Goal: Task Accomplishment & Management: Manage account settings

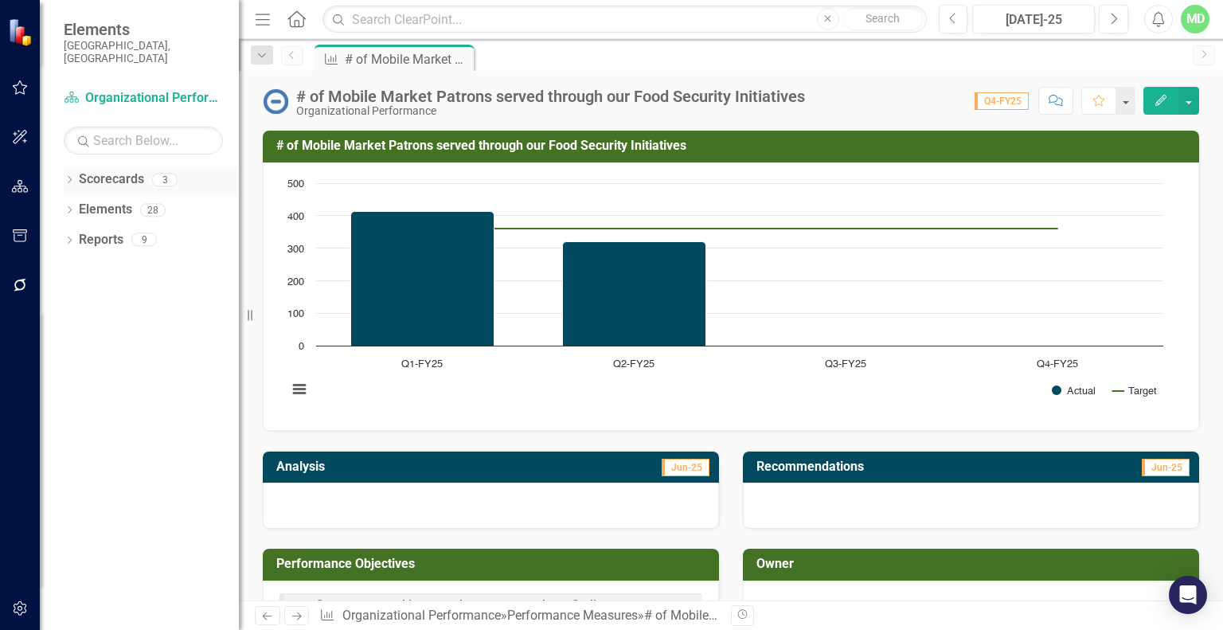
click at [102, 170] on link "Scorecards" at bounding box center [111, 179] width 65 height 18
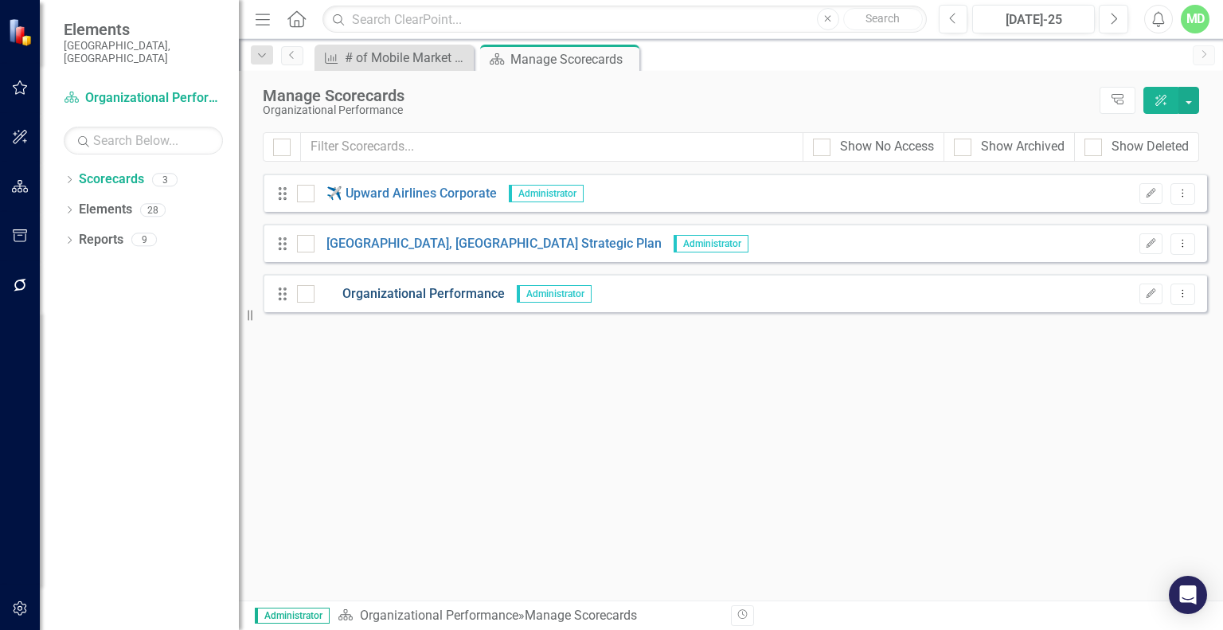
click at [393, 293] on link "Organizational Performance" at bounding box center [410, 294] width 190 height 18
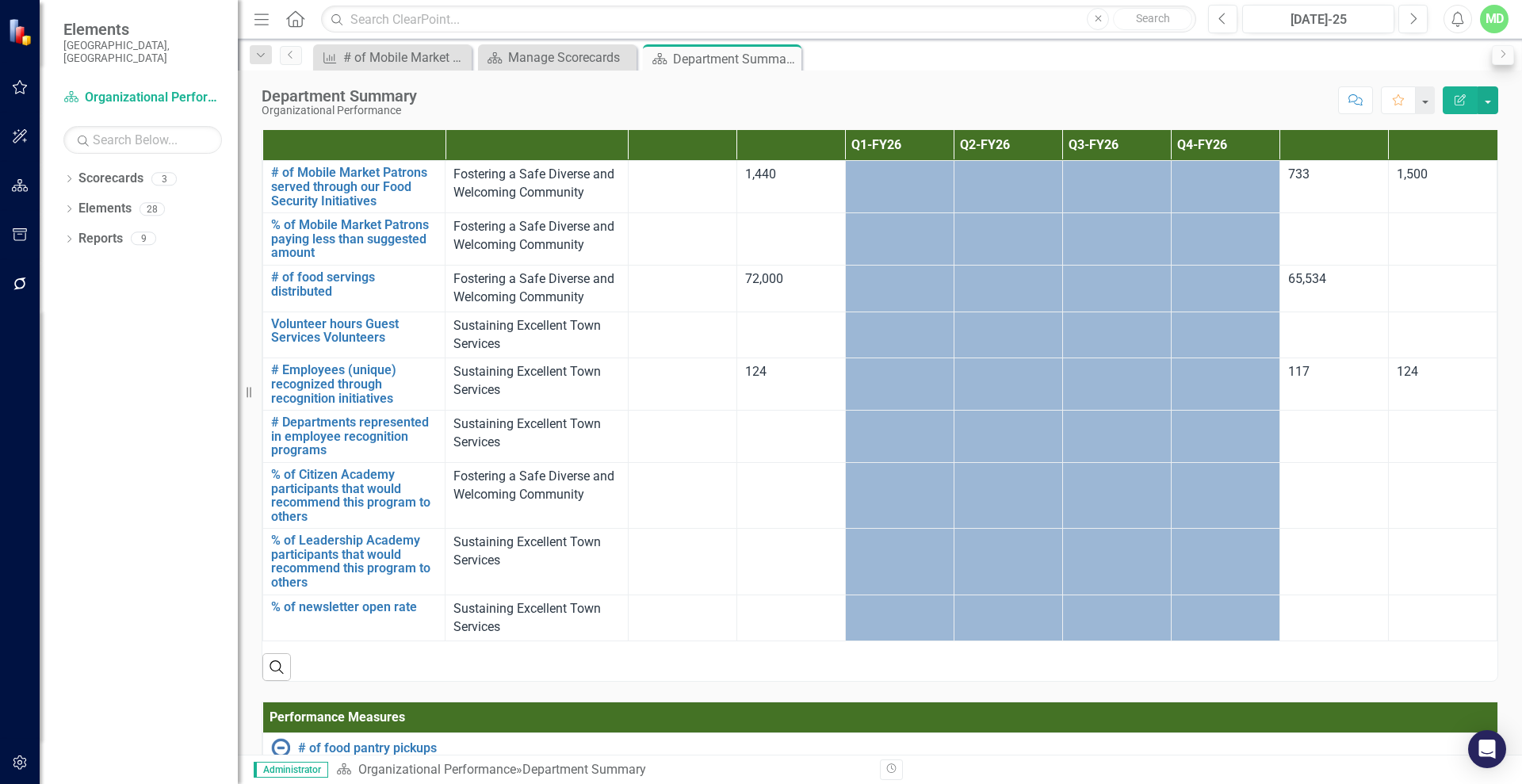
scroll to position [1109, 0]
drag, startPoint x: 1192, startPoint y: 57, endPoint x: 719, endPoint y: 669, distance: 773.5
click at [719, 626] on div "Search" at bounding box center [880, 660] width 1235 height 39
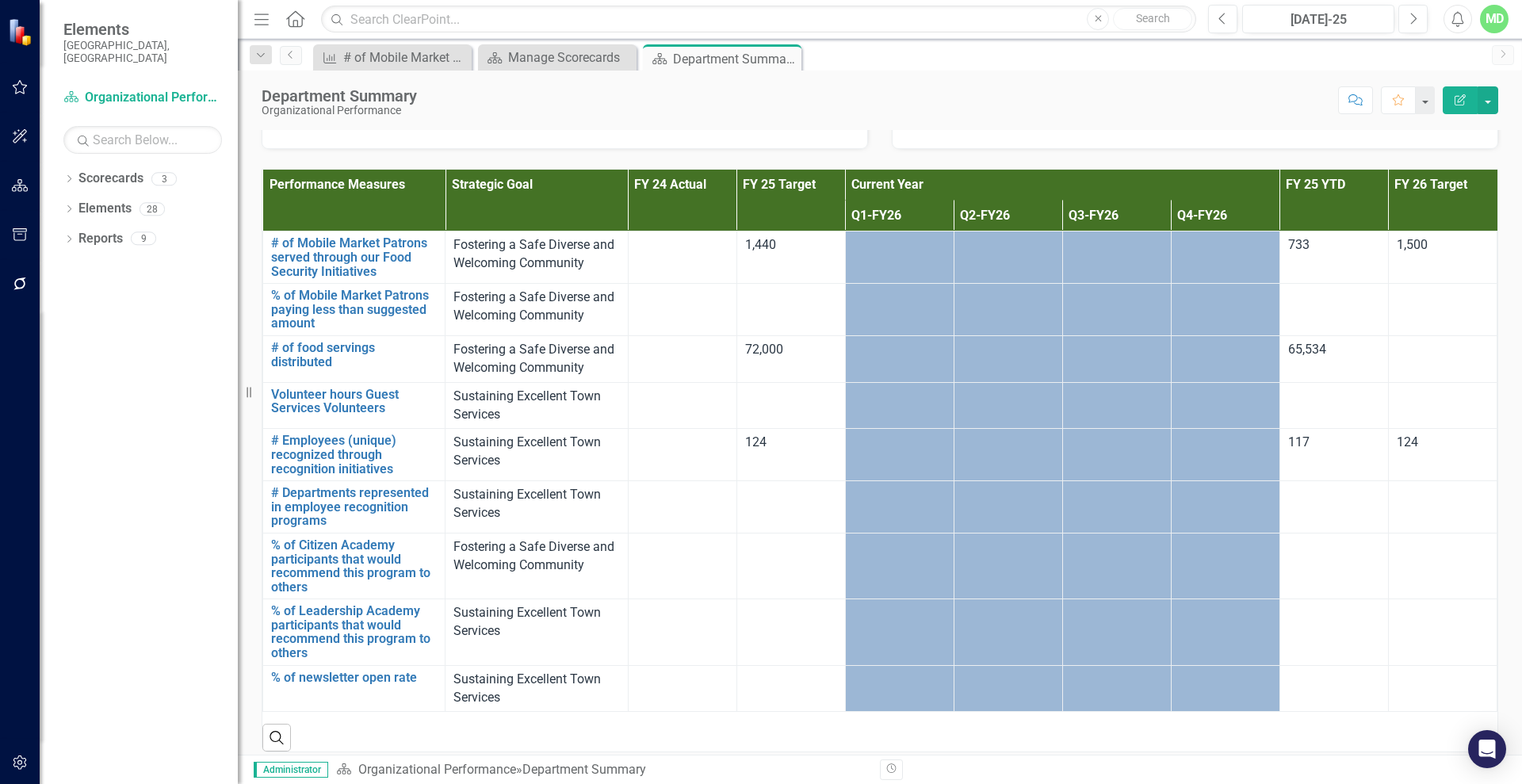
scroll to position [1036, 0]
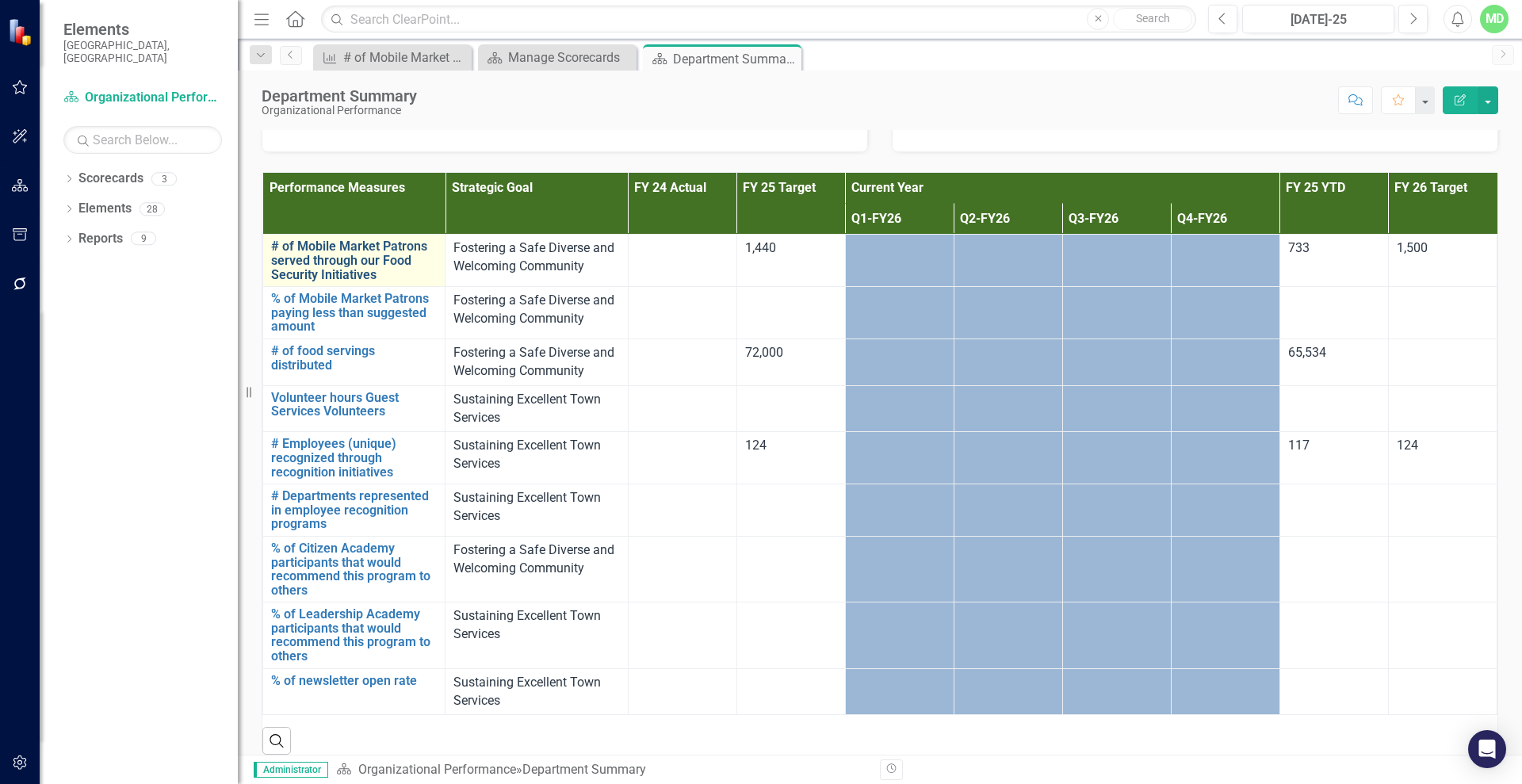
click at [302, 258] on link "# of Mobile Market Patrons served through our Food Security Initiatives" at bounding box center [353, 261] width 165 height 42
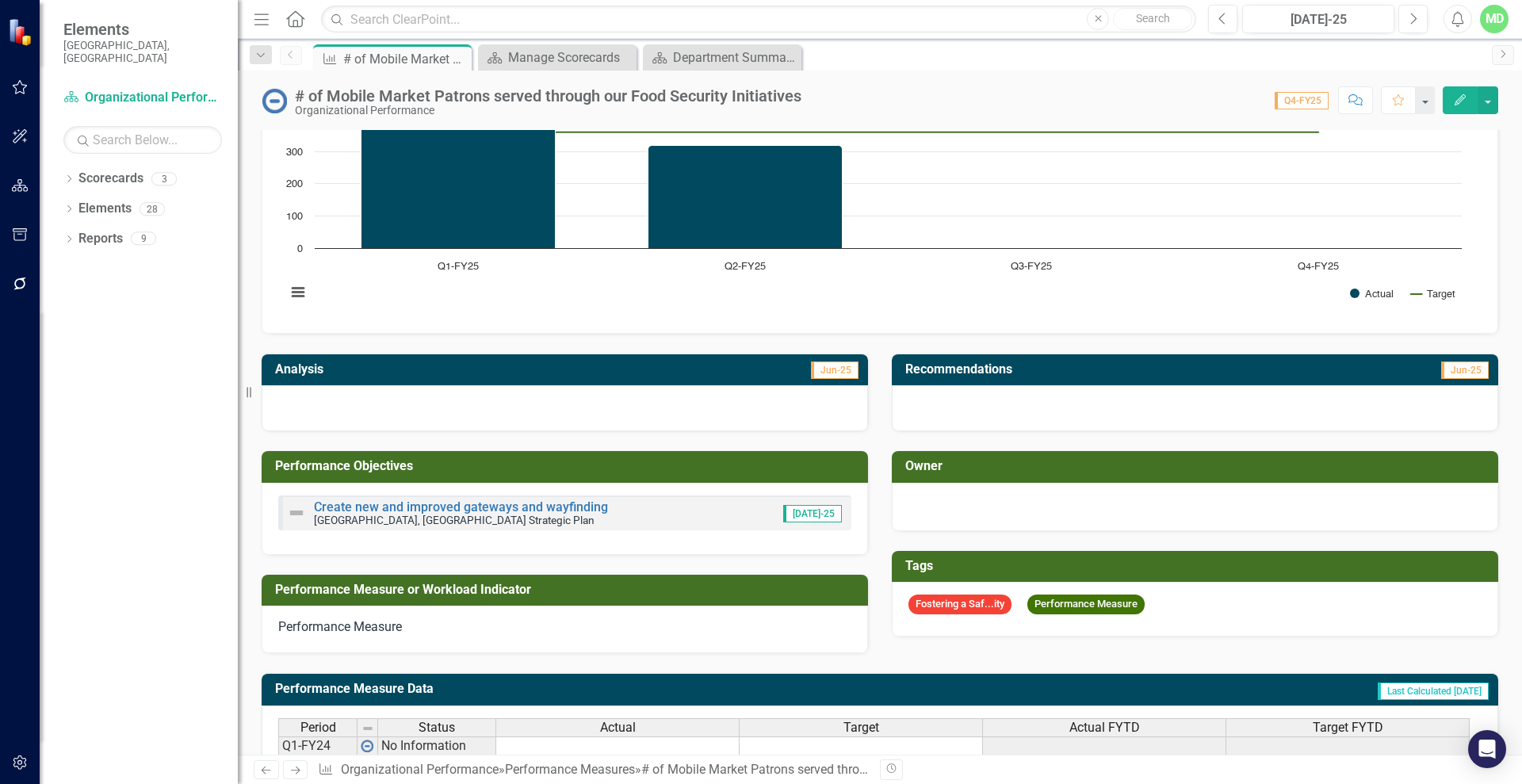
scroll to position [93, 0]
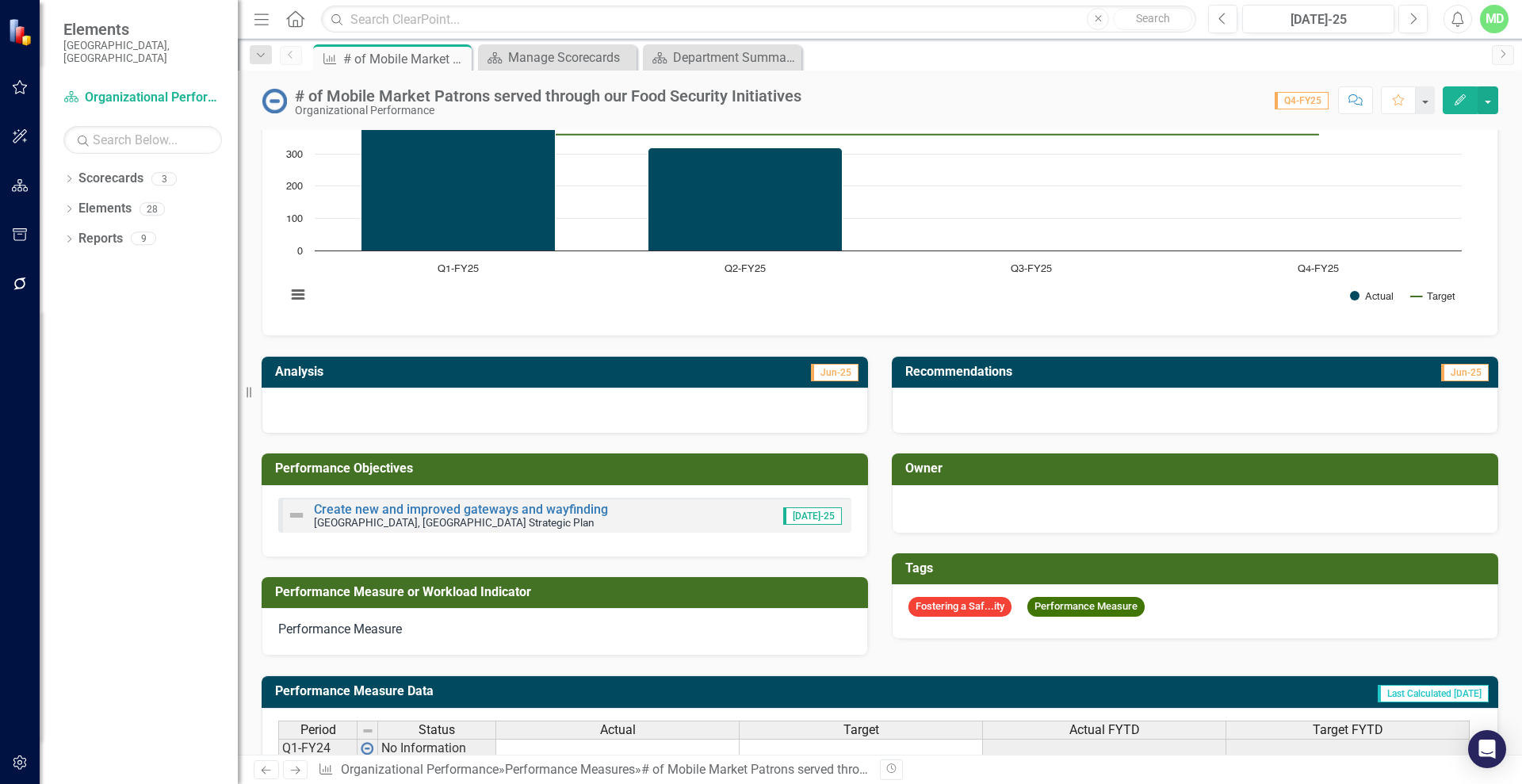
click at [1216, 95] on icon "Edit" at bounding box center [1460, 99] width 14 height 11
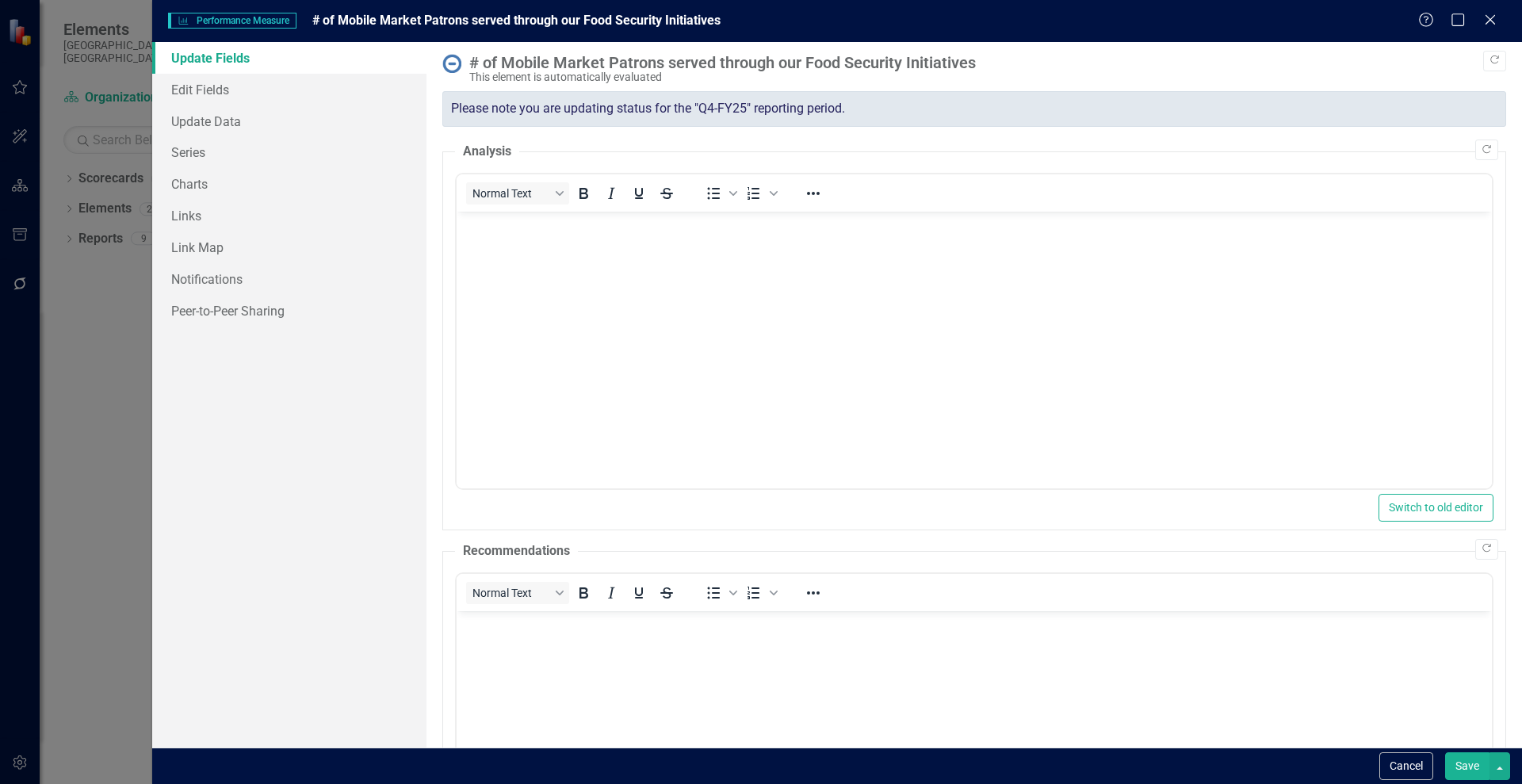
scroll to position [0, 0]
click at [201, 93] on link "Edit Fields" at bounding box center [290, 90] width 275 height 32
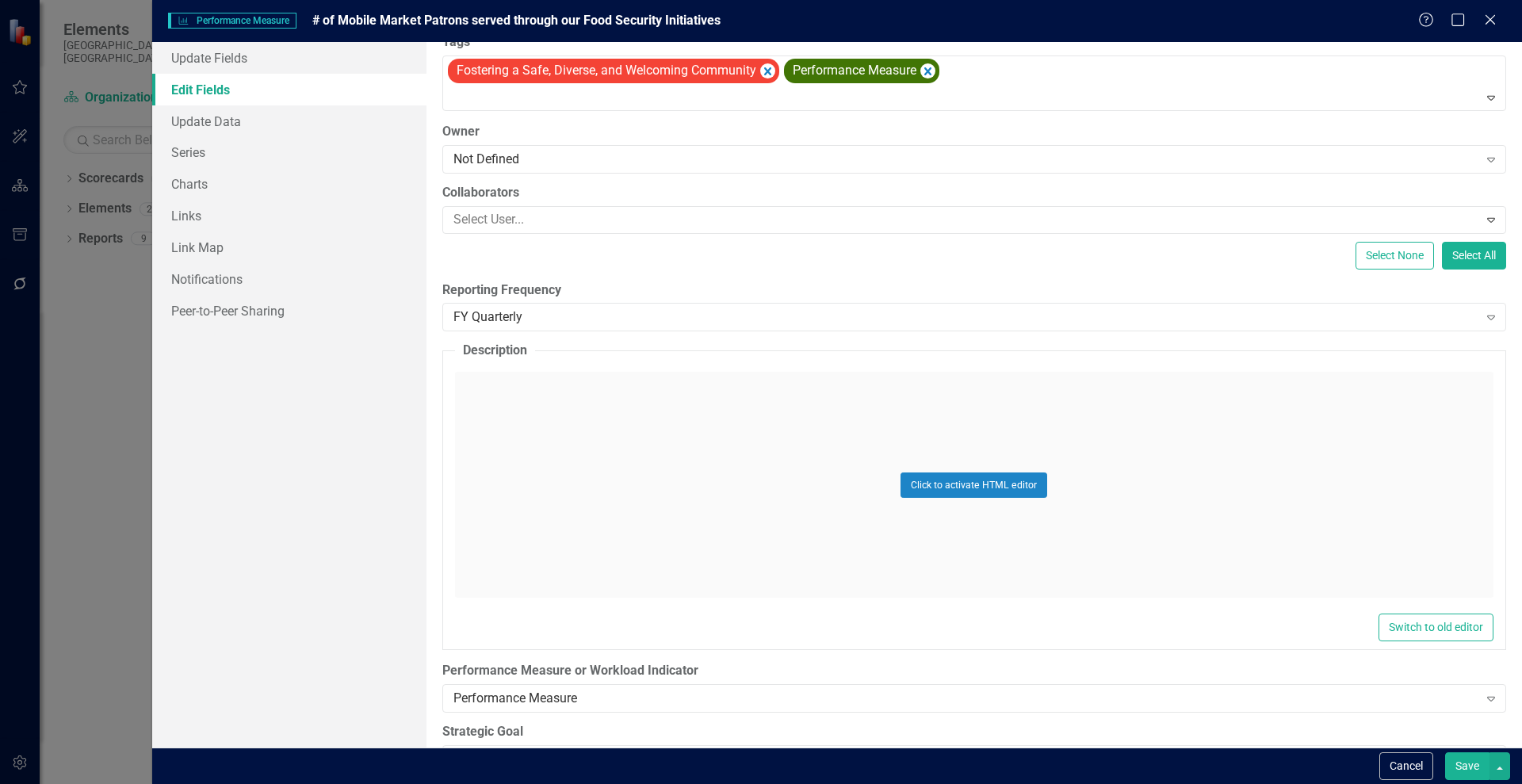
scroll to position [193, 0]
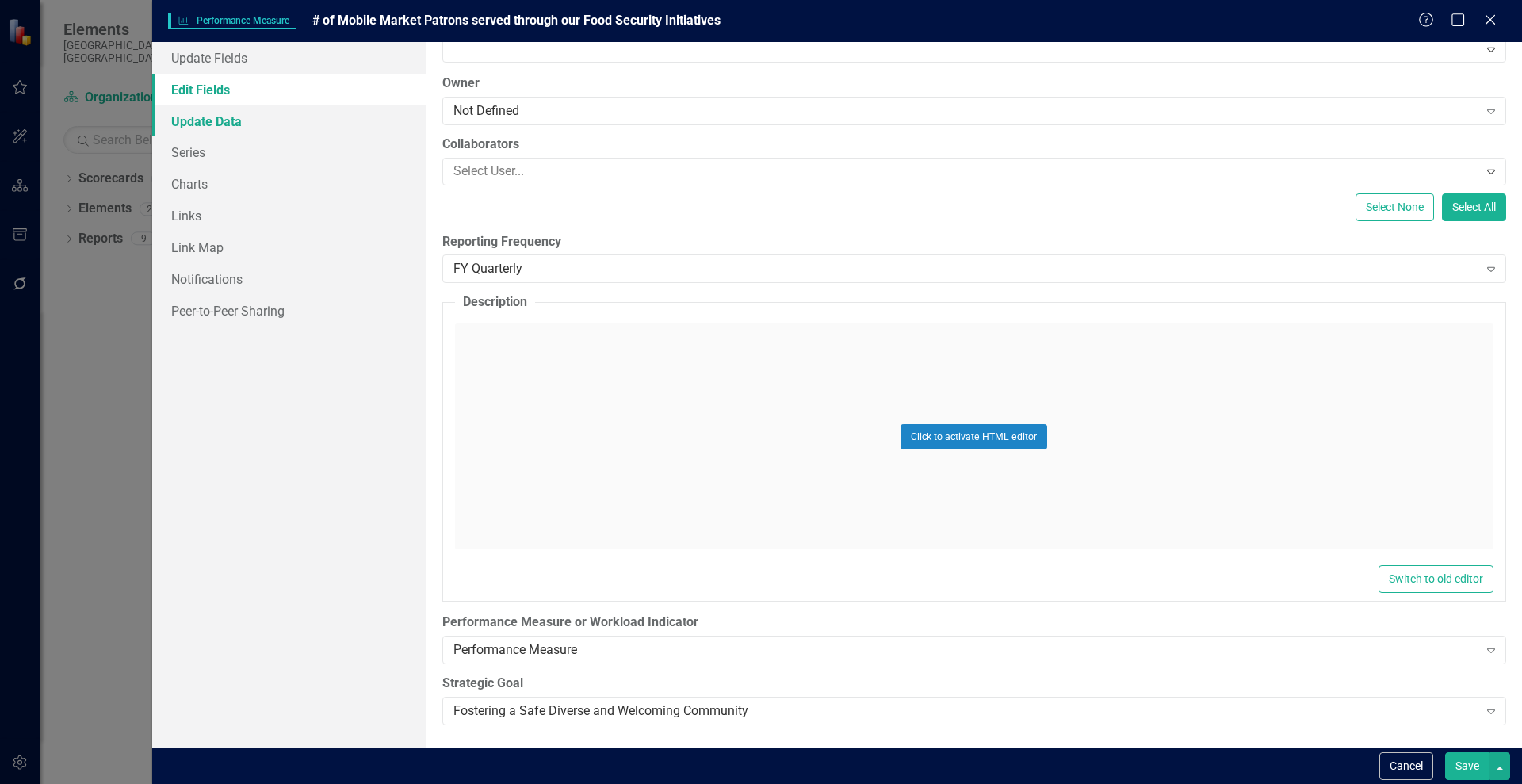
click at [220, 118] on link "Update Data" at bounding box center [290, 121] width 275 height 32
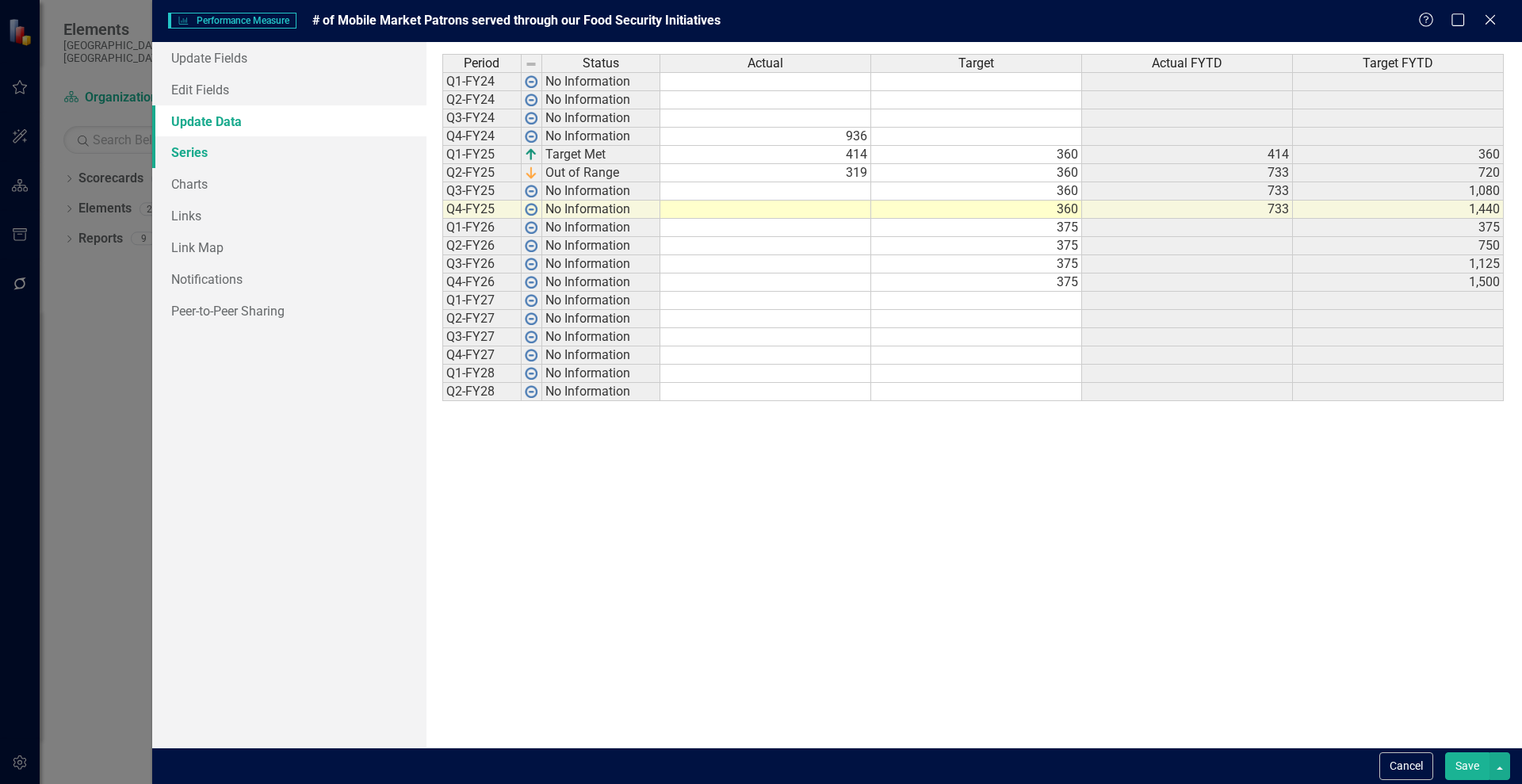
click at [193, 149] on link "Series" at bounding box center [290, 152] width 275 height 32
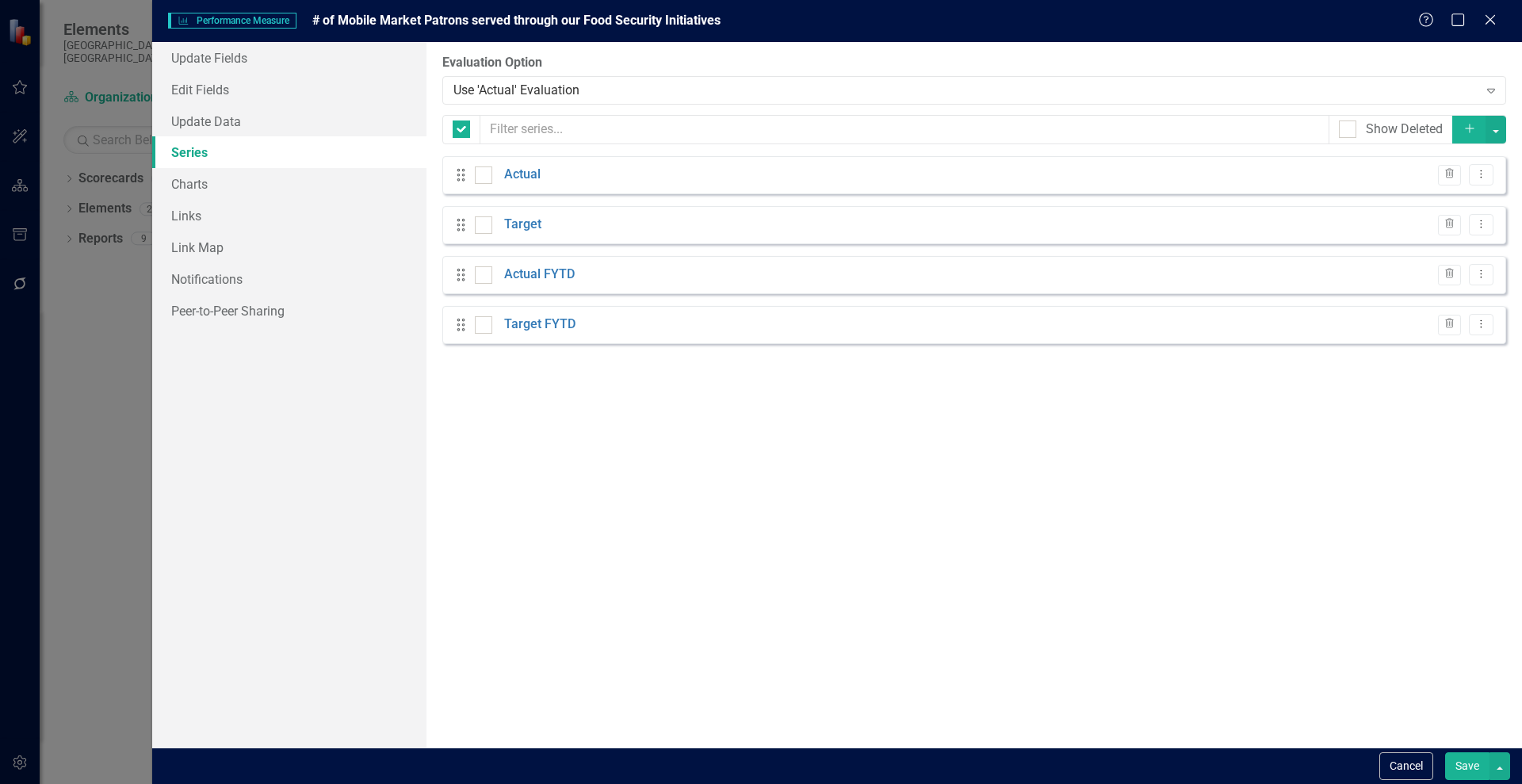
checkbox input "false"
click at [189, 181] on link "Charts" at bounding box center [290, 184] width 275 height 32
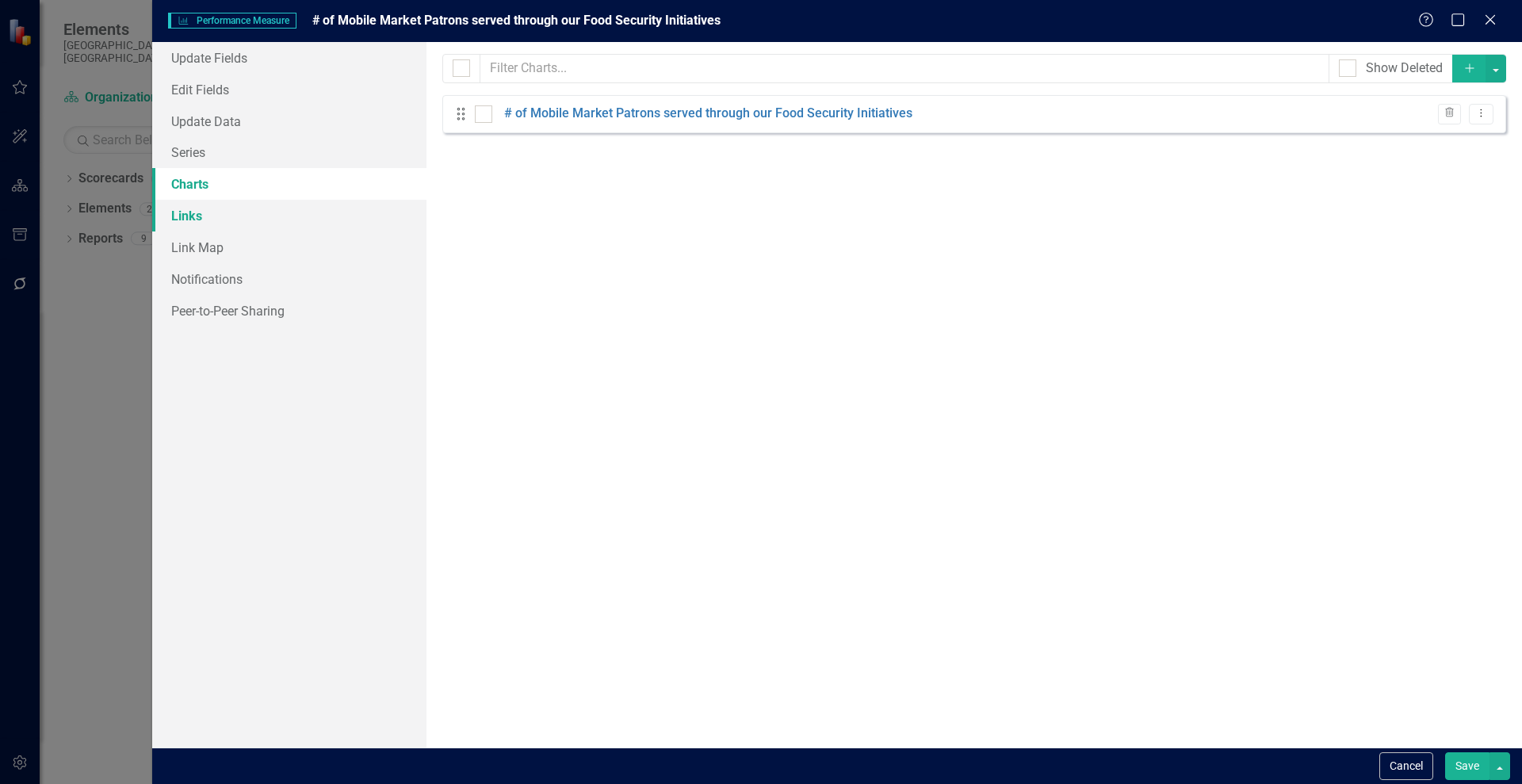
click at [187, 214] on link "Links" at bounding box center [290, 216] width 275 height 32
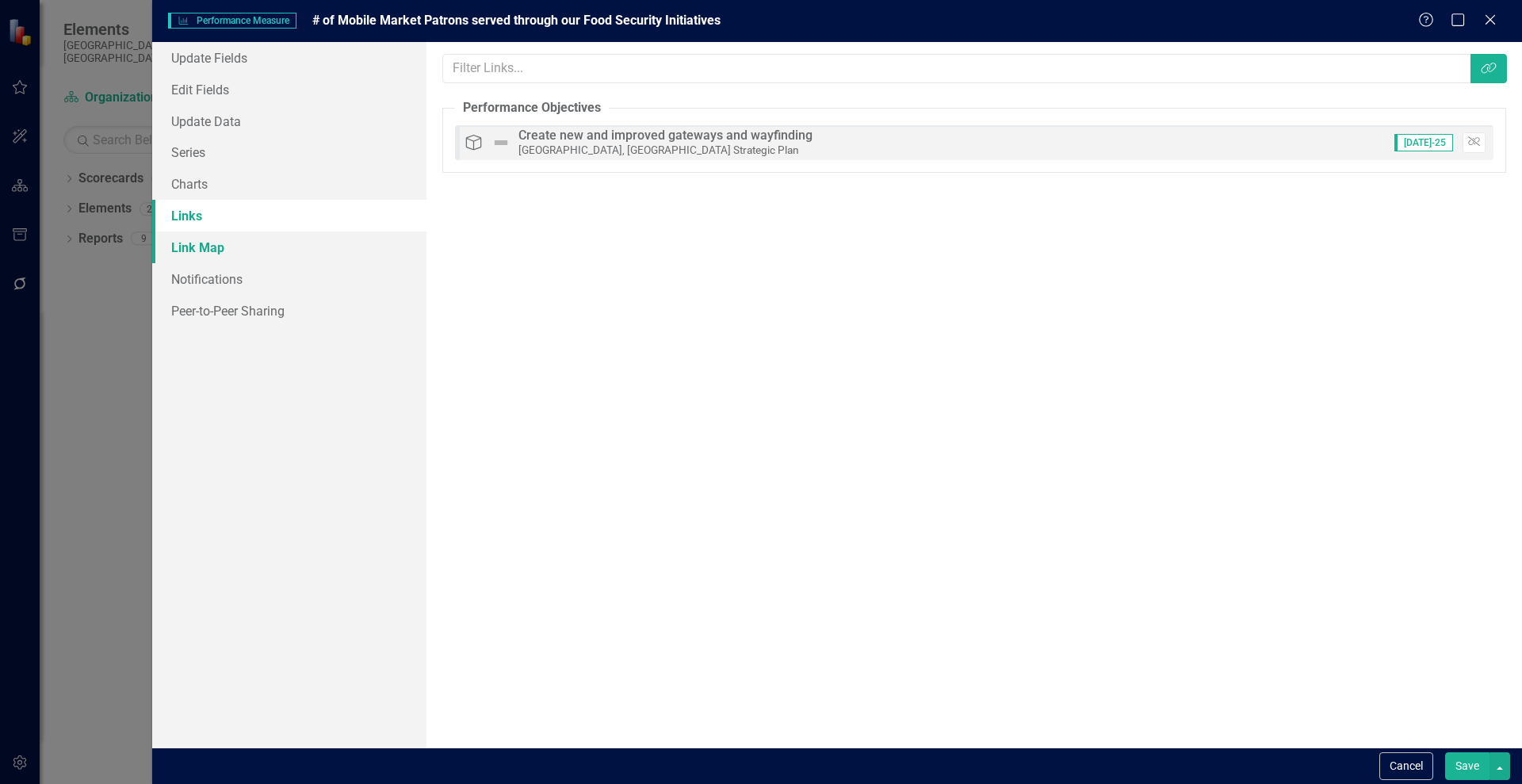
click at [190, 244] on link "Link Map" at bounding box center [290, 248] width 275 height 32
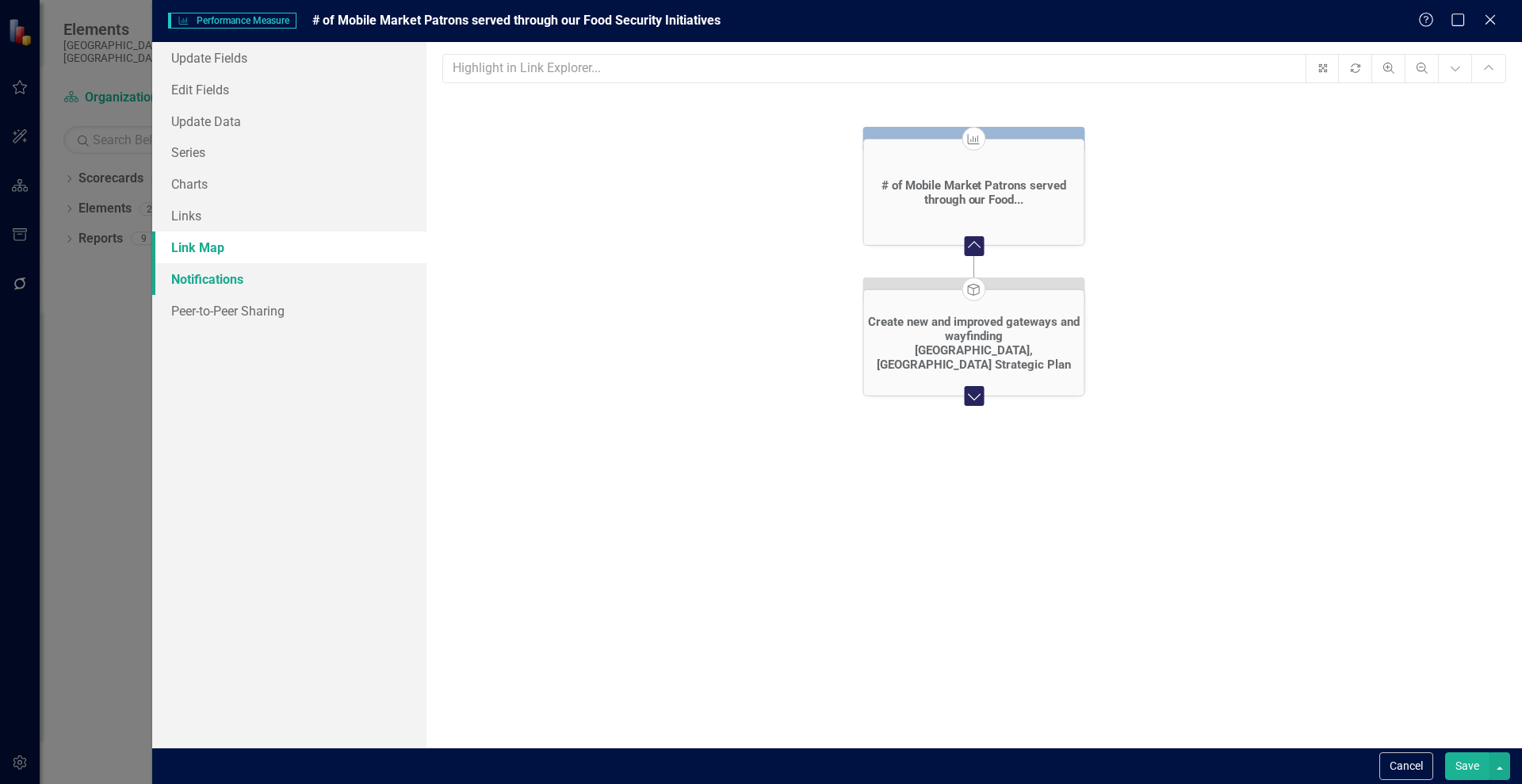
click at [189, 279] on link "Notifications" at bounding box center [290, 279] width 275 height 32
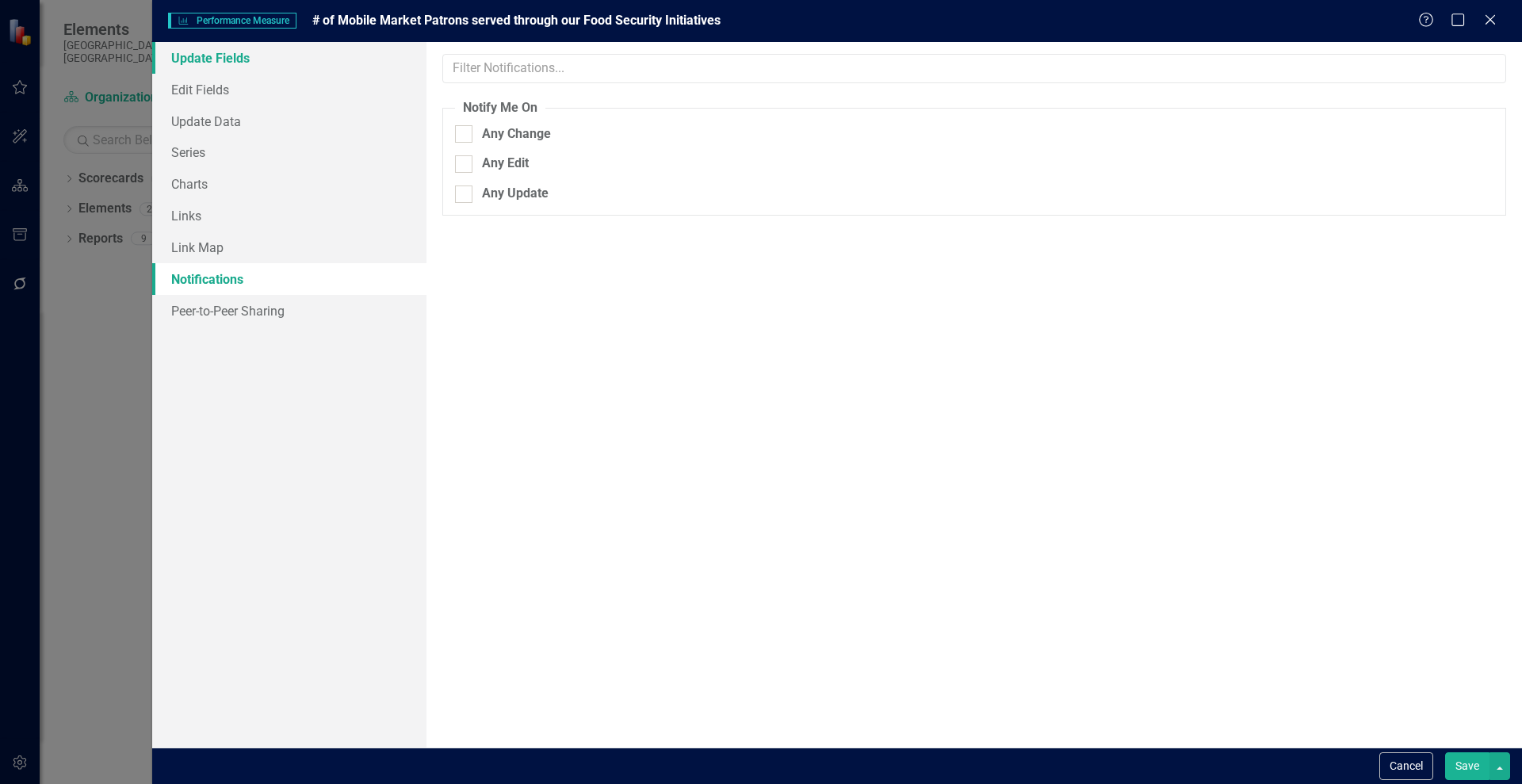
click at [187, 60] on link "Update Fields" at bounding box center [290, 58] width 275 height 32
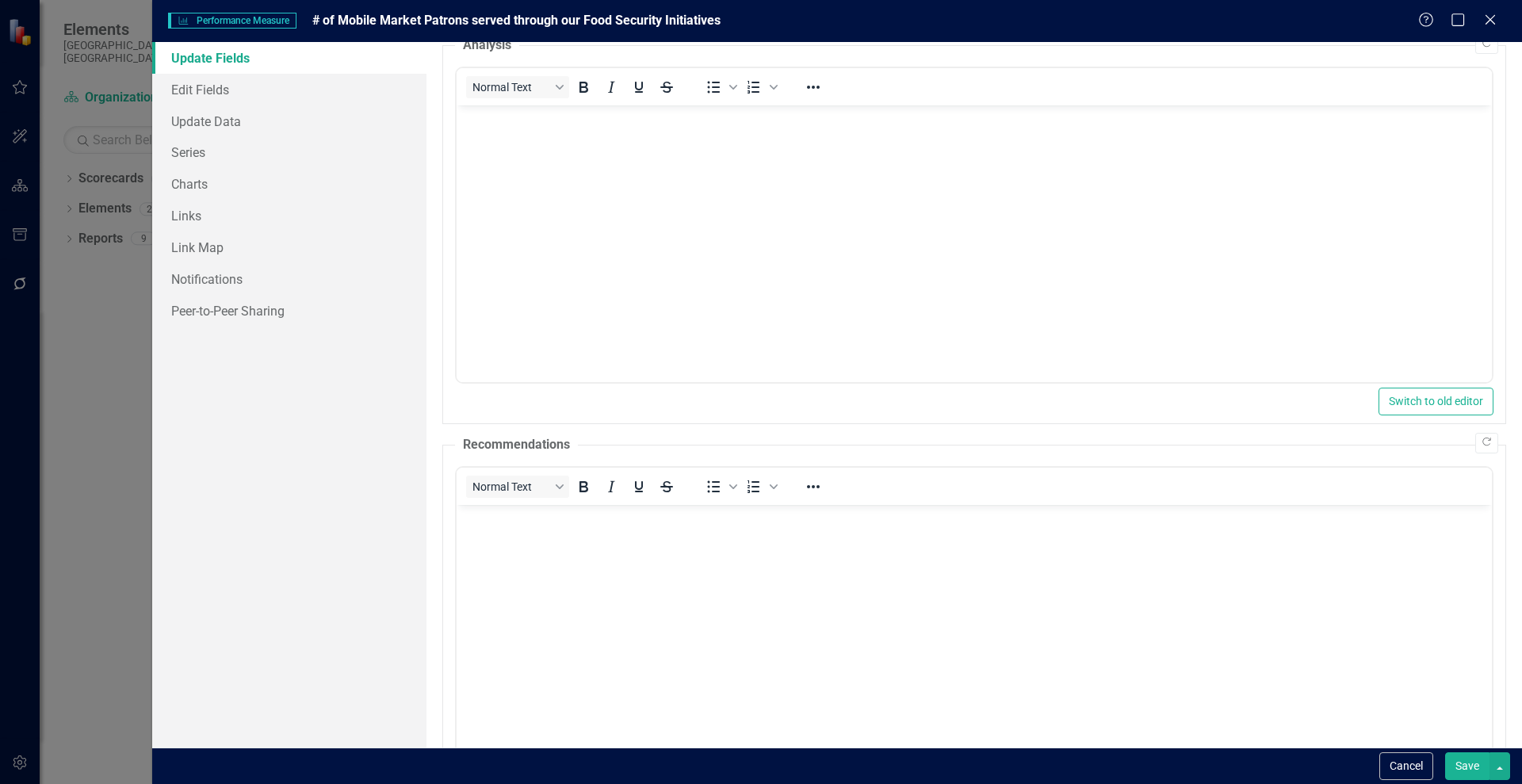
scroll to position [0, 0]
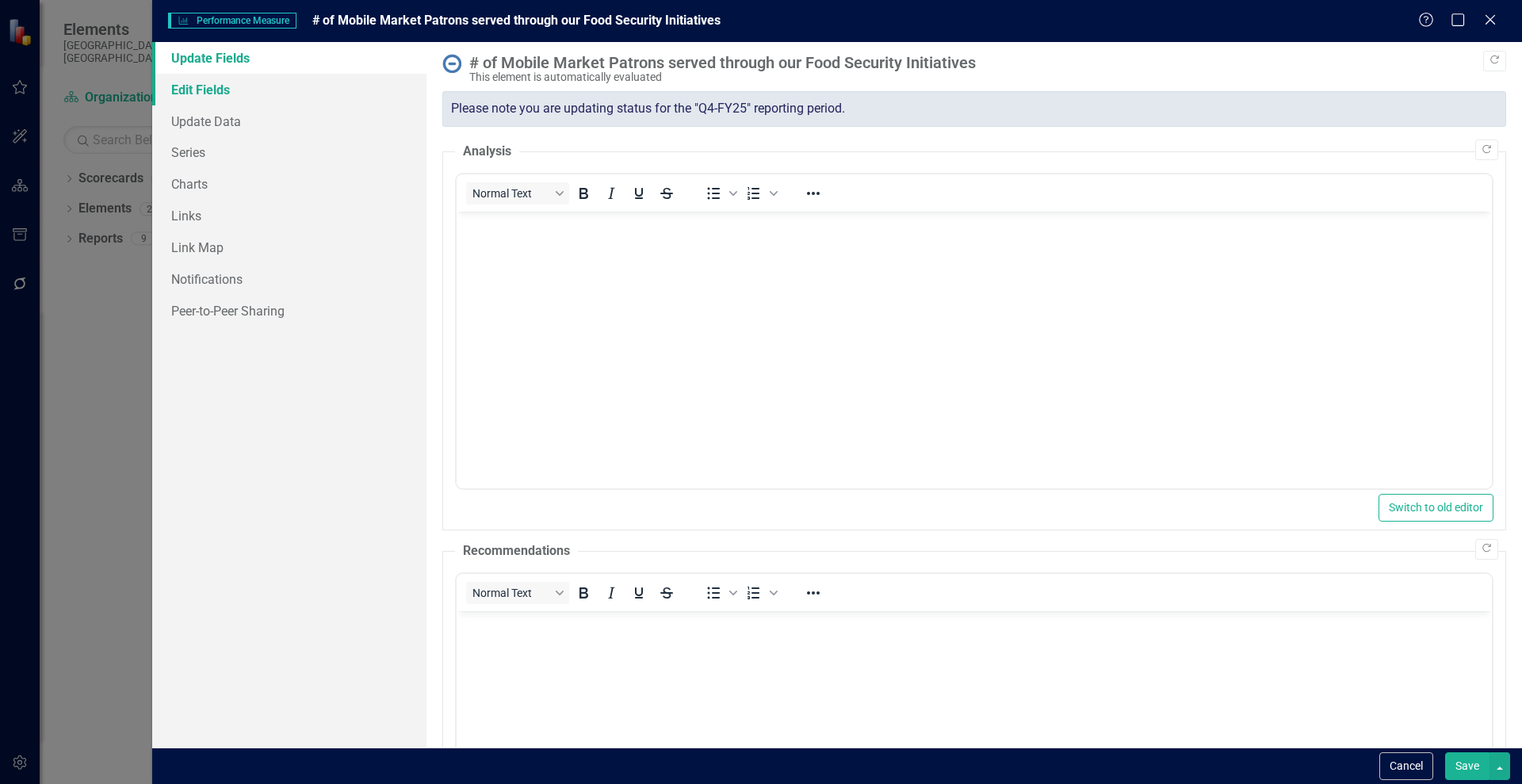
click at [197, 92] on link "Edit Fields" at bounding box center [290, 90] width 275 height 32
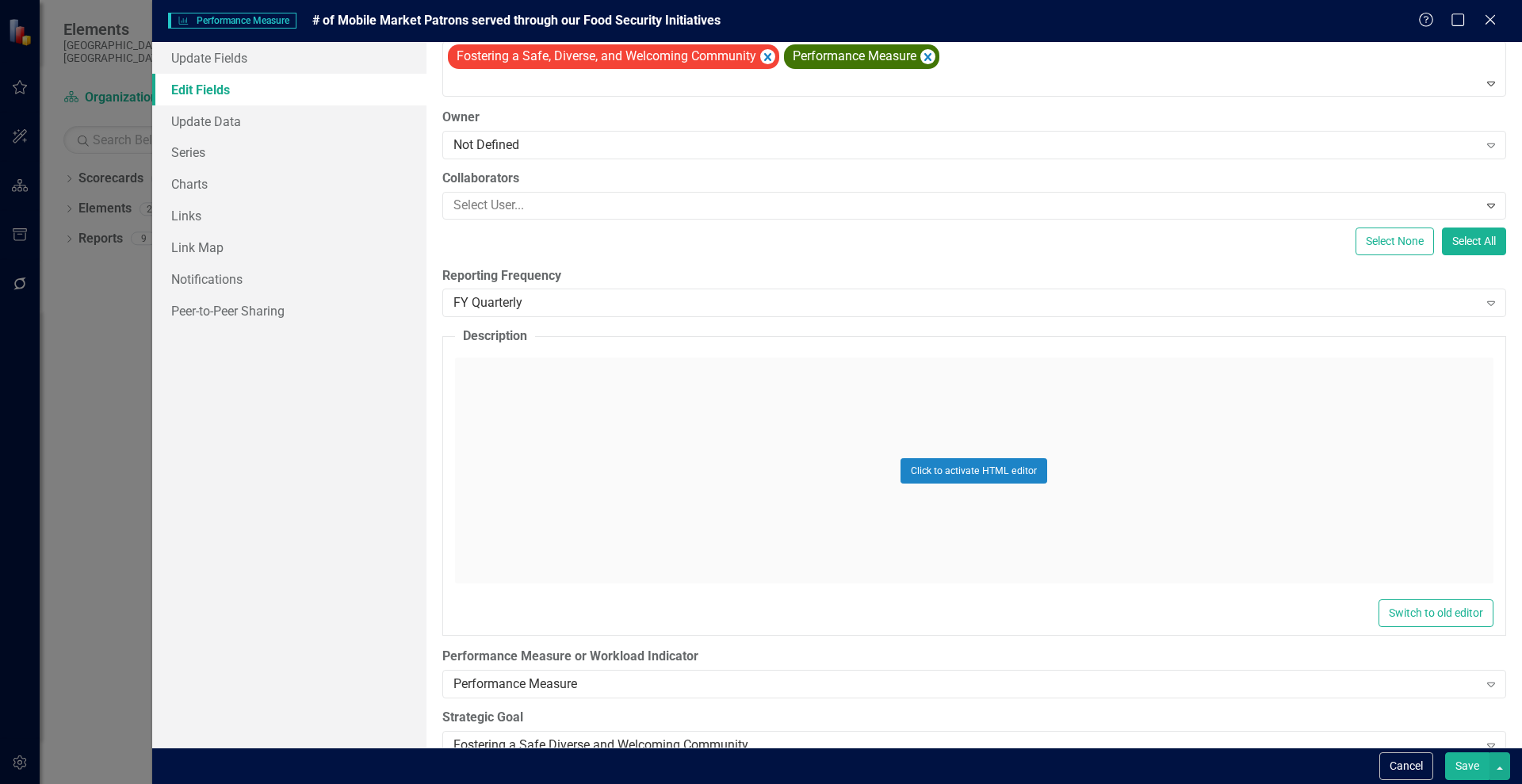
scroll to position [193, 0]
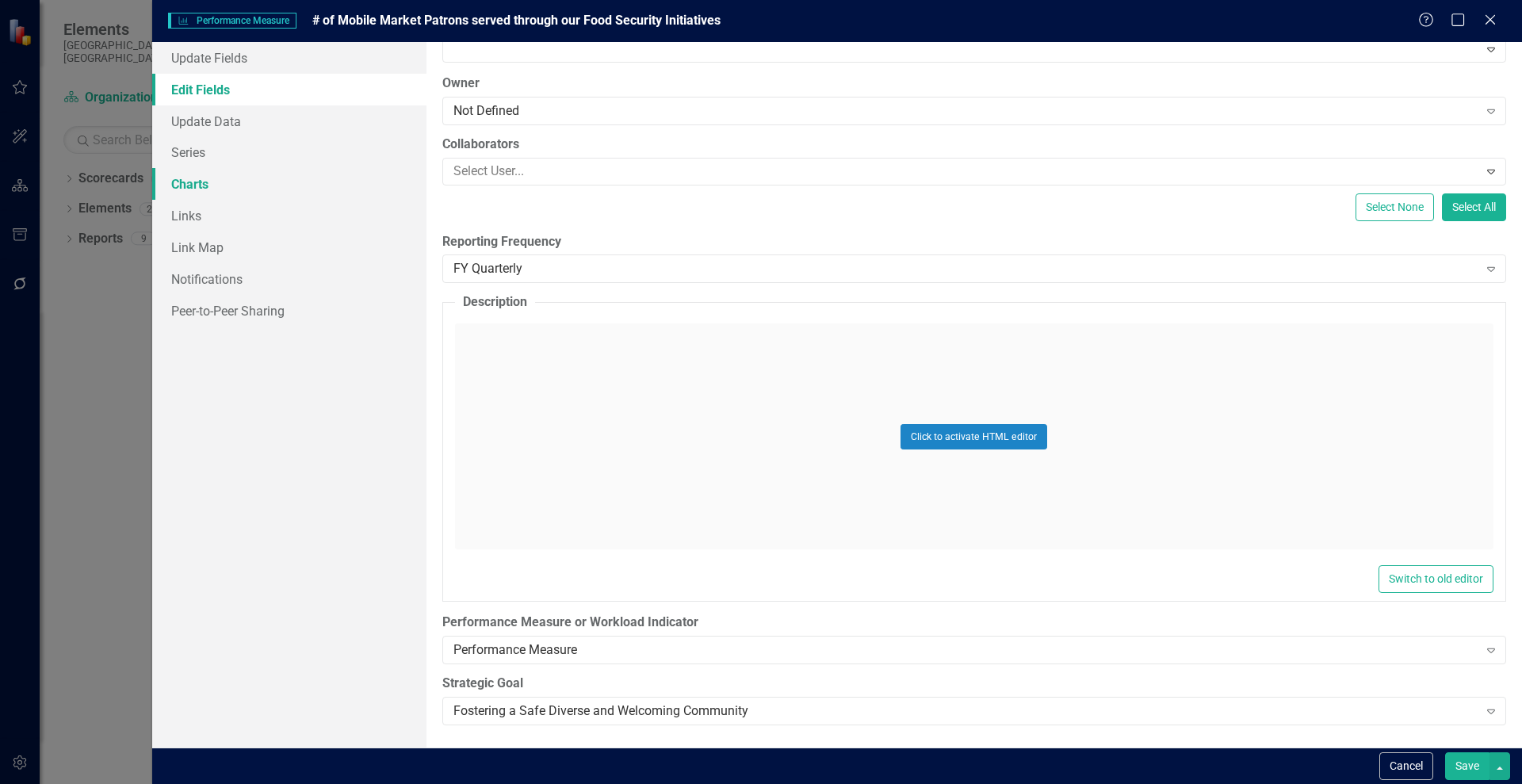
click at [186, 188] on link "Charts" at bounding box center [290, 184] width 275 height 32
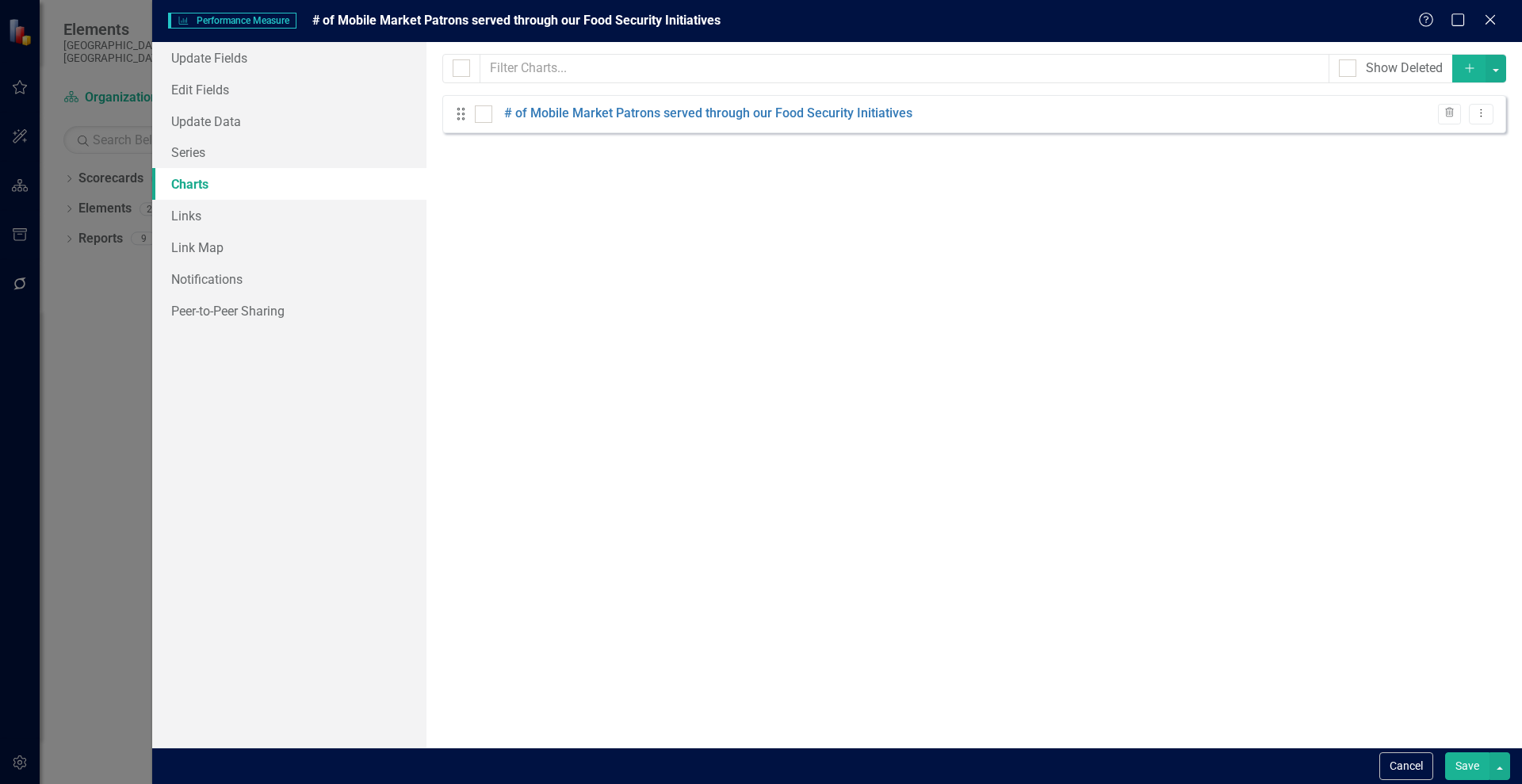
click at [92, 324] on div "Performance Measure Performance Measure # of Mobile Market Patrons served throu…" at bounding box center [761, 392] width 1522 height 784
click at [1216, 21] on icon at bounding box center [1490, 20] width 12 height 12
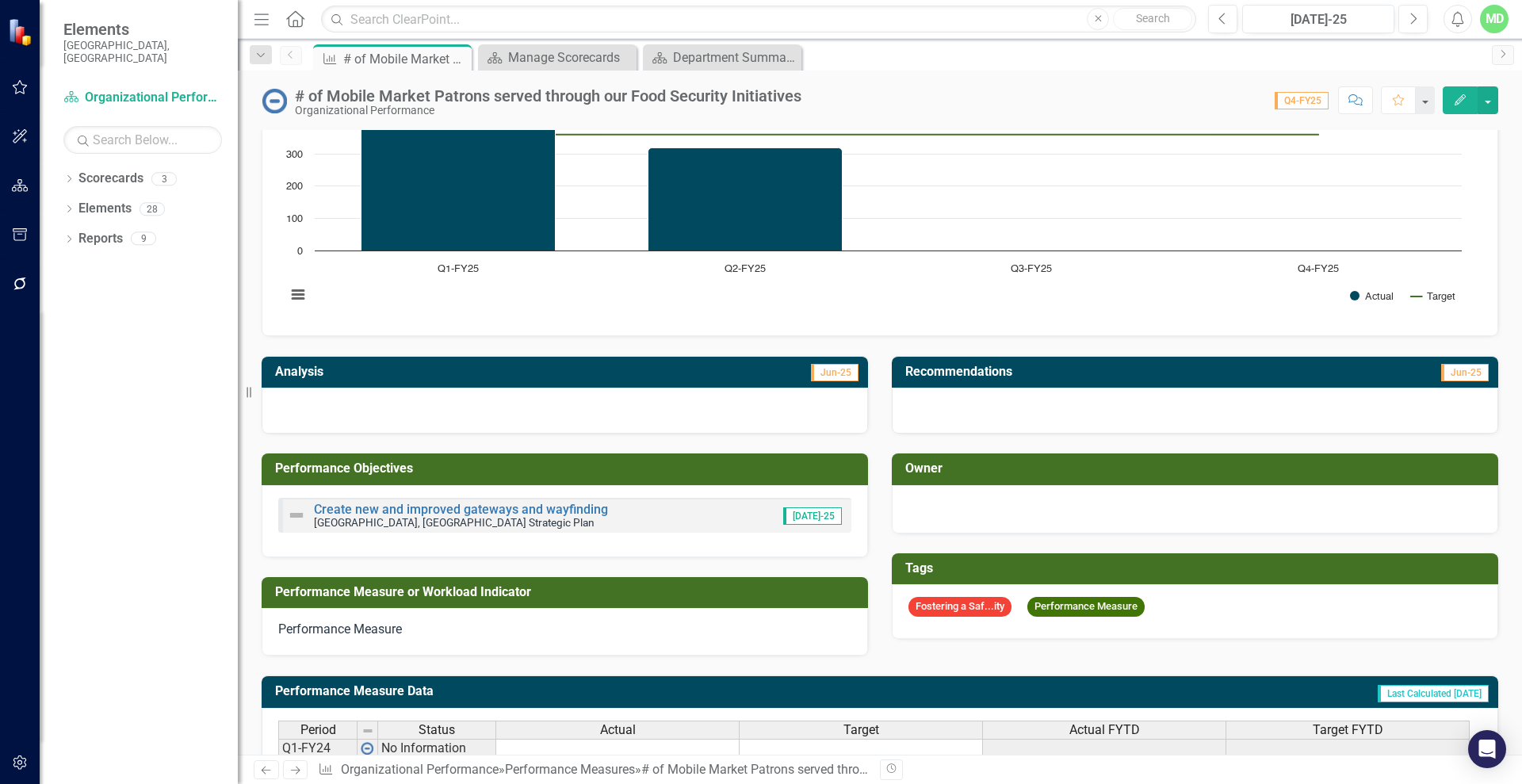
scroll to position [0, 0]
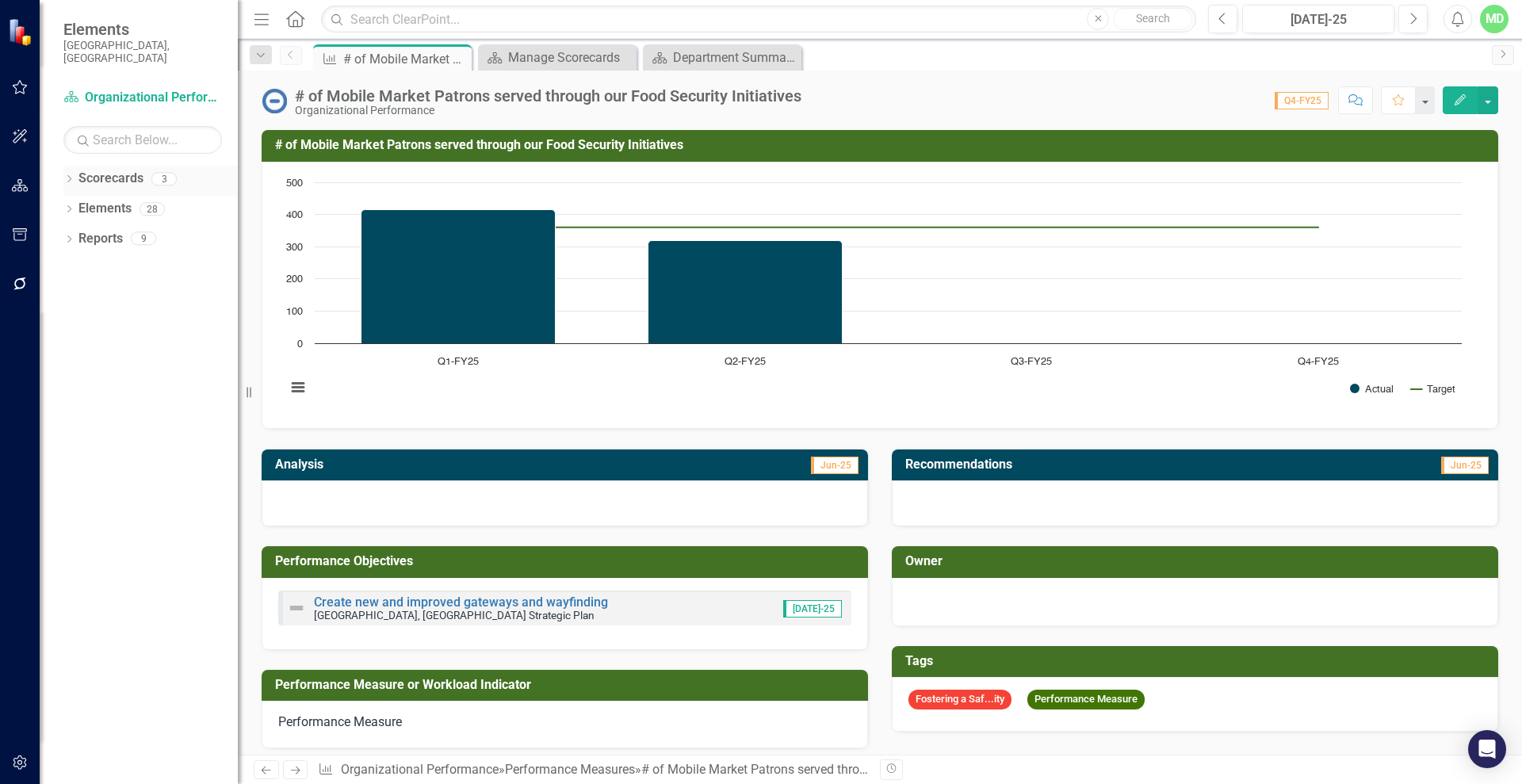
click at [110, 169] on link "Scorecards" at bounding box center [110, 178] width 65 height 18
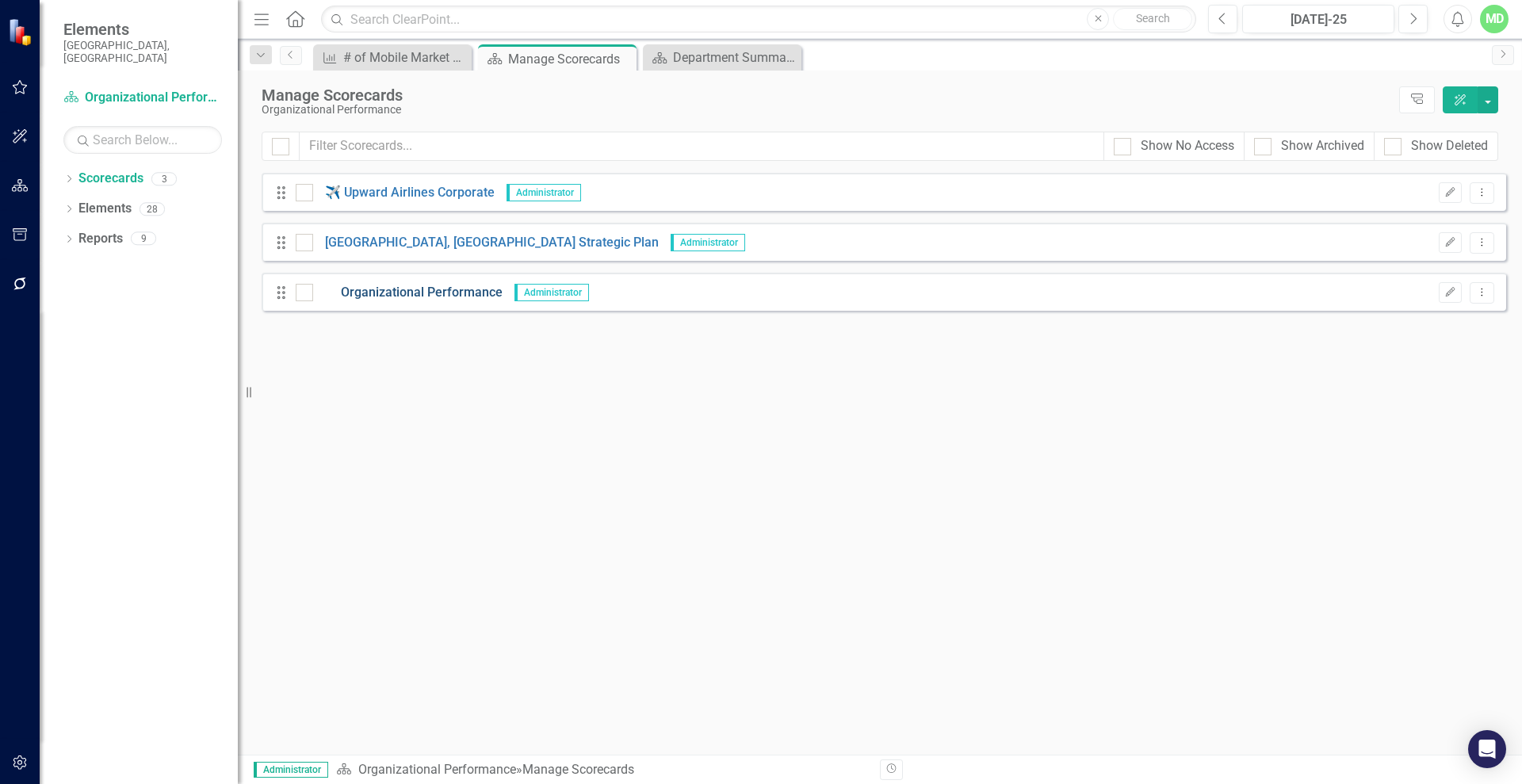
click at [406, 294] on link "Organizational Performance" at bounding box center [408, 293] width 189 height 18
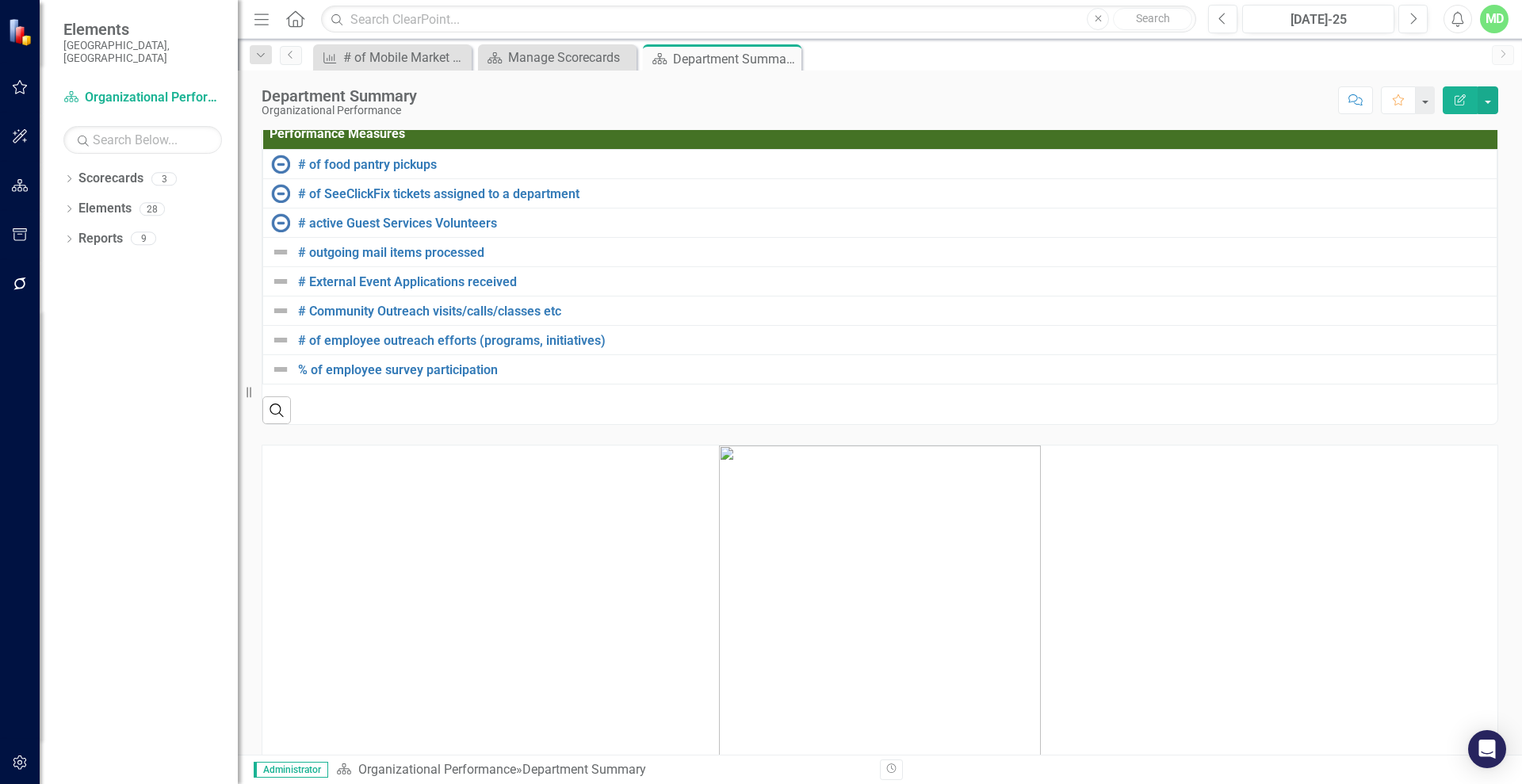
scroll to position [1728, 0]
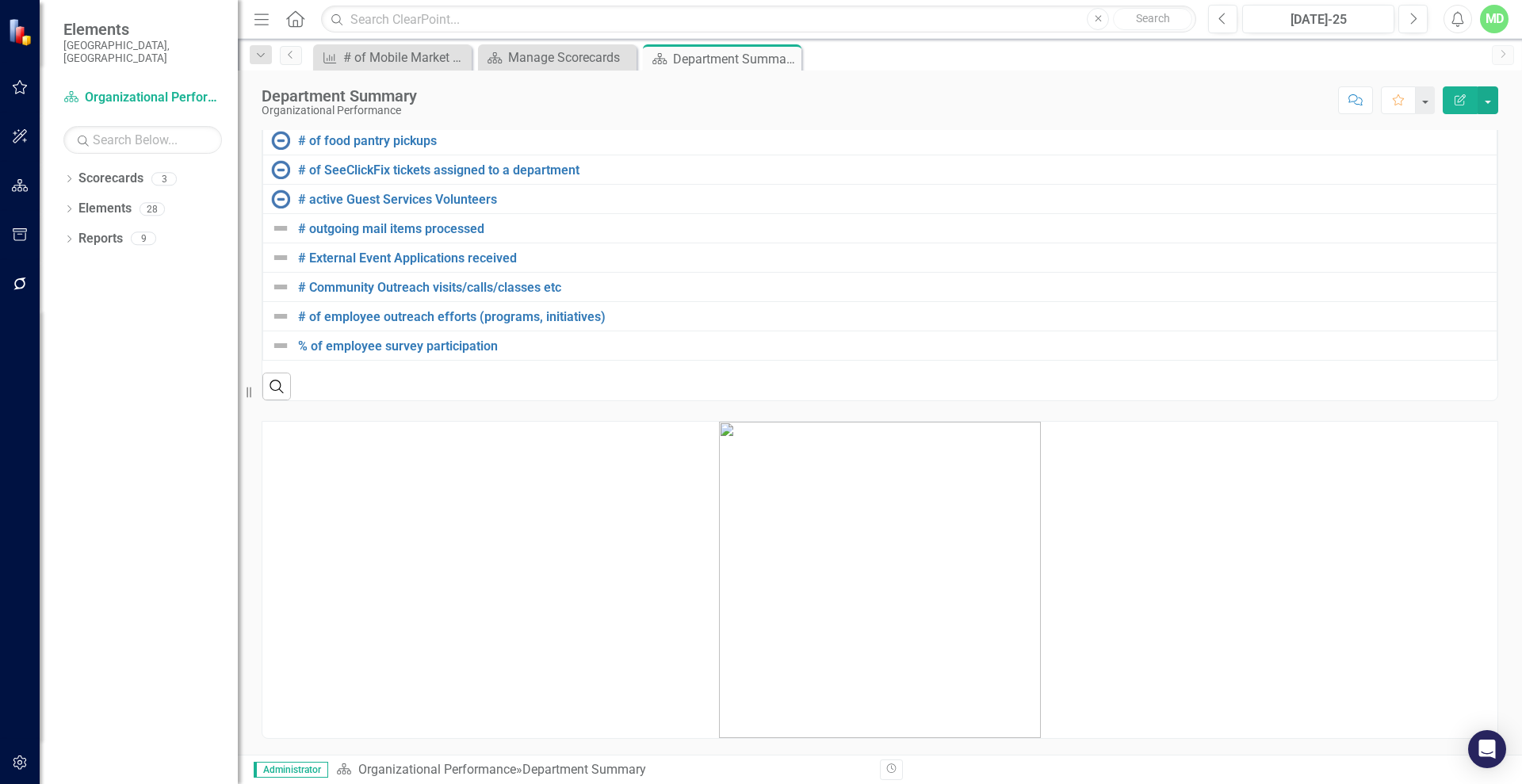
click at [935, 533] on img at bounding box center [879, 580] width 322 height 316
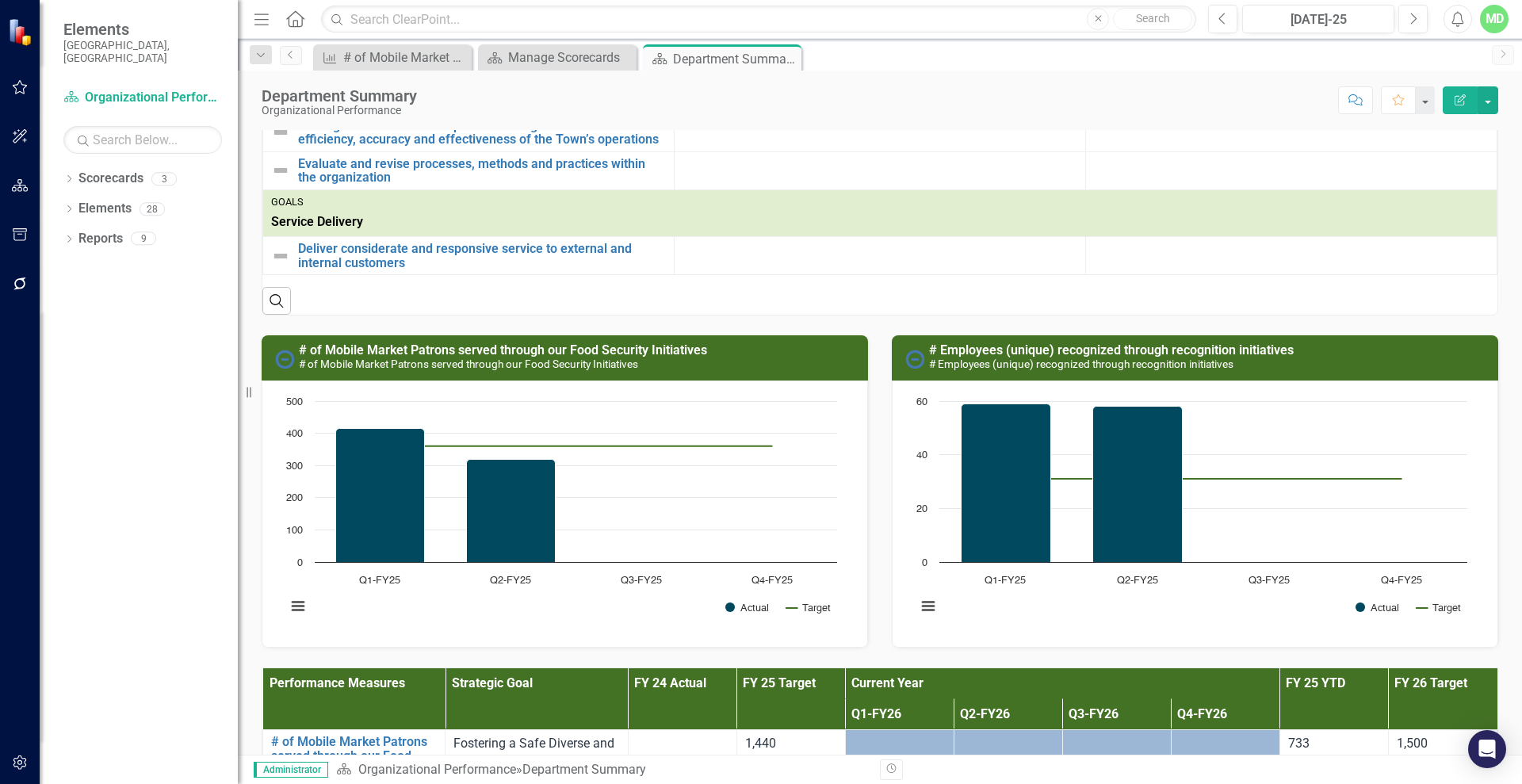
scroll to position [537, 0]
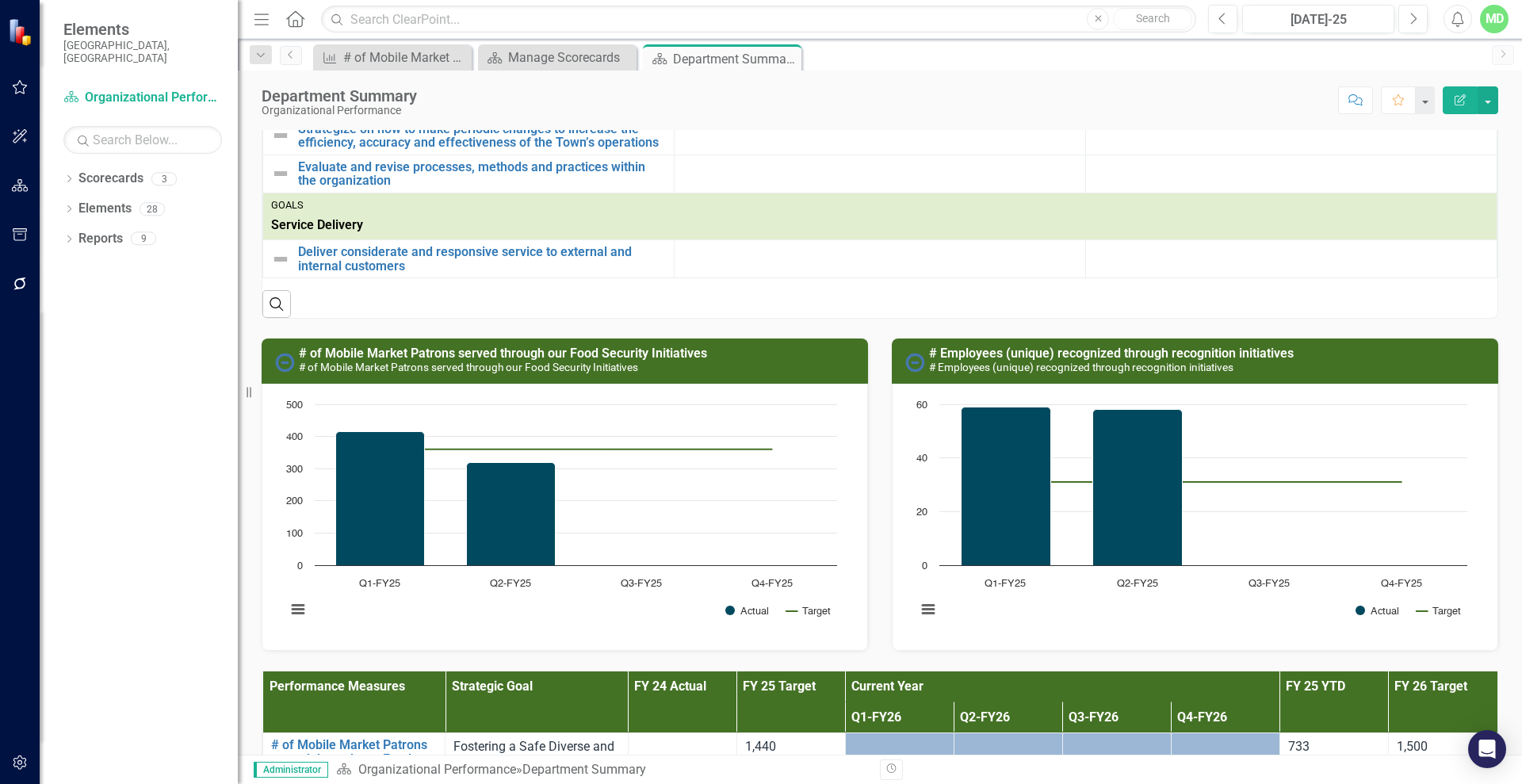
click at [728, 356] on h3 "# of Mobile Market Patrons served through our Food Security Initiatives # of Mo…" at bounding box center [579, 360] width 561 height 28
drag, startPoint x: 728, startPoint y: 356, endPoint x: 791, endPoint y: 369, distance: 64.3
click at [791, 369] on h3 "# of Mobile Market Patrons served through our Food Security Initiatives # of Mo…" at bounding box center [579, 360] width 561 height 28
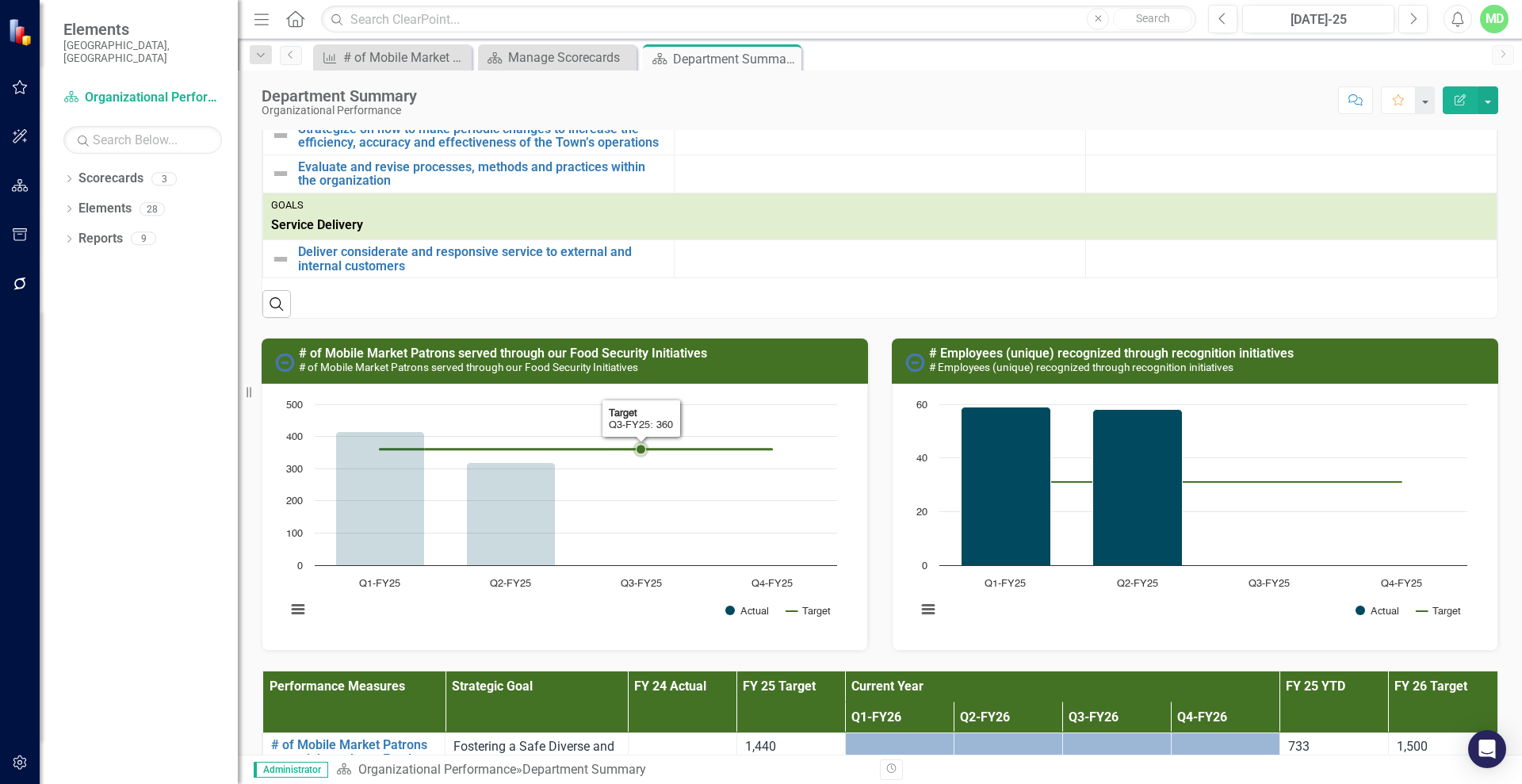
click at [624, 506] on rect "Interactive chart" at bounding box center [561, 514] width 566 height 238
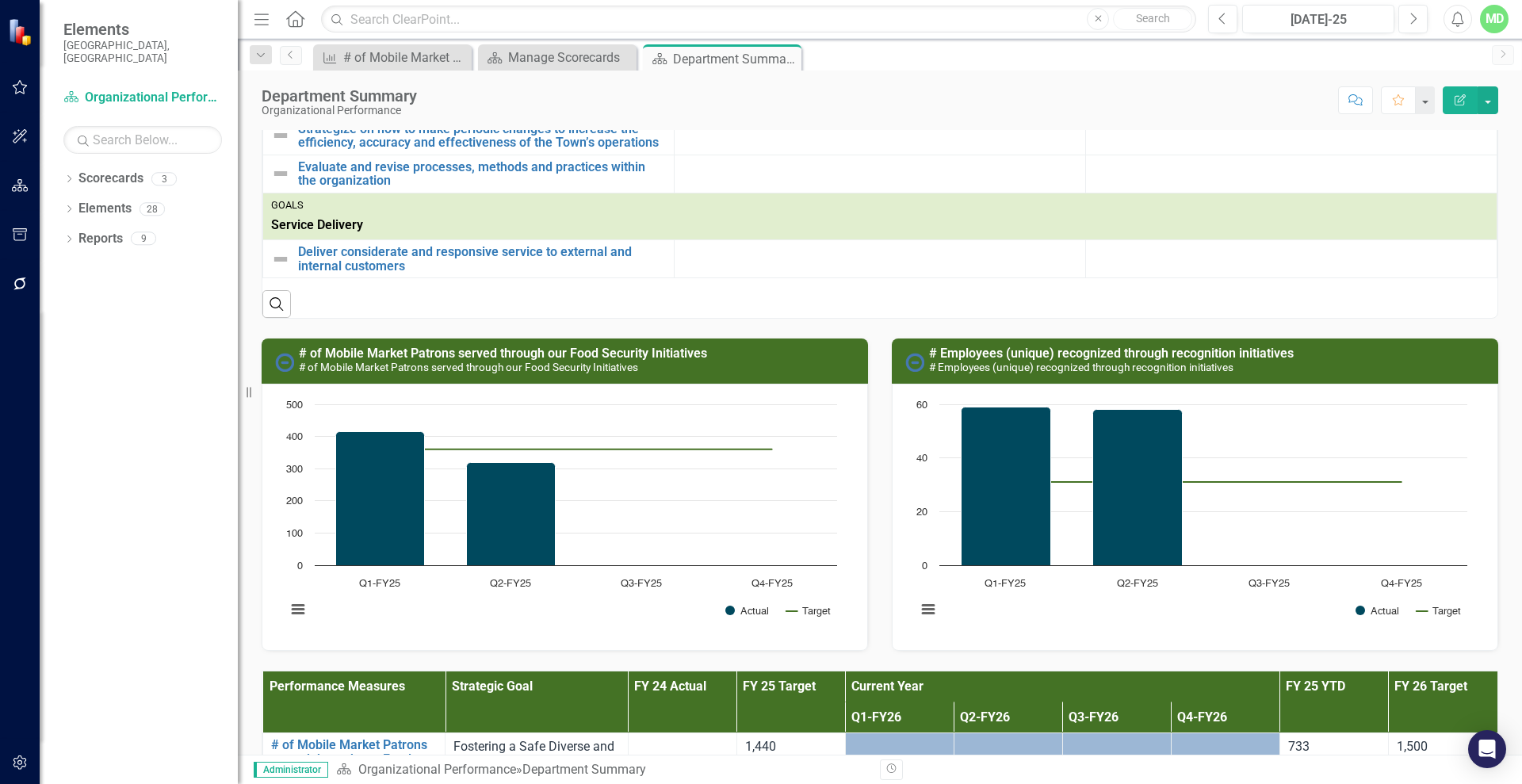
drag, startPoint x: 776, startPoint y: 352, endPoint x: 718, endPoint y: 364, distance: 59.2
click at [718, 364] on h3 "# of Mobile Market Patrons served through our Food Security Initiatives # of Mo…" at bounding box center [579, 360] width 561 height 28
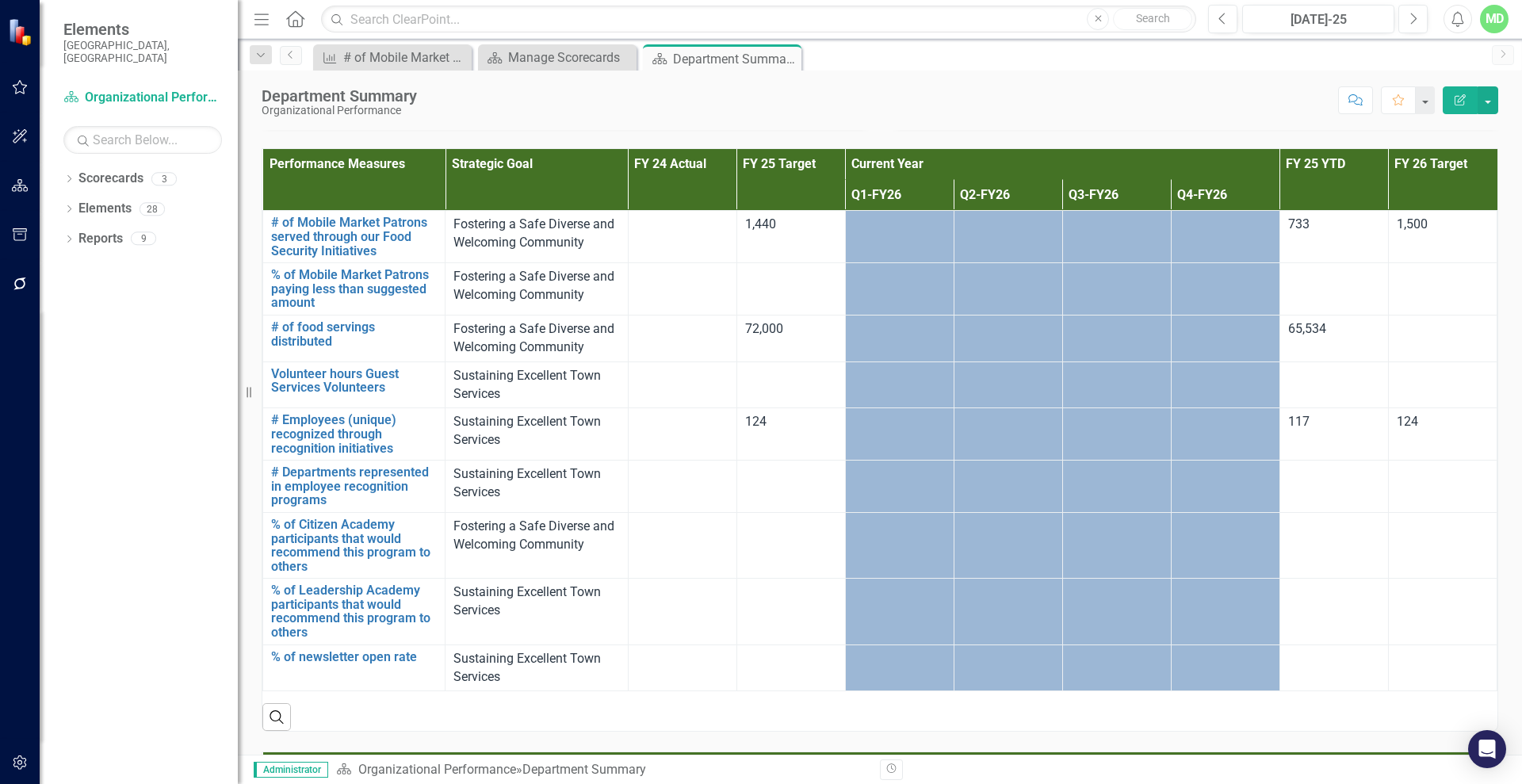
scroll to position [1063, 0]
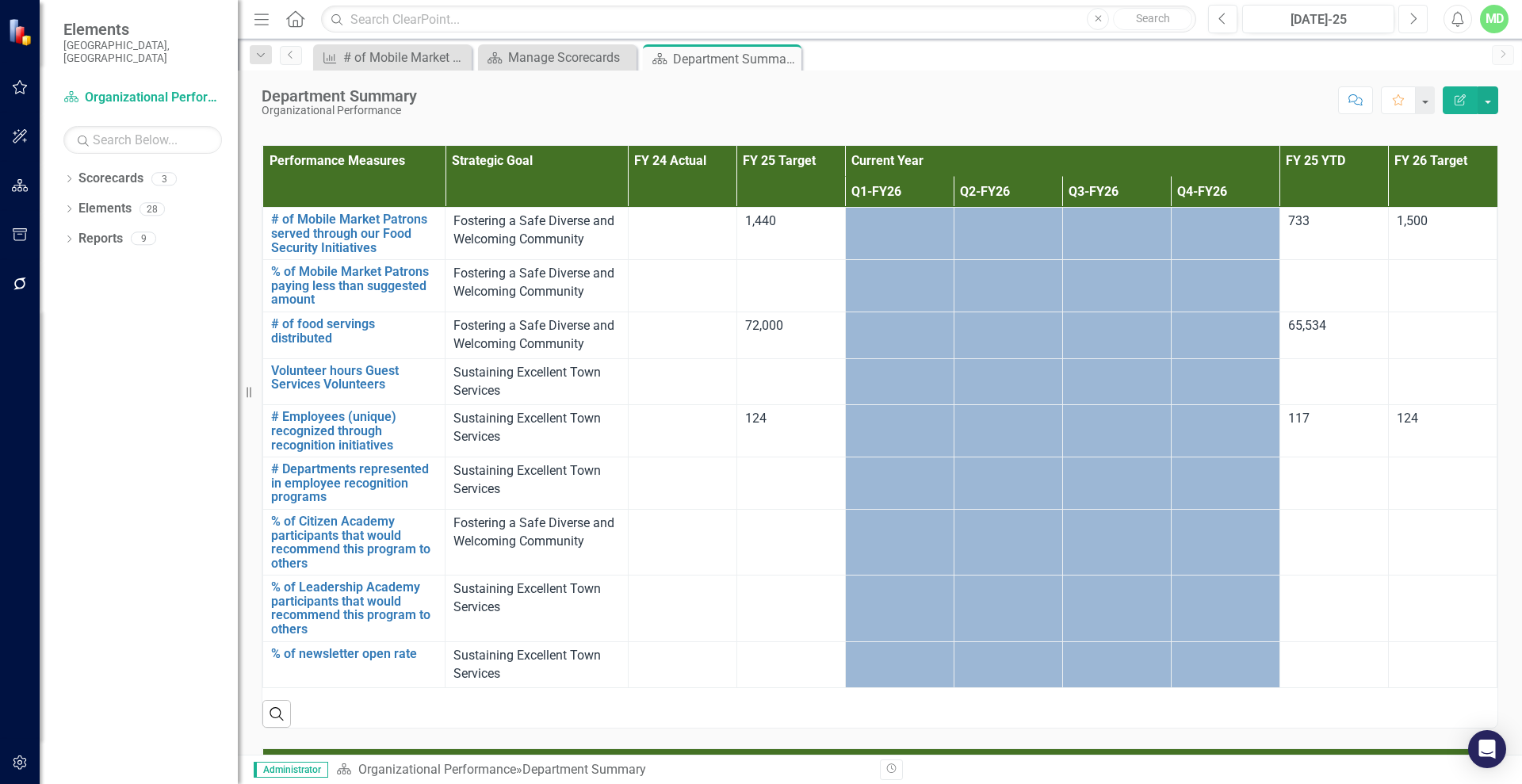
click at [1216, 14] on icon "button" at bounding box center [1414, 18] width 6 height 11
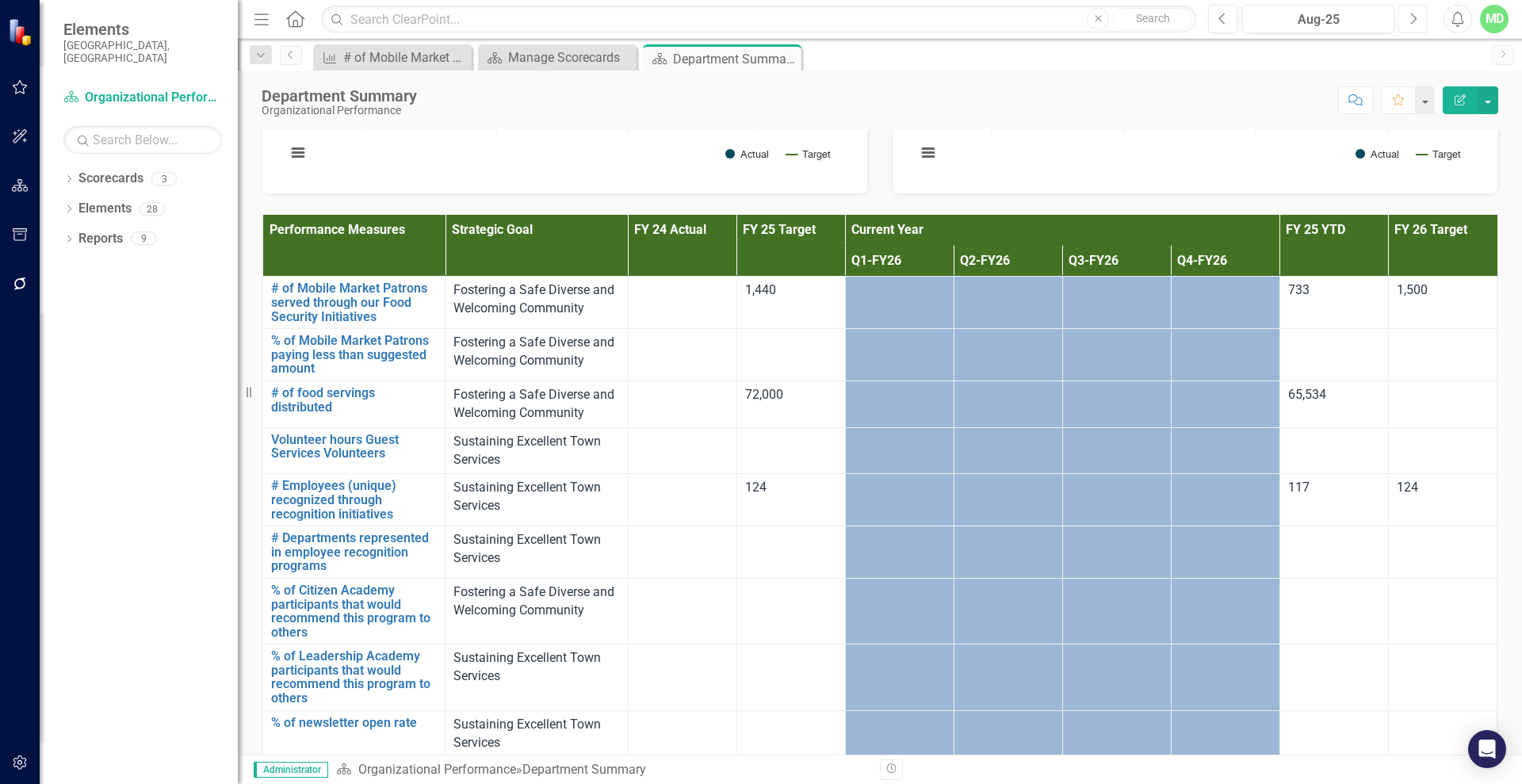
scroll to position [1022, 0]
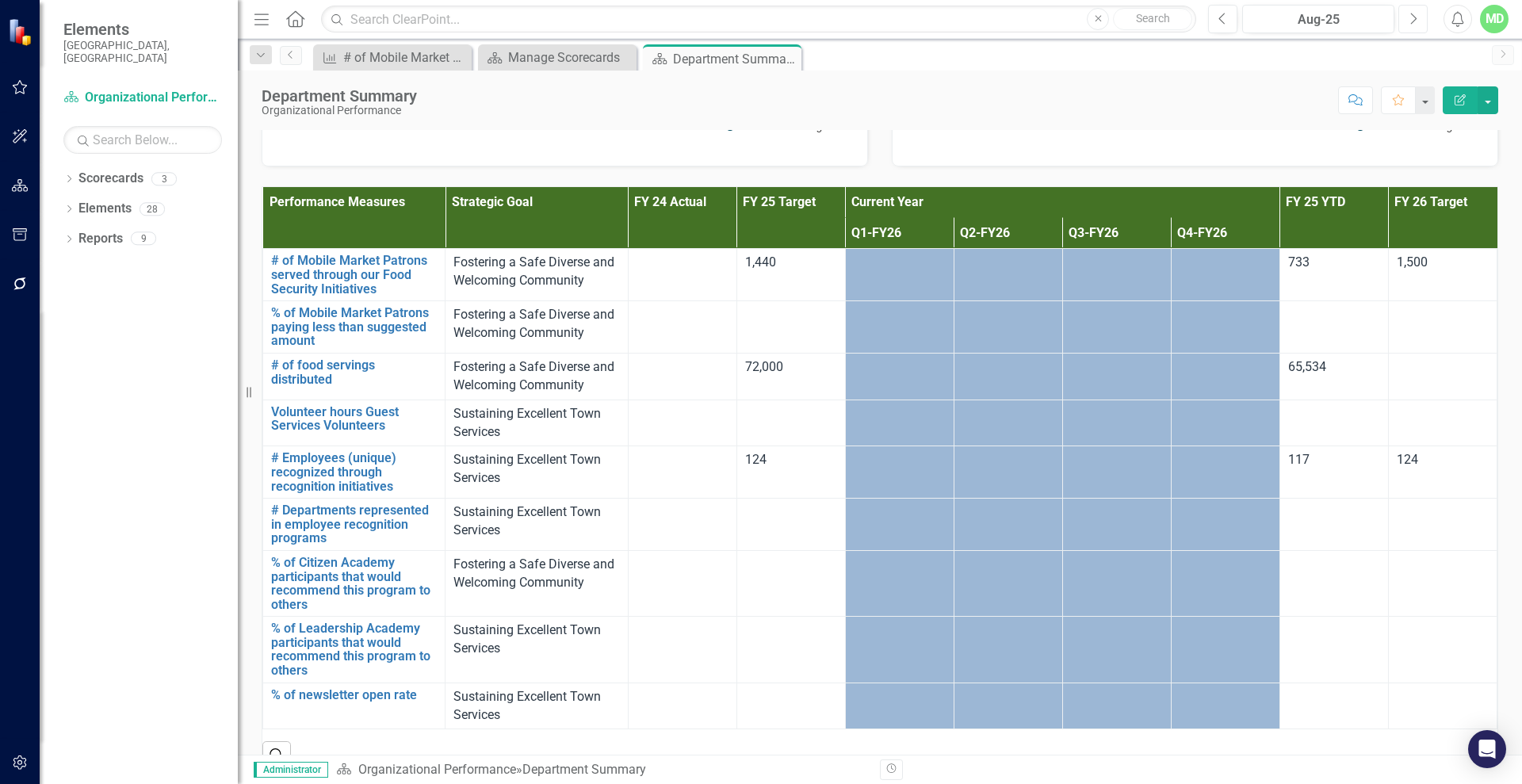
click at [1216, 15] on button "Next" at bounding box center [1413, 19] width 29 height 29
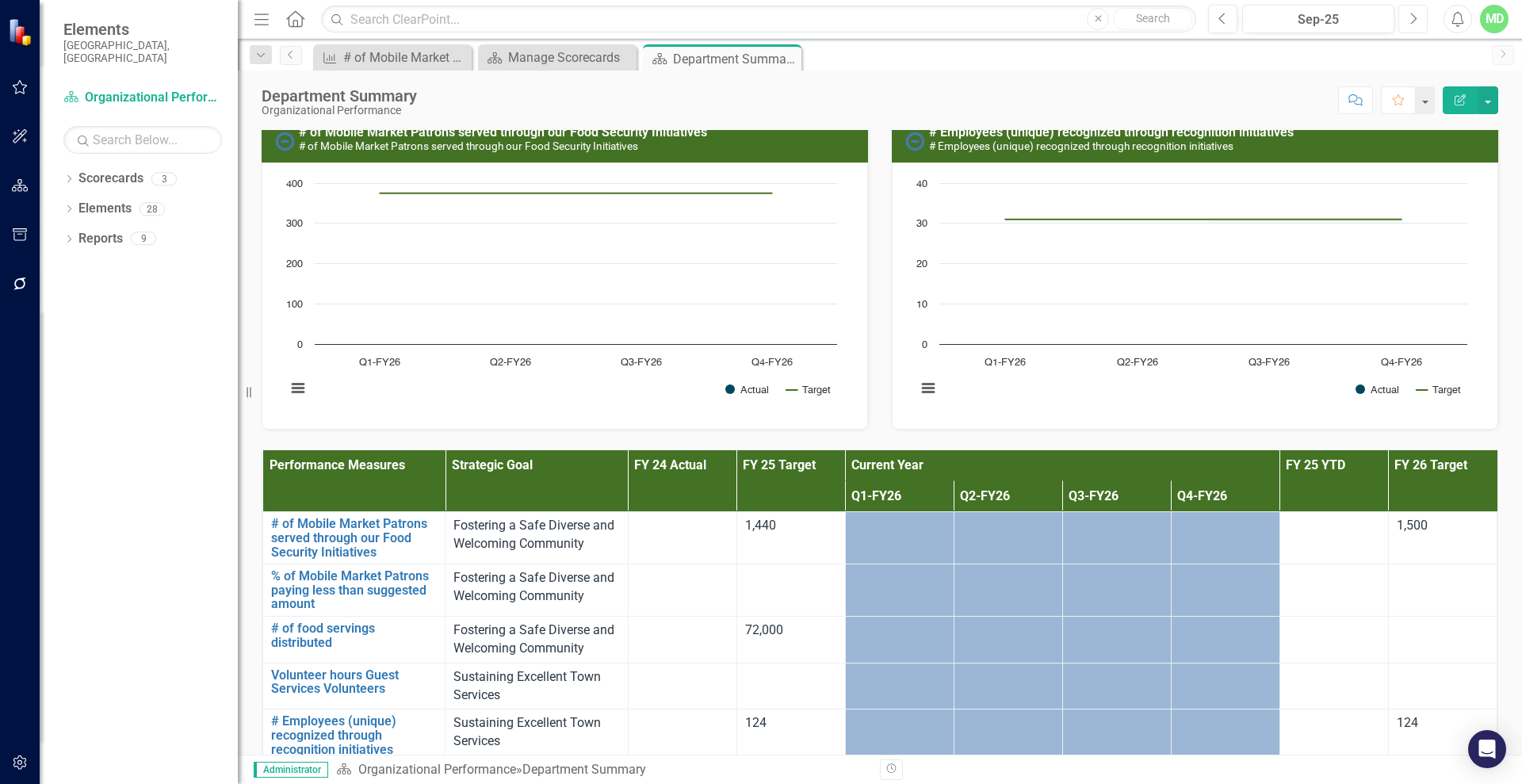
scroll to position [761, 0]
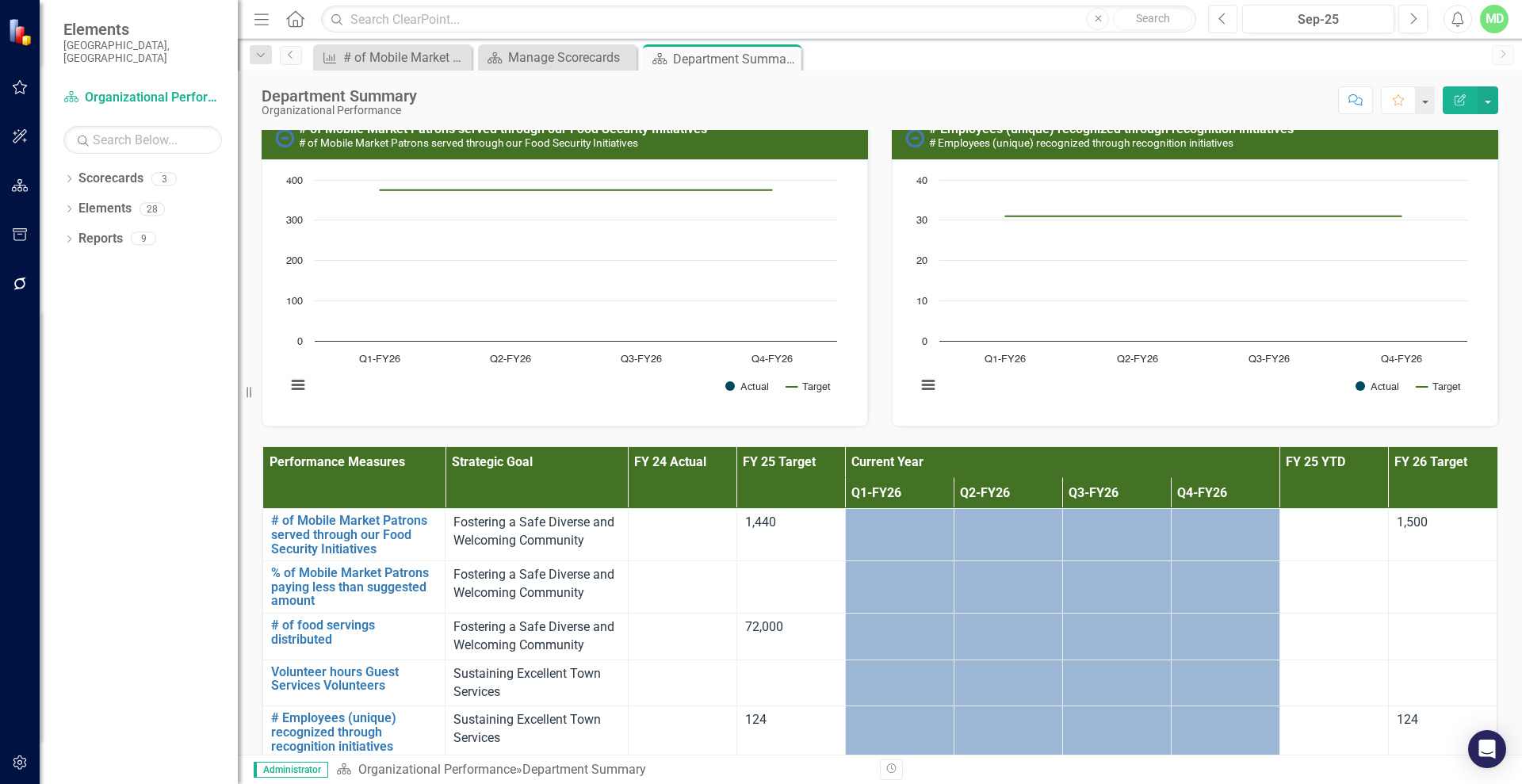
click at [1216, 19] on icon "Previous" at bounding box center [1222, 19] width 9 height 14
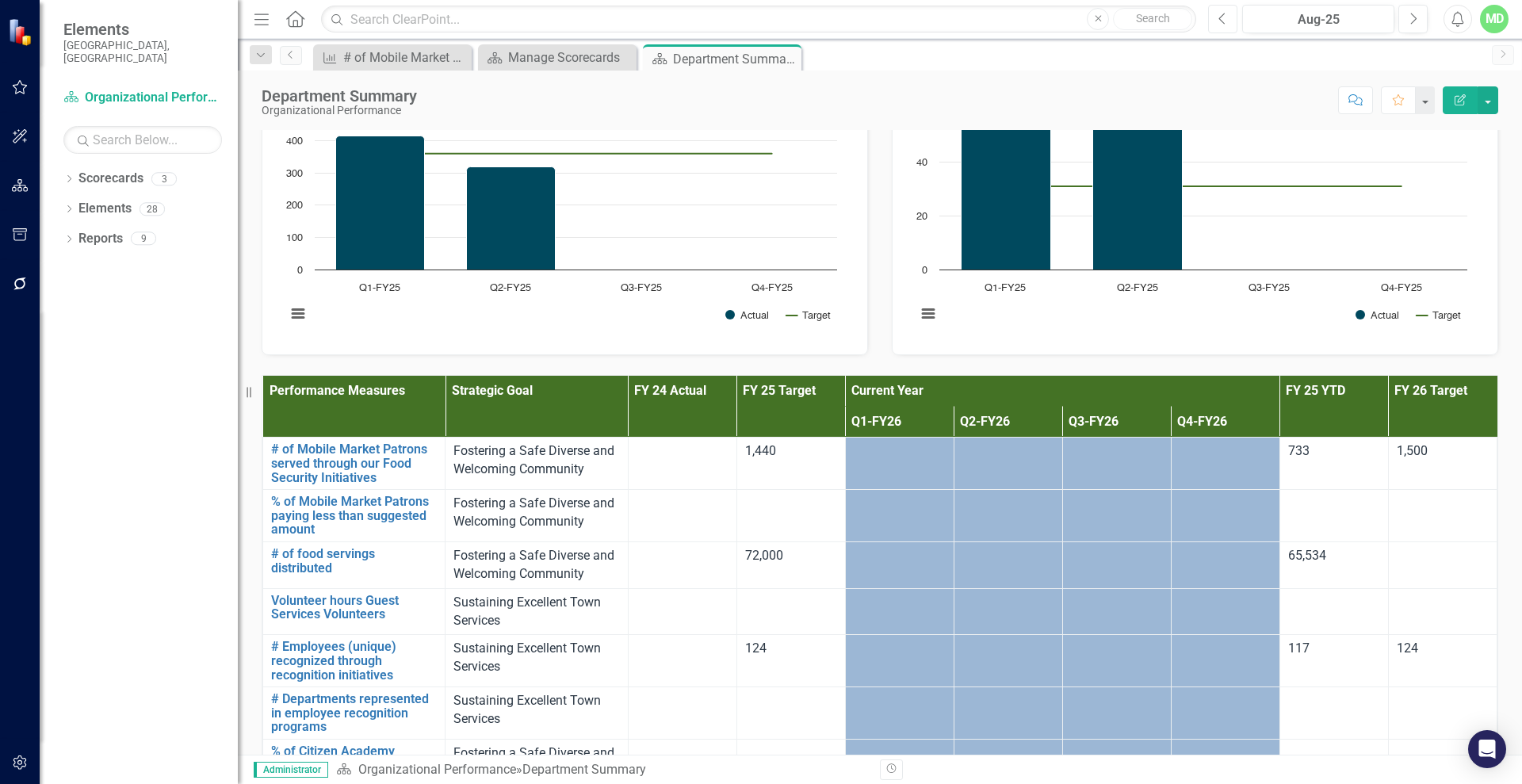
scroll to position [791, 0]
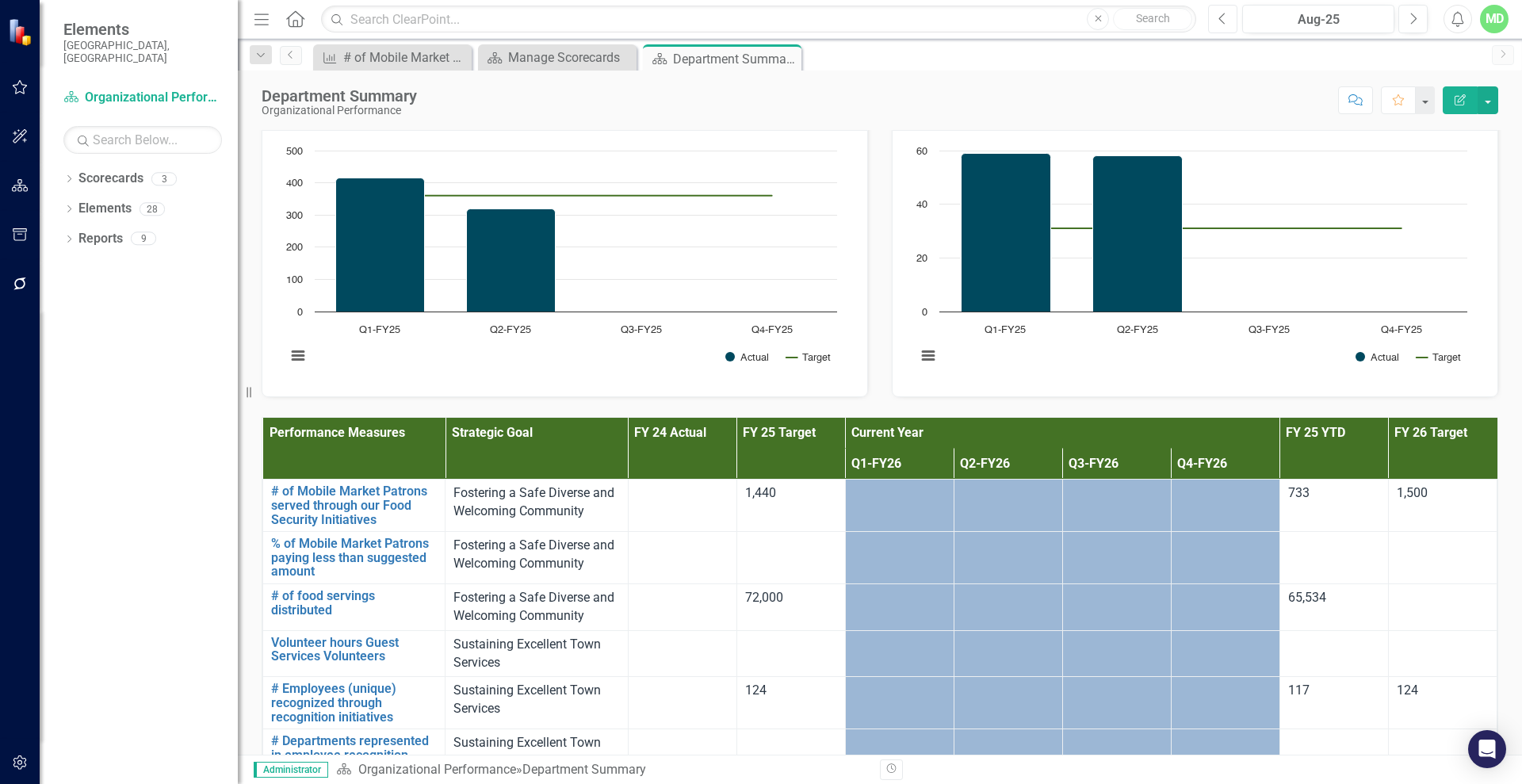
click at [1216, 20] on icon "Previous" at bounding box center [1222, 19] width 9 height 14
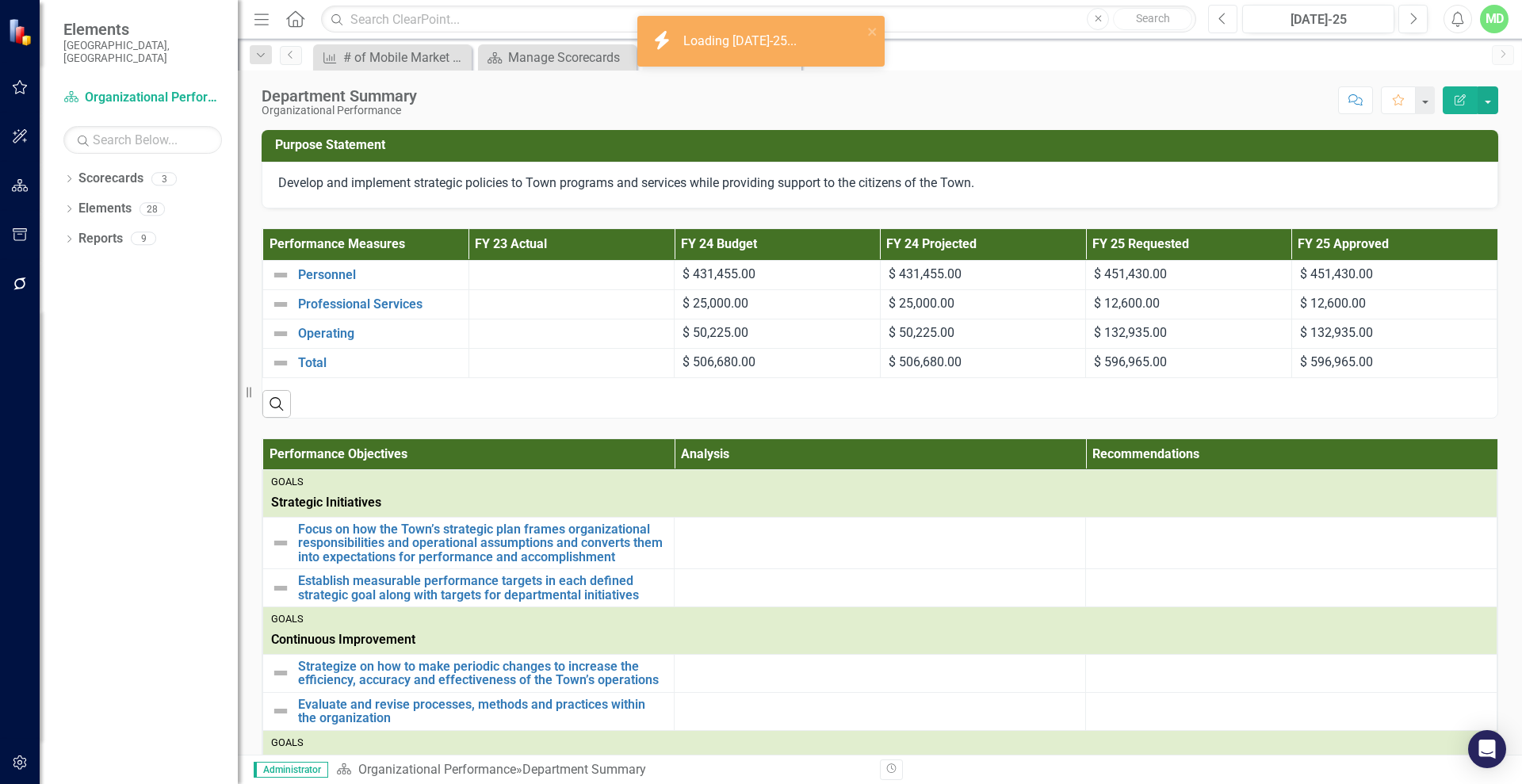
click at [1216, 21] on icon "Previous" at bounding box center [1222, 19] width 9 height 14
click at [1216, 20] on button "Previous" at bounding box center [1222, 19] width 29 height 29
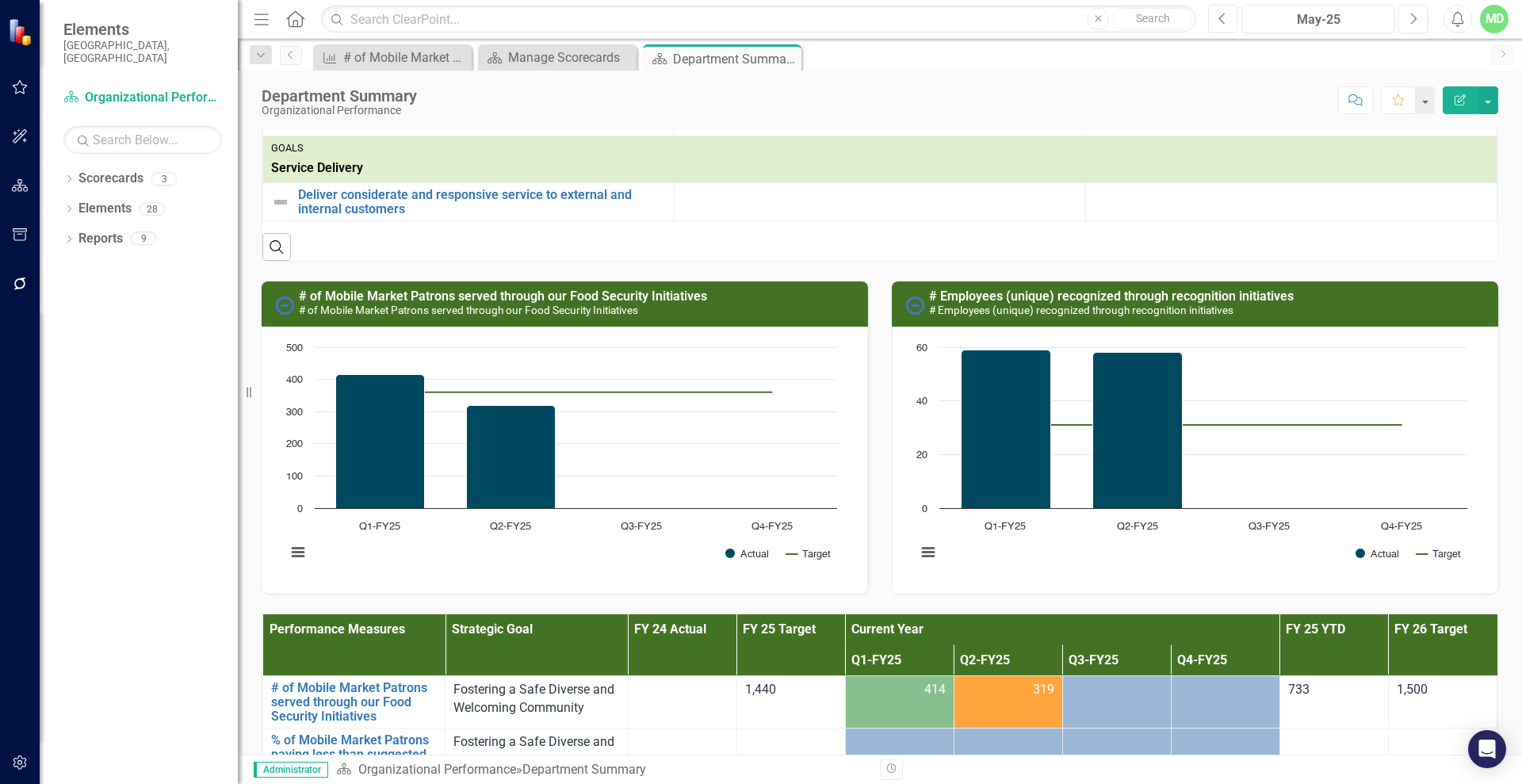
scroll to position [522, 0]
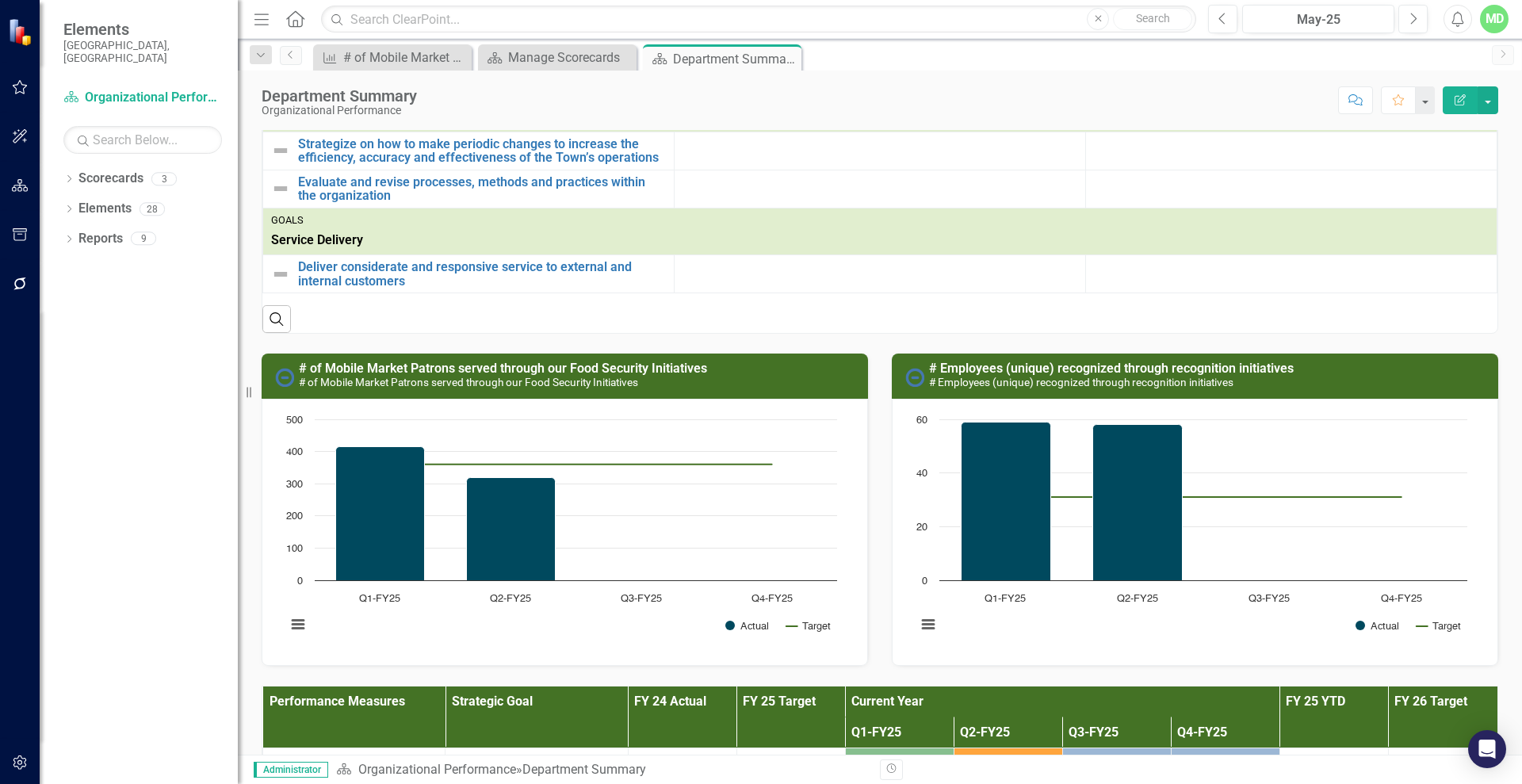
click at [1216, 100] on icon "Edit Report" at bounding box center [1460, 99] width 14 height 11
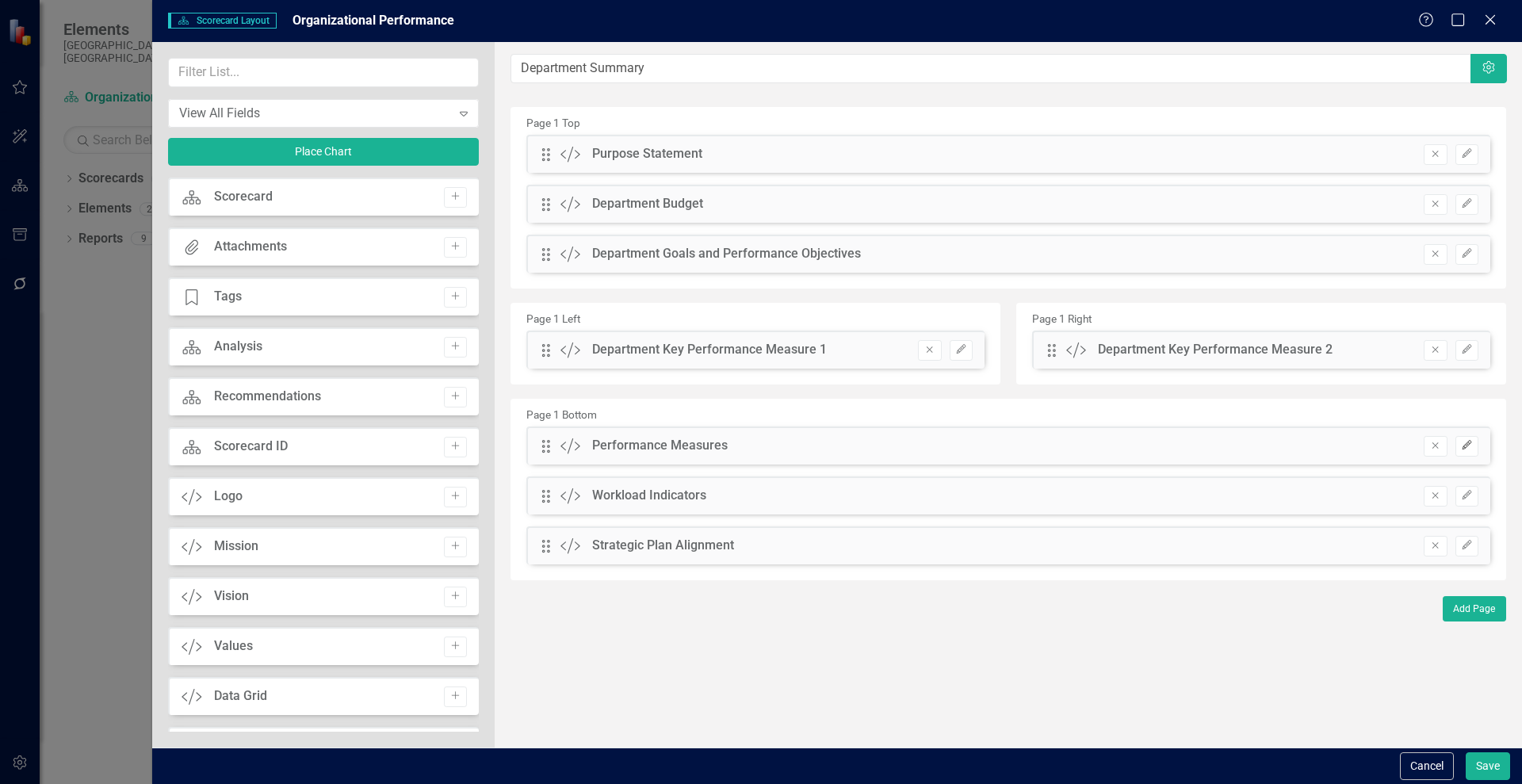
click at [1216, 444] on icon "Edit" at bounding box center [1467, 446] width 12 height 10
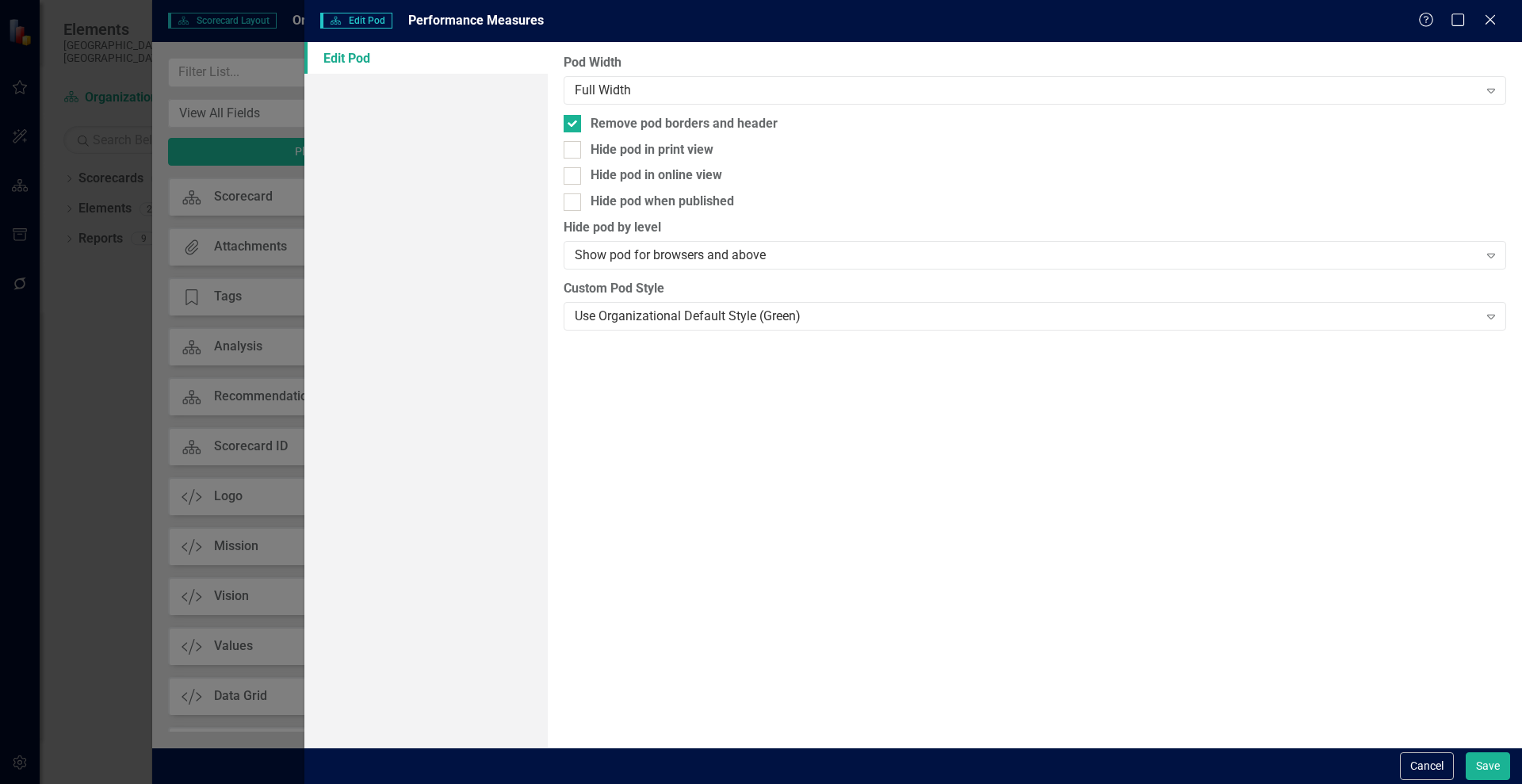
click at [348, 54] on link "Edit Pod" at bounding box center [426, 58] width 243 height 32
click at [1216, 626] on button "Cancel" at bounding box center [1426, 766] width 54 height 28
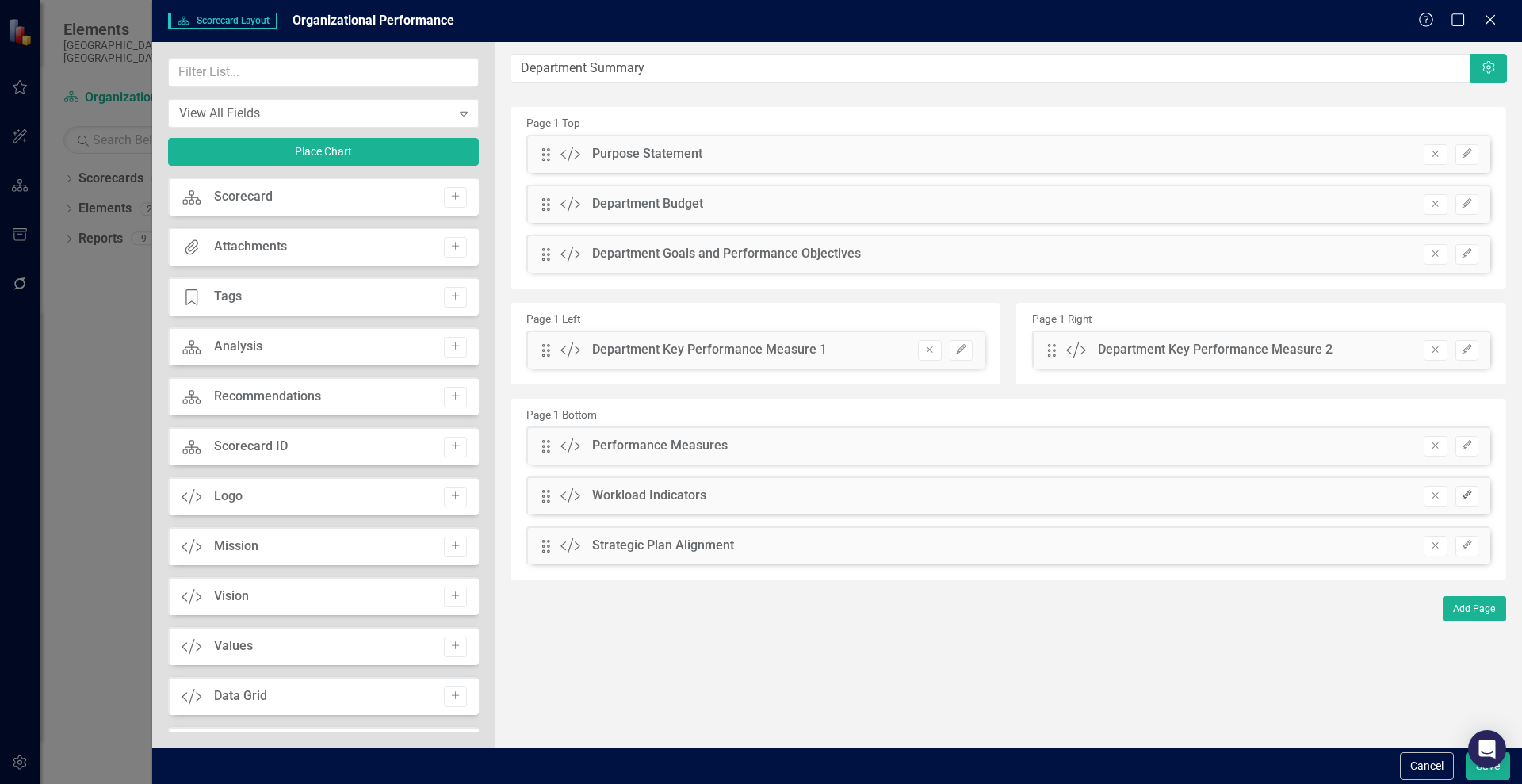
click at [1216, 492] on icon "Edit" at bounding box center [1467, 495] width 12 height 10
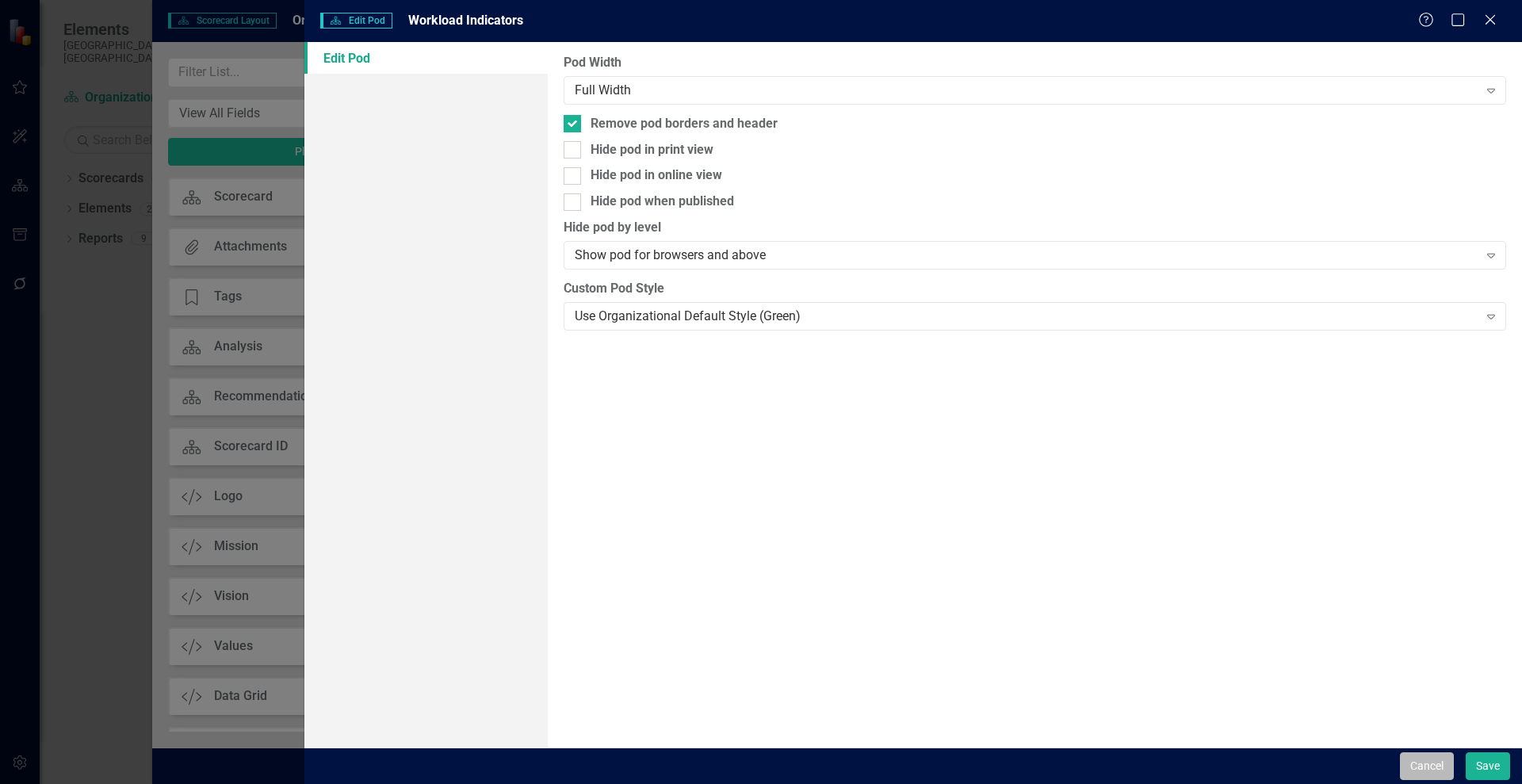
click at [1216, 626] on button "Cancel" at bounding box center [1426, 766] width 54 height 28
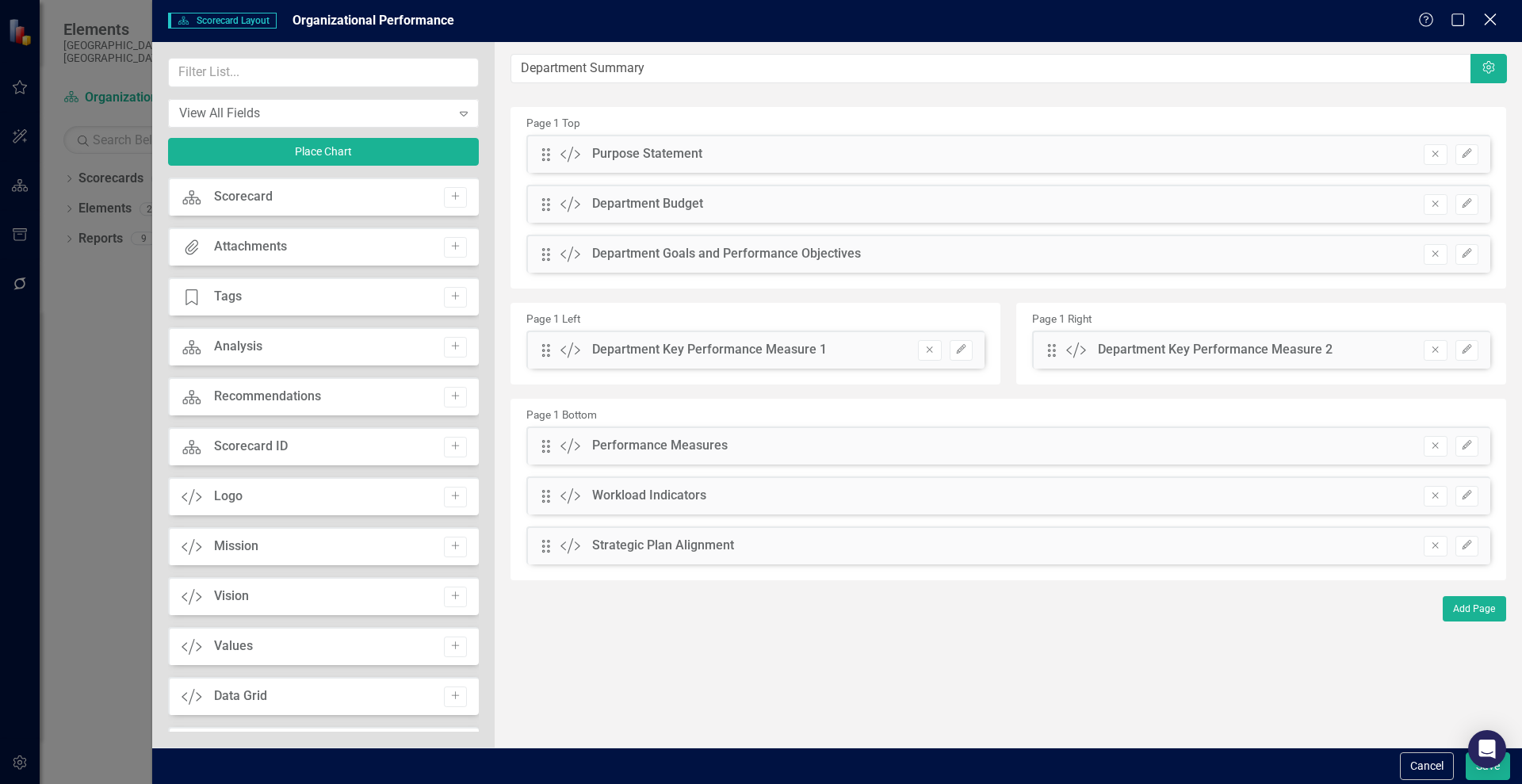
click at [1216, 16] on icon "Close" at bounding box center [1490, 19] width 20 height 15
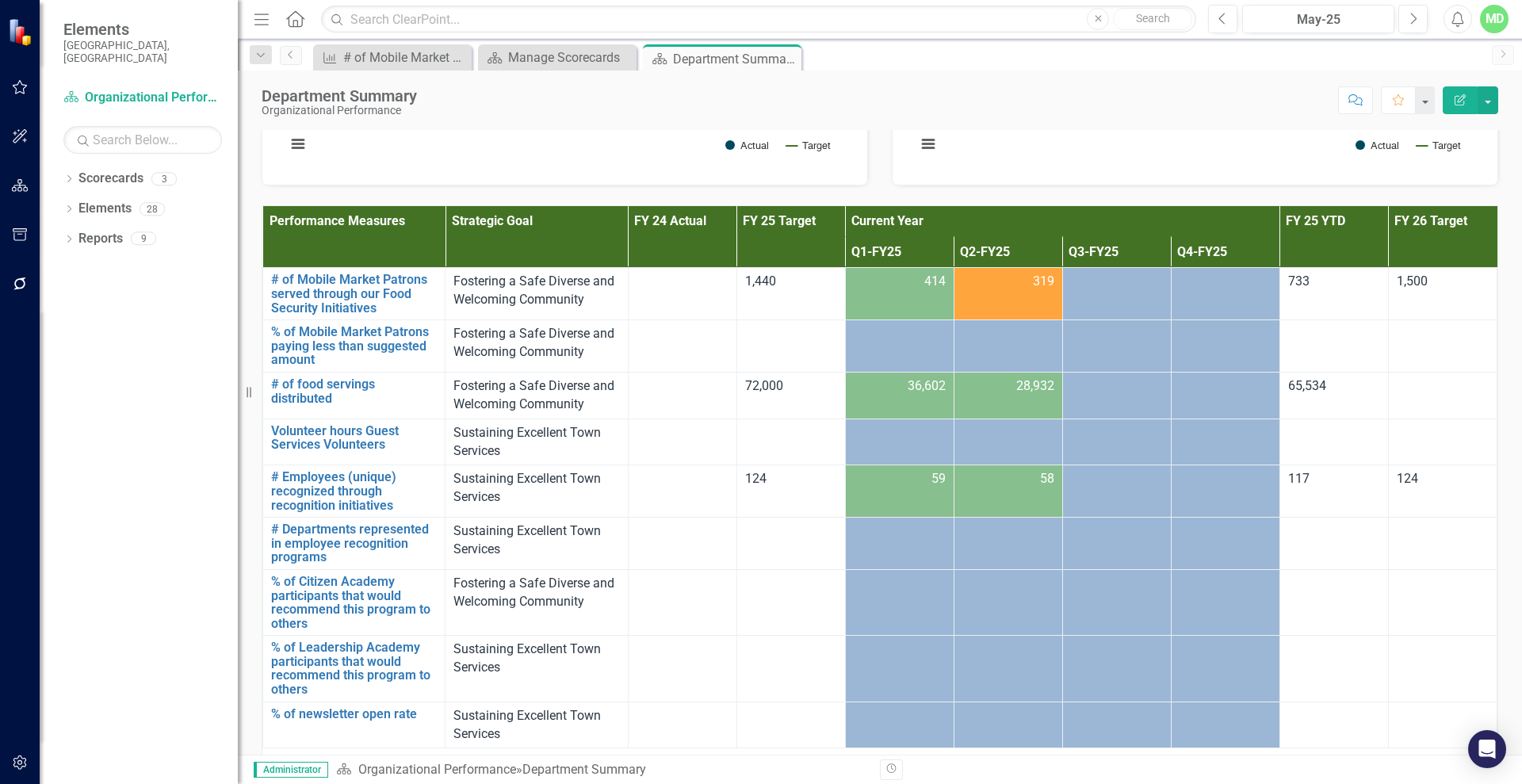
scroll to position [994, 0]
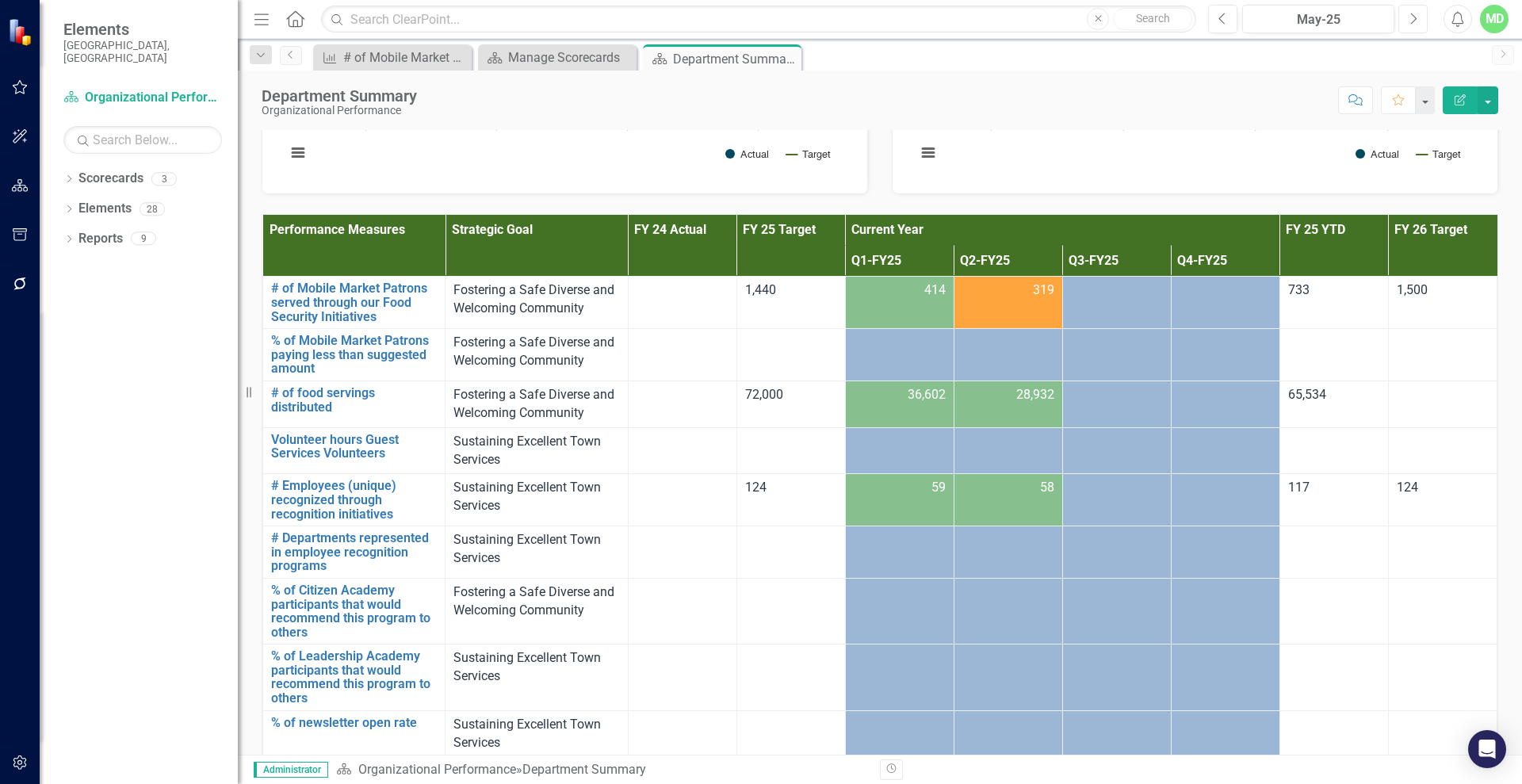
click at [1216, 21] on icon "Next" at bounding box center [1413, 19] width 9 height 14
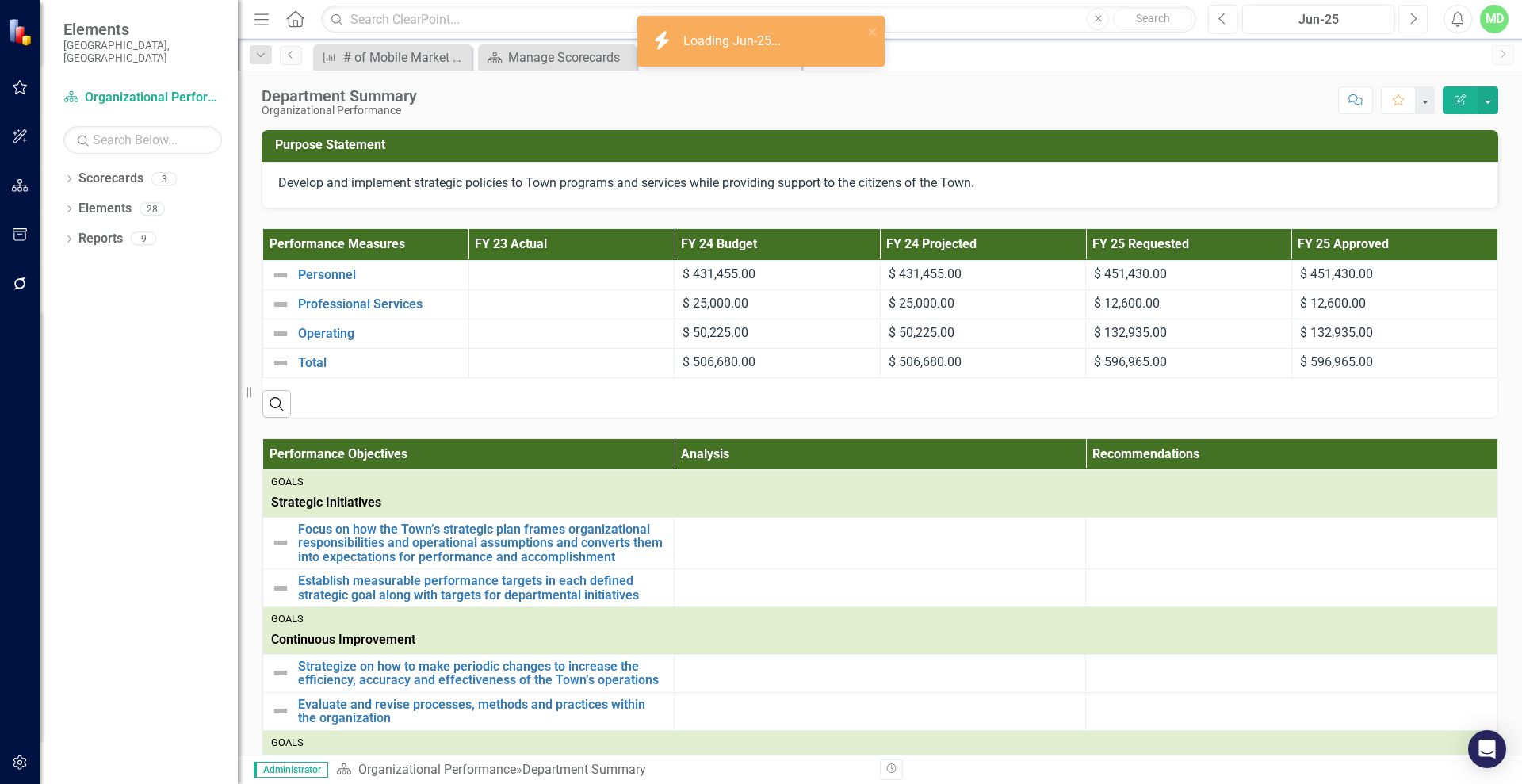
click at [1216, 21] on icon "Next" at bounding box center [1413, 19] width 9 height 14
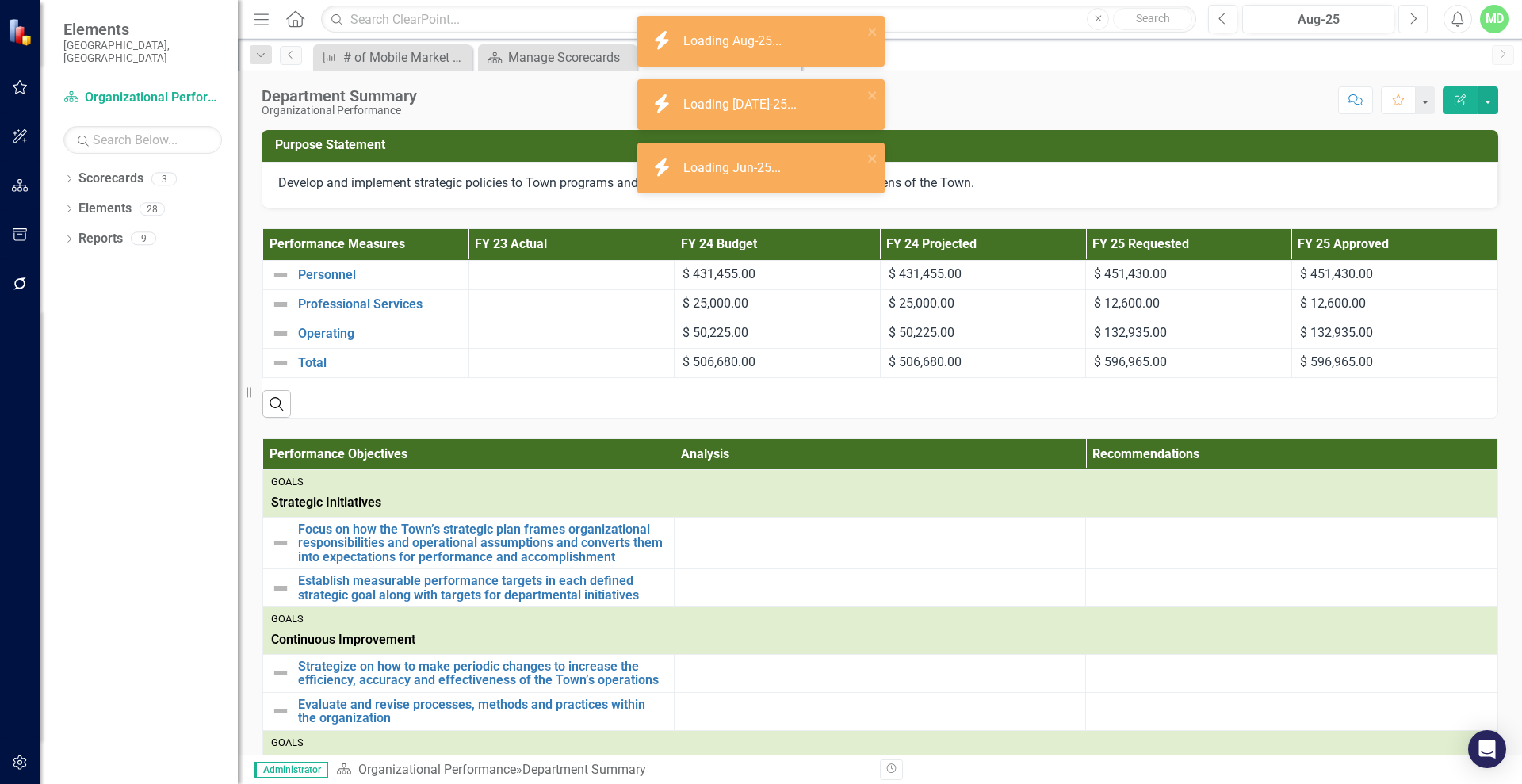
click at [1216, 21] on icon "Next" at bounding box center [1413, 19] width 9 height 14
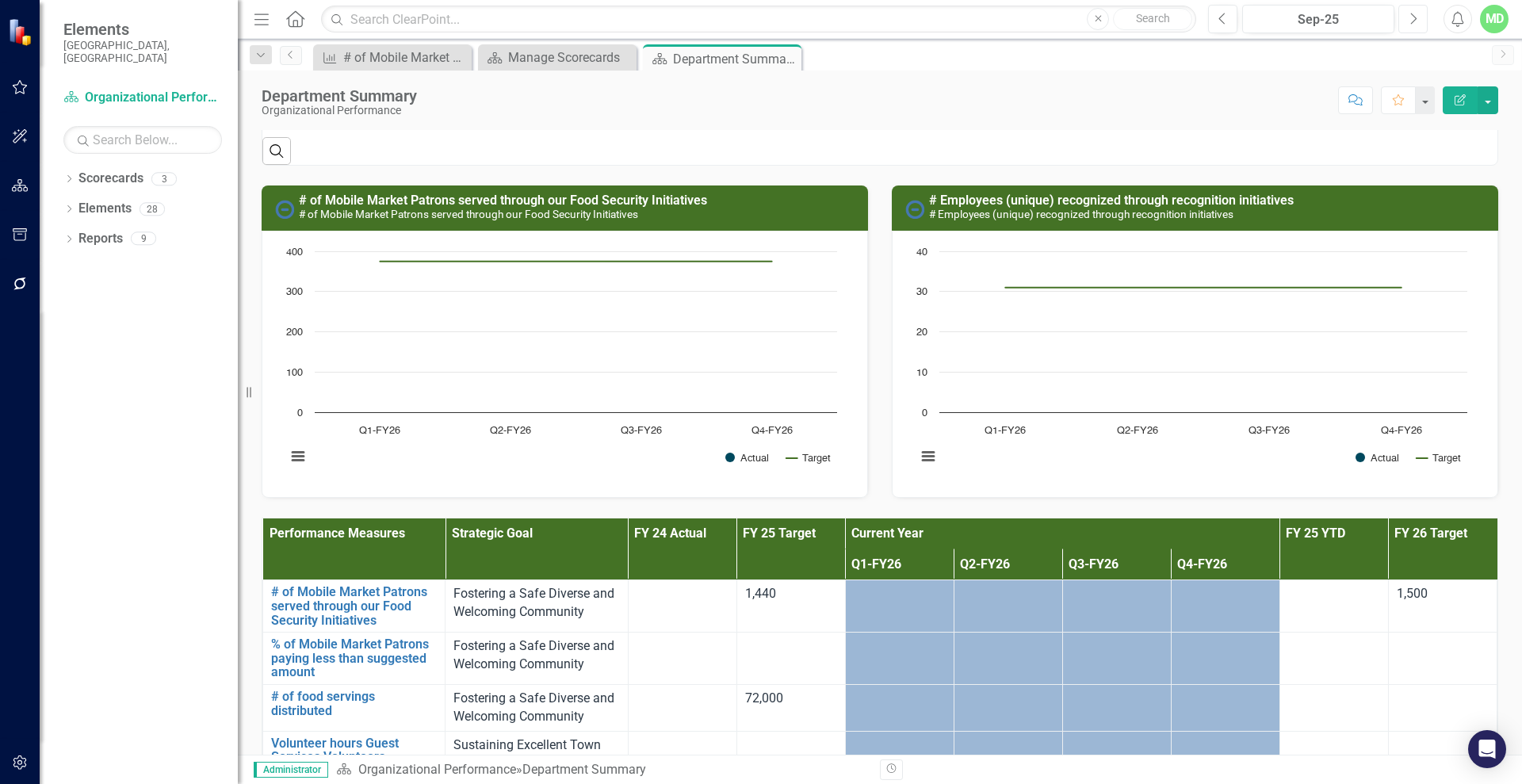
scroll to position [686, 0]
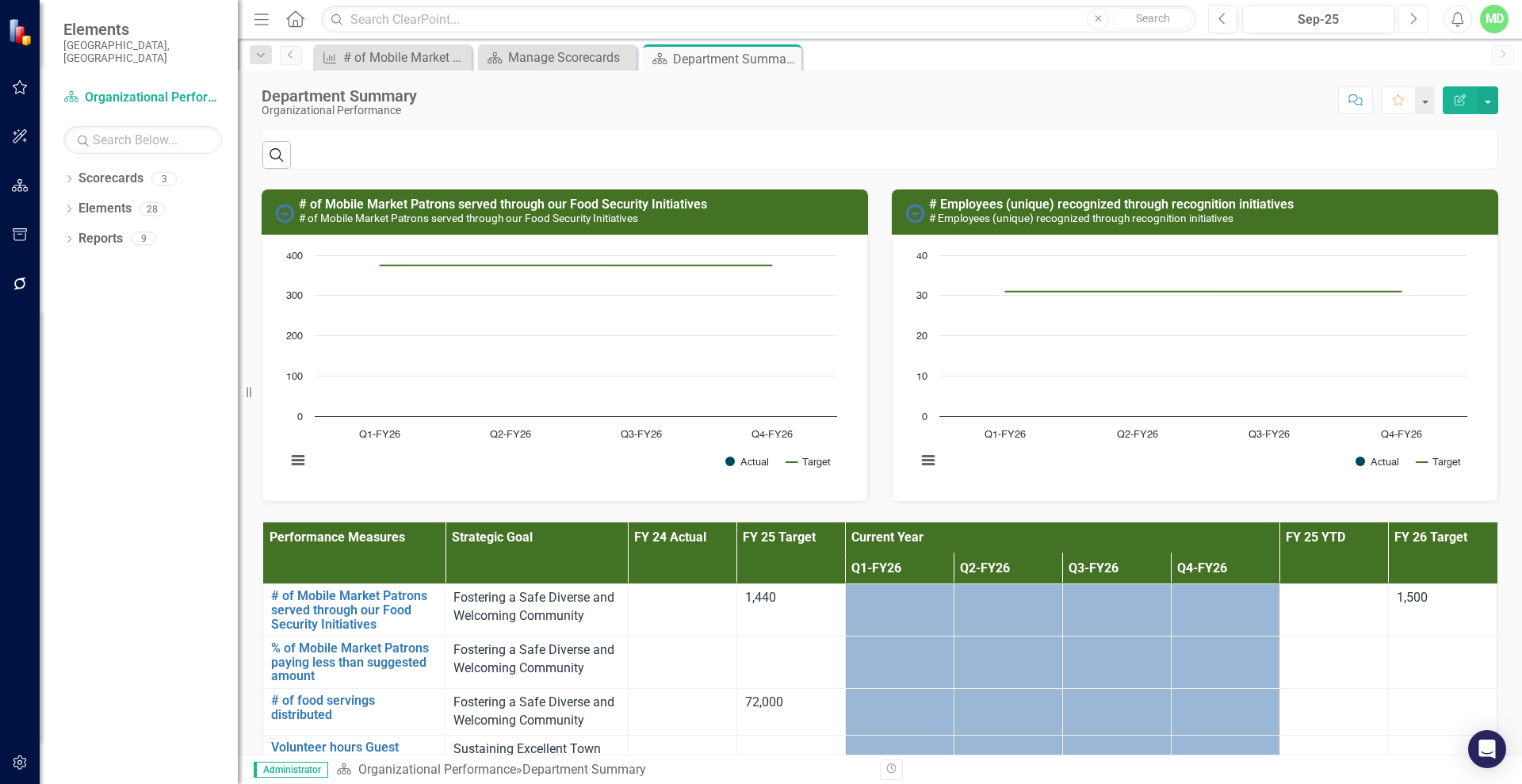
click at [1216, 18] on button "Next" at bounding box center [1413, 19] width 29 height 29
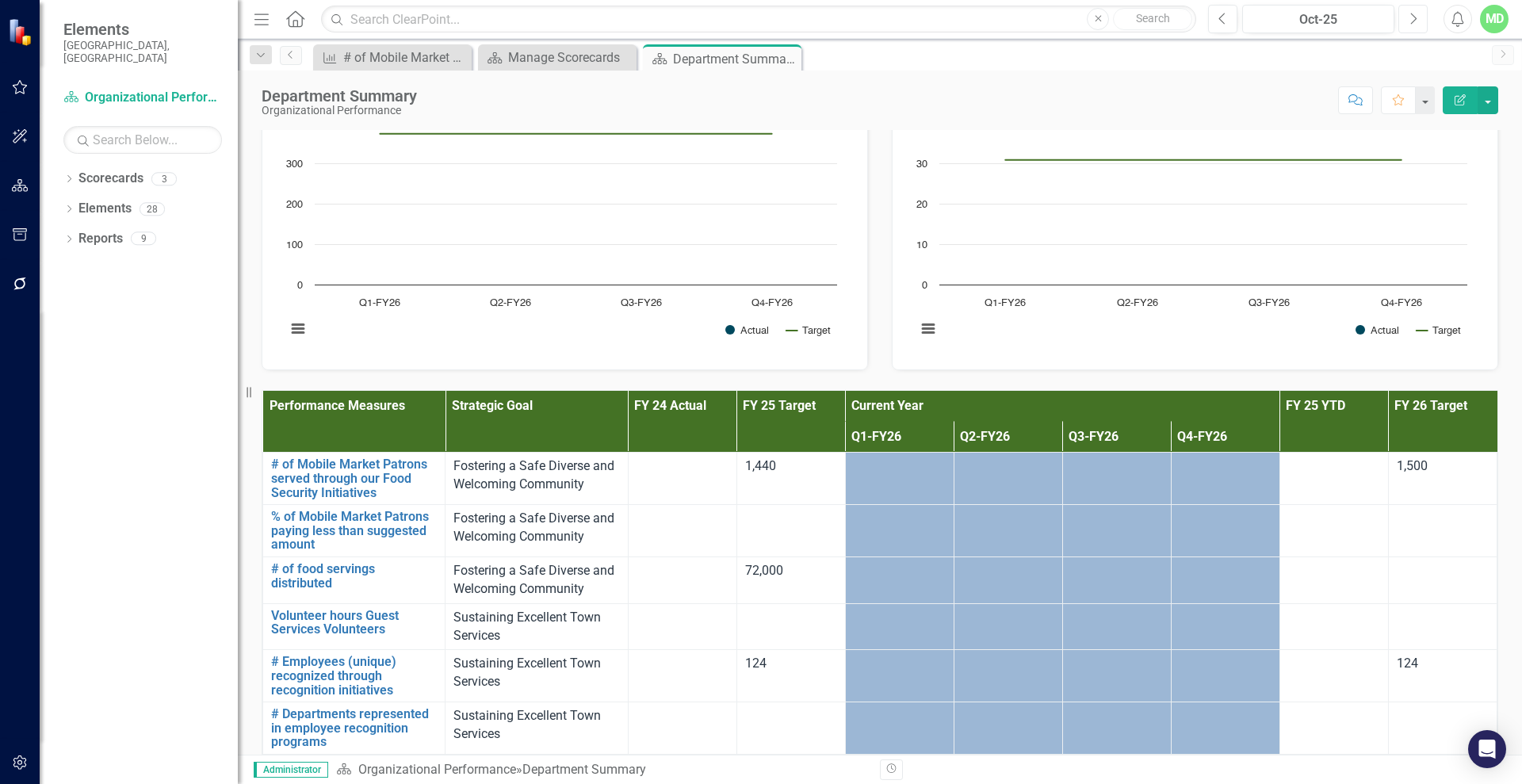
scroll to position [854, 0]
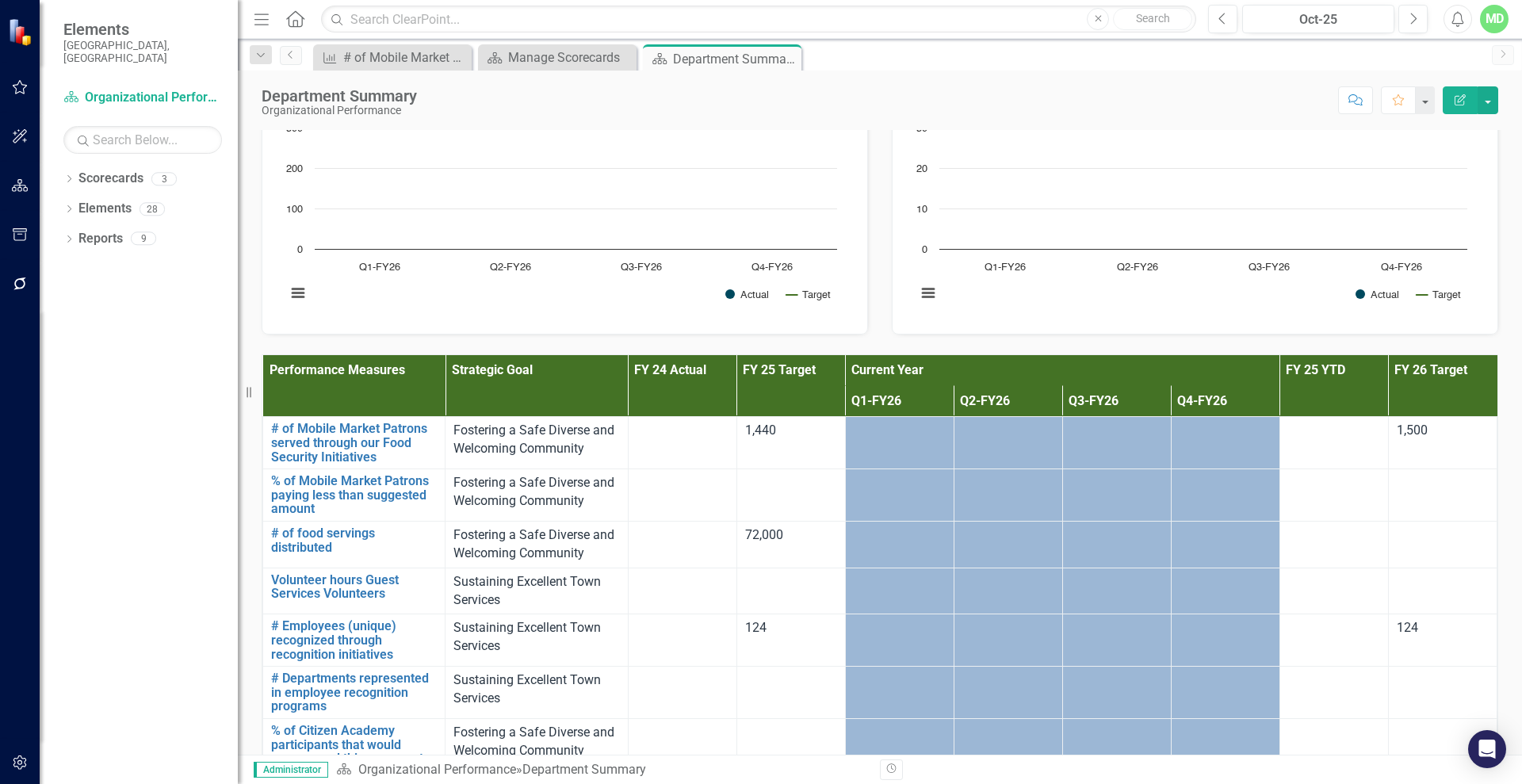
click at [390, 383] on th "Performance Measures" at bounding box center [353, 386] width 182 height 62
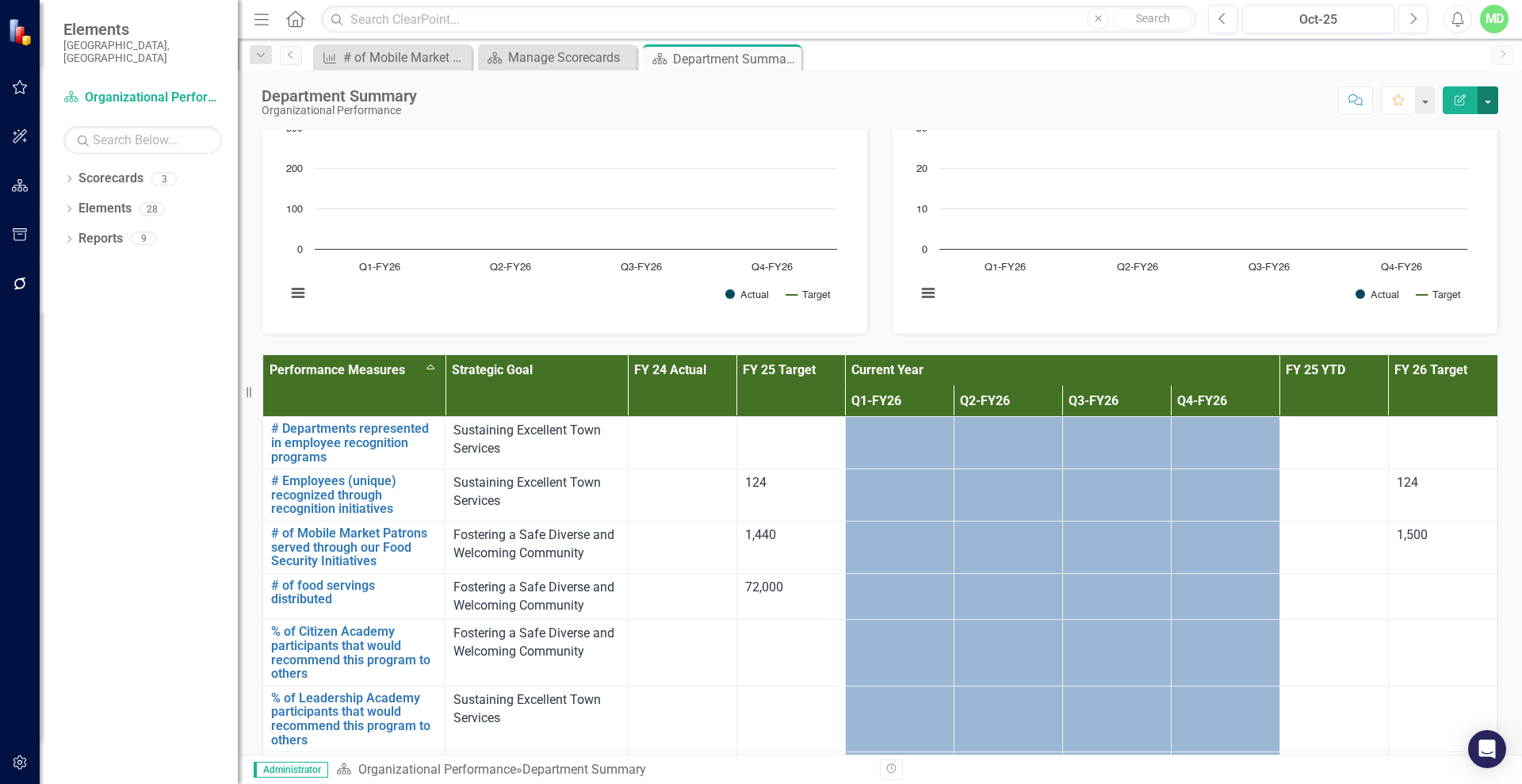
click at [1216, 97] on button "button" at bounding box center [1488, 100] width 21 height 28
click at [1216, 154] on link "Edit Report Edit Layout" at bounding box center [1432, 158] width 128 height 29
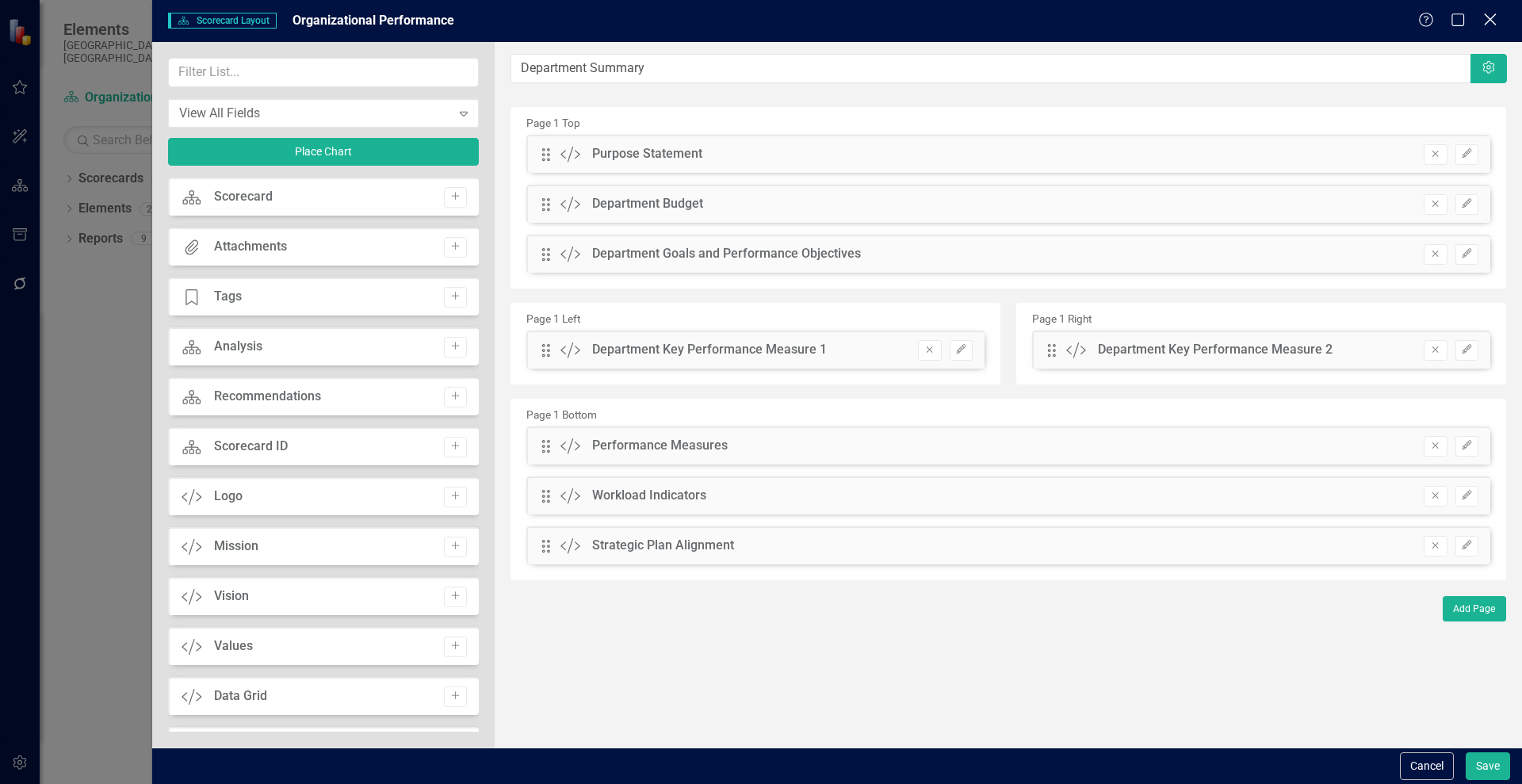
click at [1216, 12] on icon "Close" at bounding box center [1490, 19] width 20 height 15
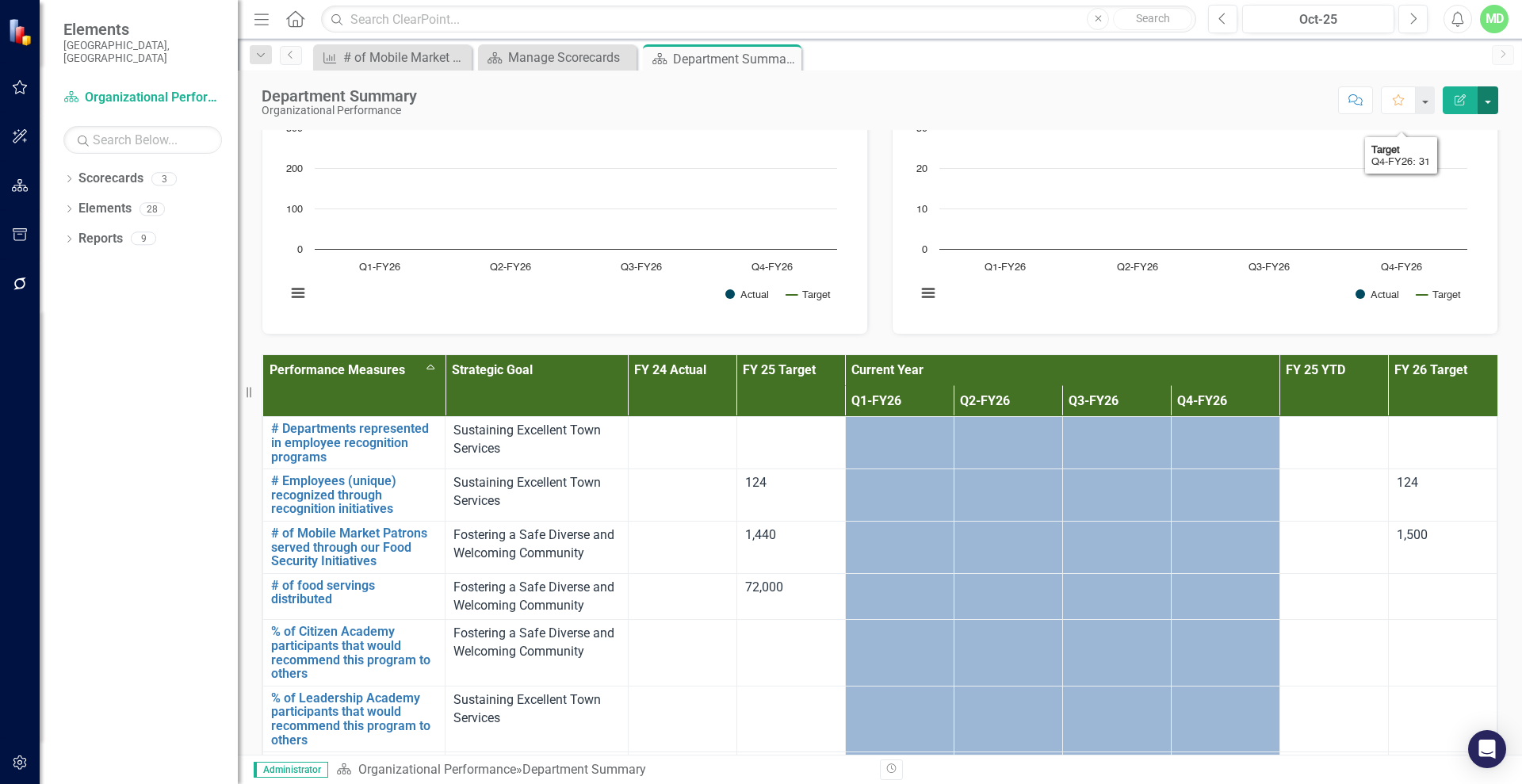
click at [1216, 92] on button "button" at bounding box center [1488, 100] width 21 height 28
click at [1216, 137] on link "Edit Edit Scorecard" at bounding box center [1432, 128] width 128 height 29
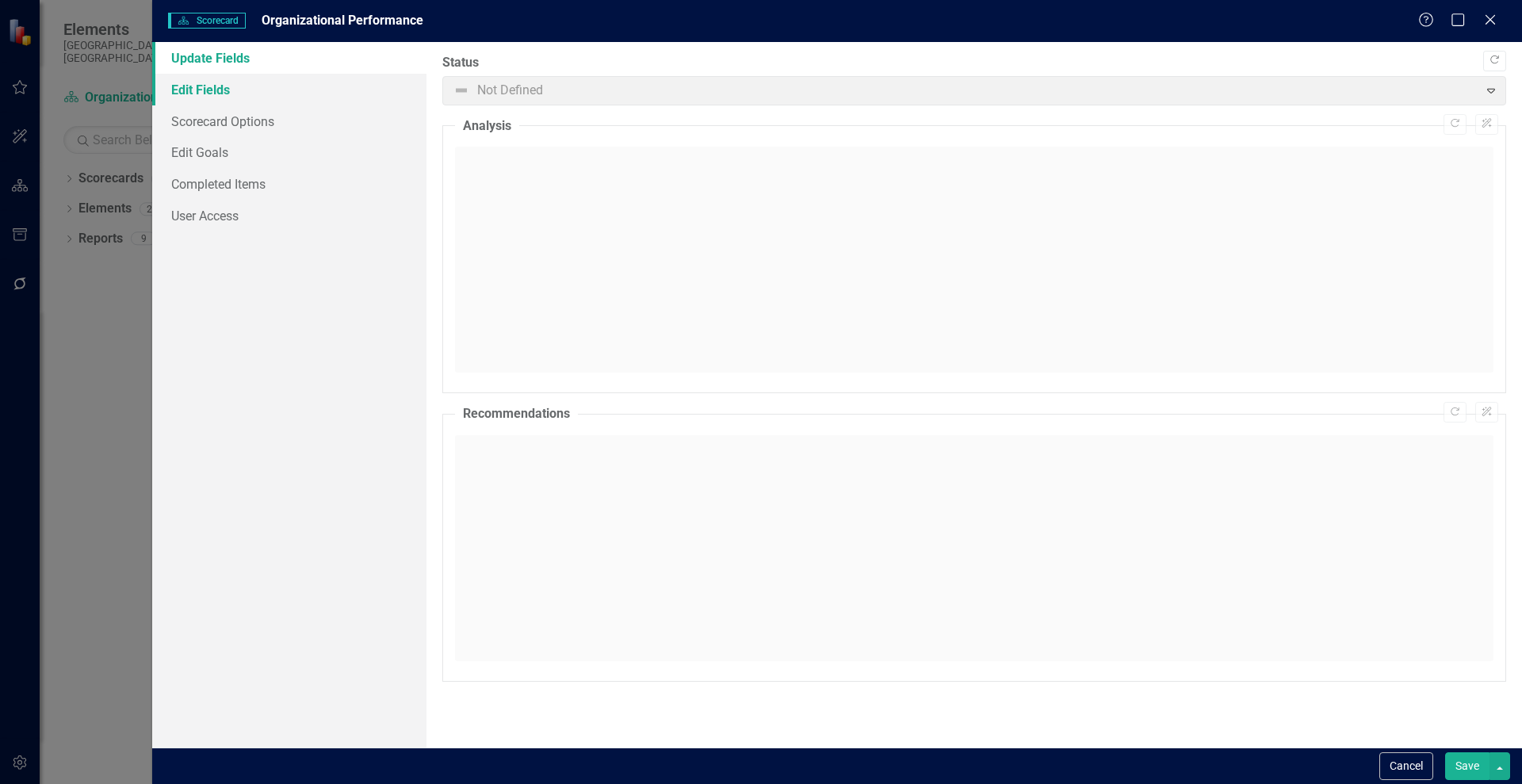
click at [208, 94] on link "Edit Fields" at bounding box center [290, 90] width 275 height 32
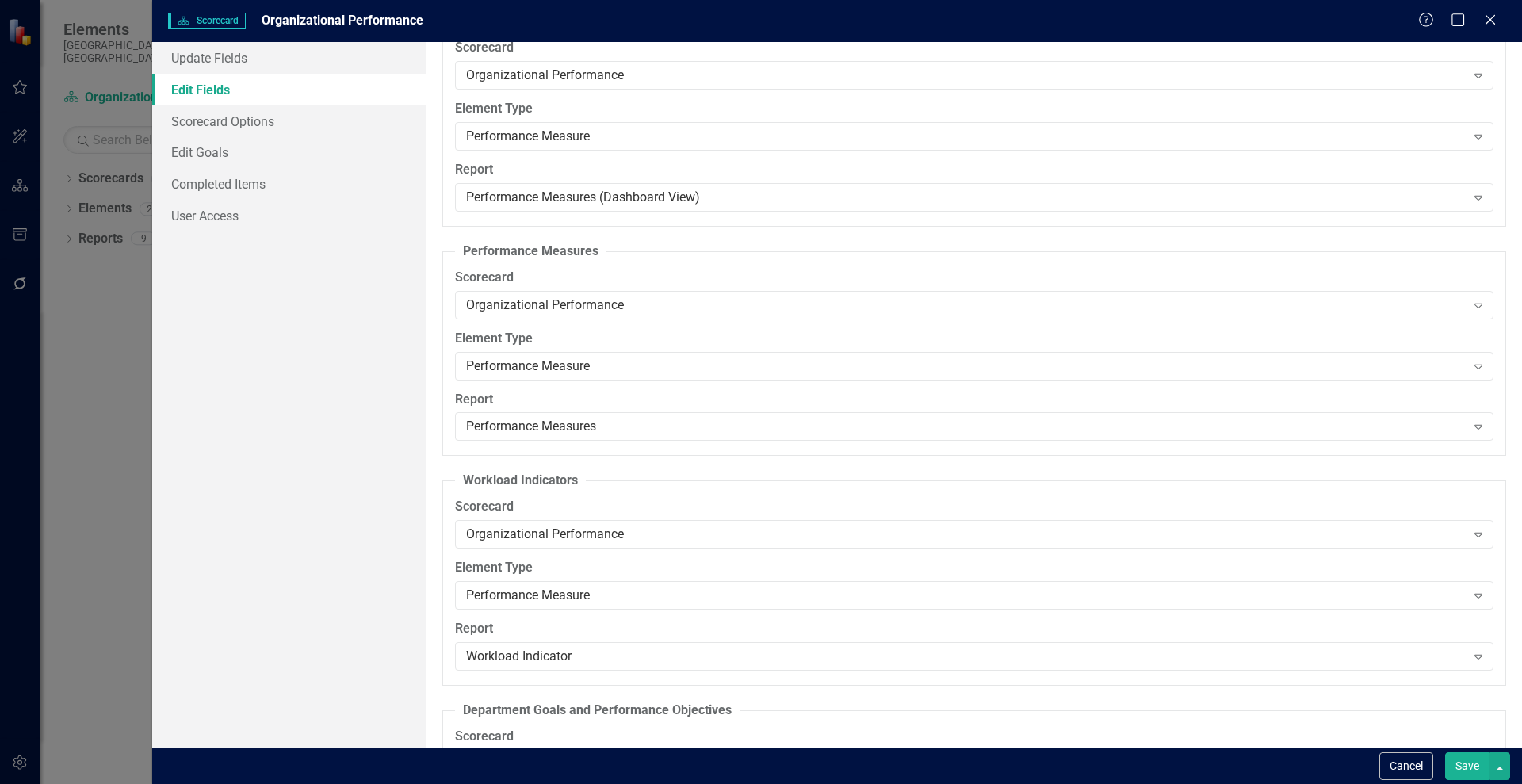
scroll to position [1539, 0]
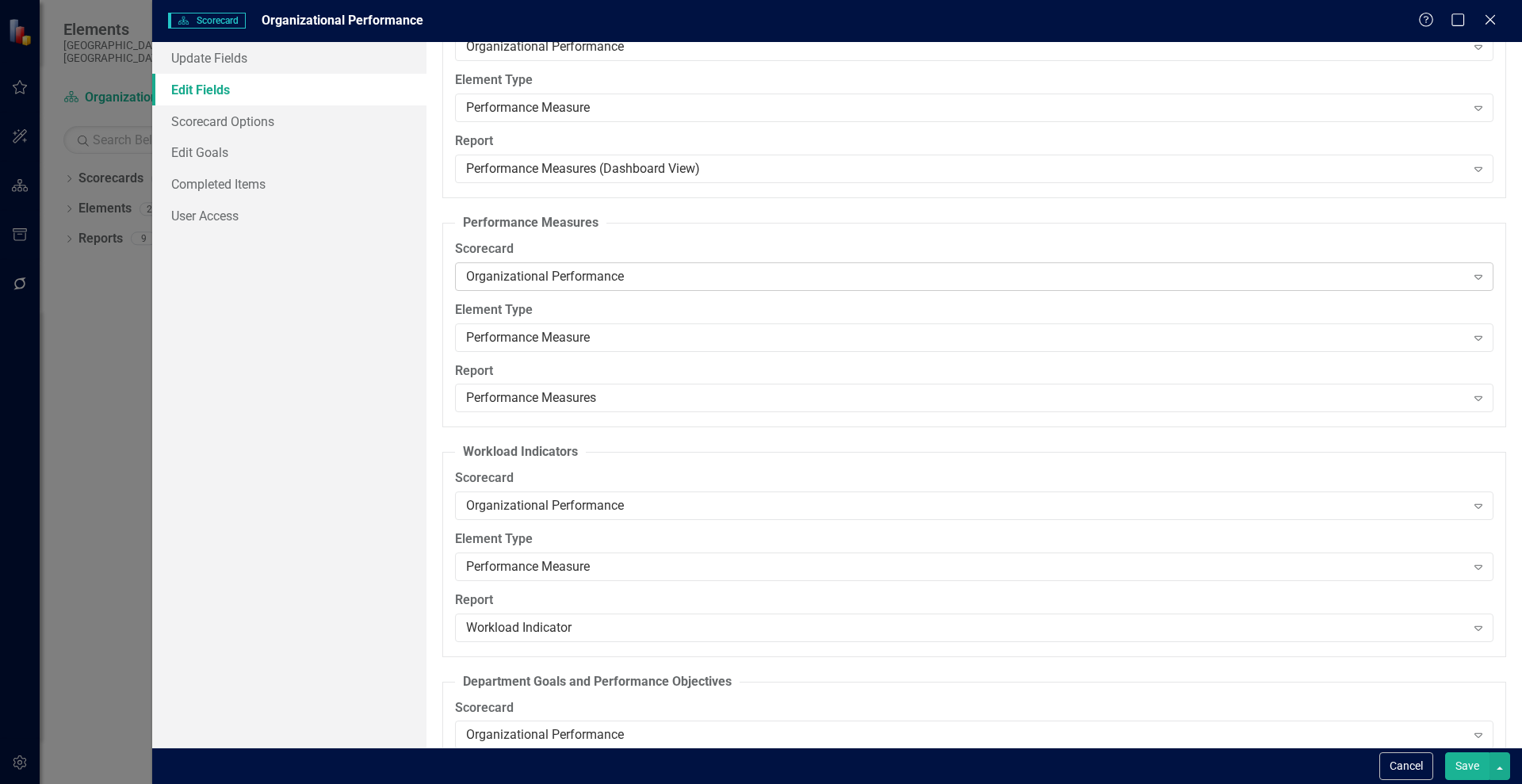
click at [1216, 278] on icon "Expand" at bounding box center [1478, 277] width 16 height 13
click at [179, 124] on link "Scorecard Options" at bounding box center [290, 121] width 275 height 32
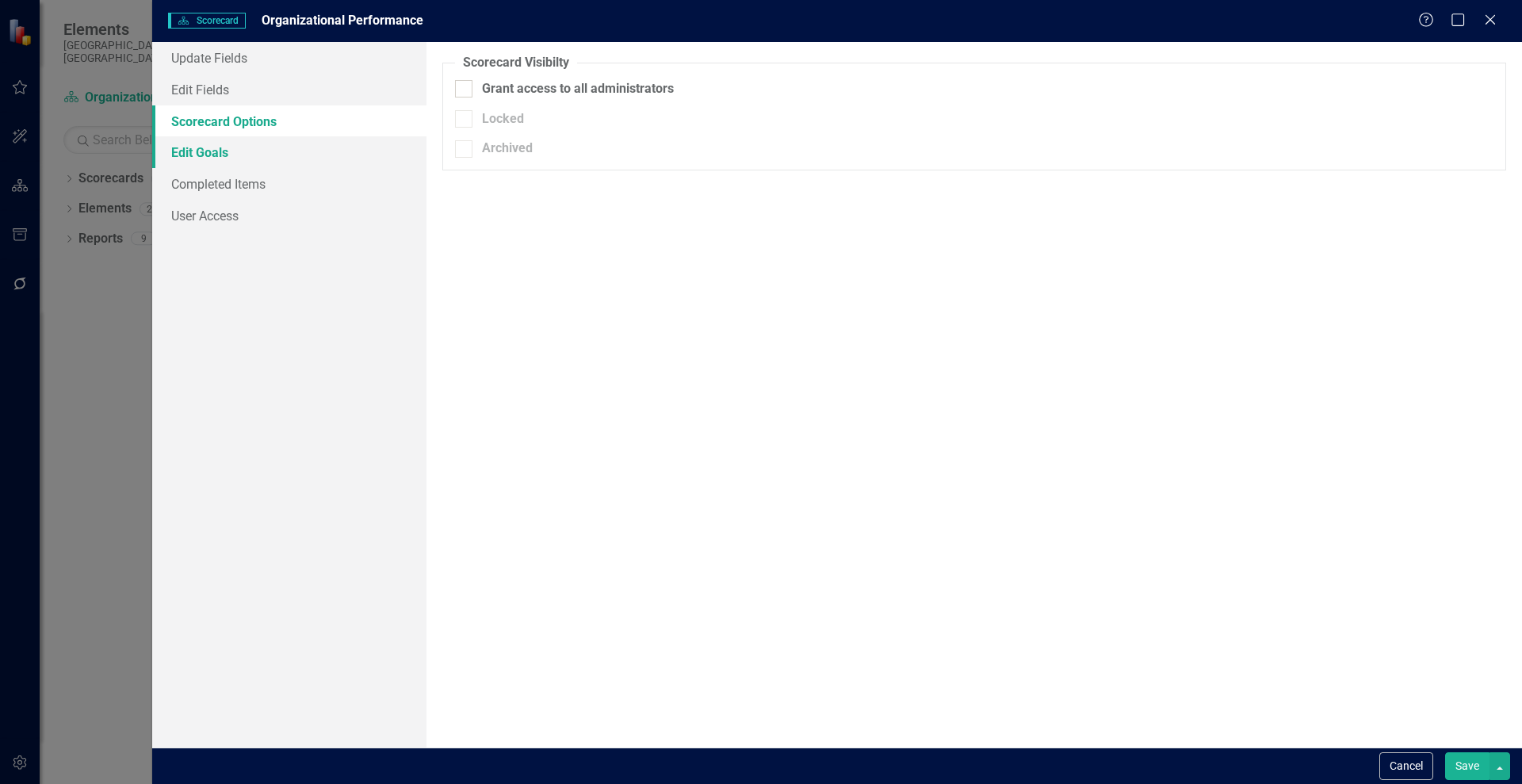
click at [190, 161] on link "Edit Goals" at bounding box center [290, 152] width 275 height 32
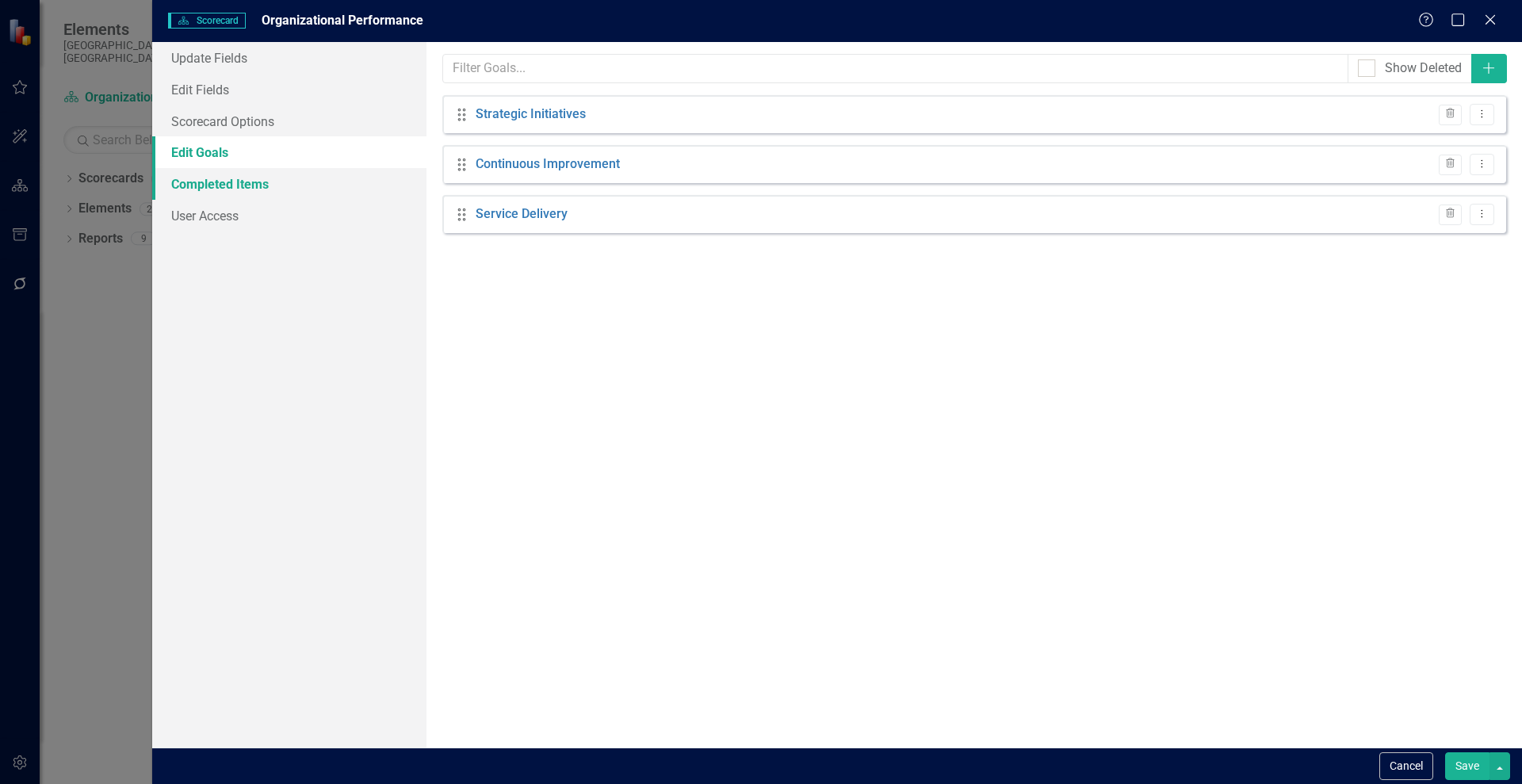
click at [199, 185] on link "Completed Items" at bounding box center [290, 184] width 275 height 32
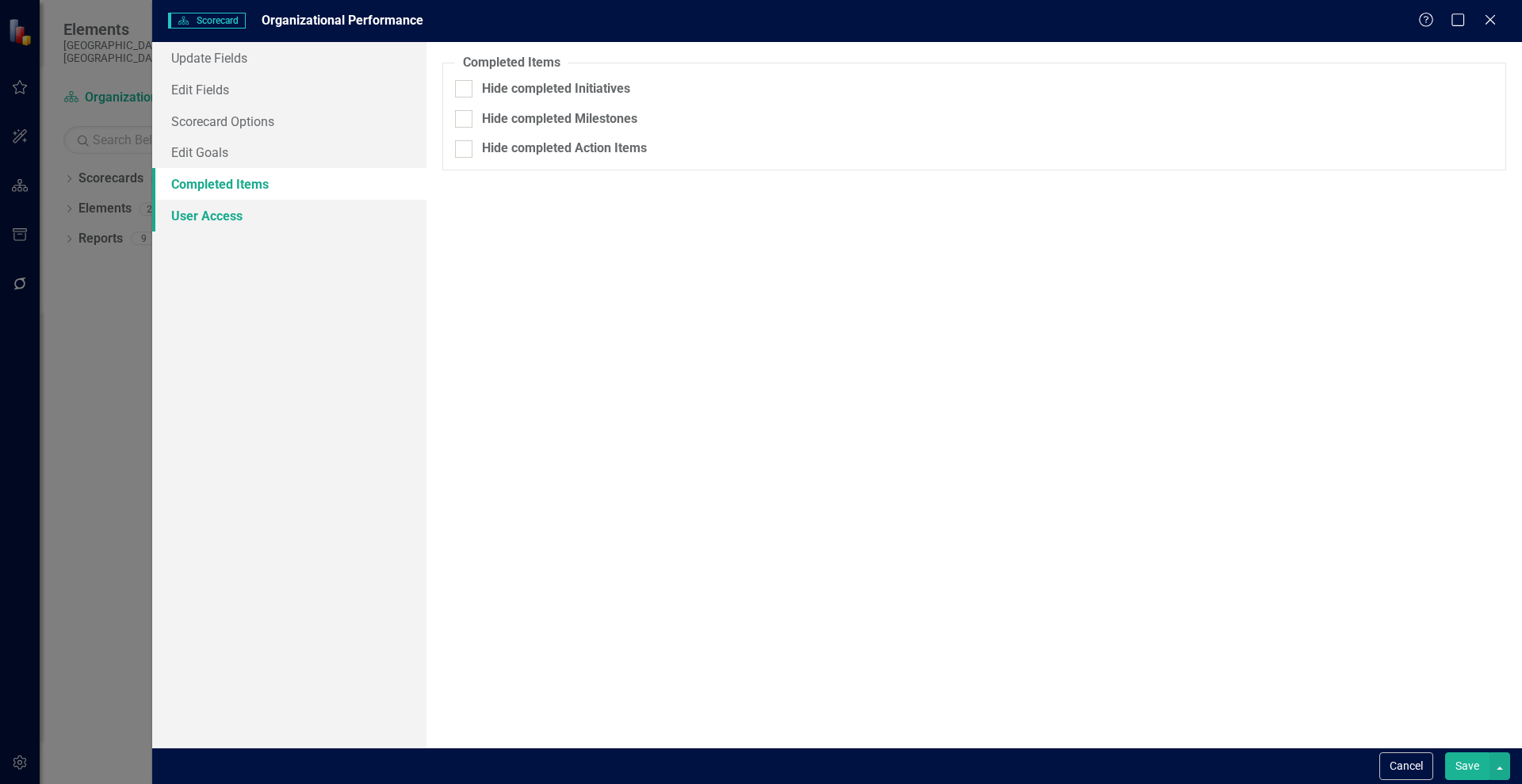
click at [207, 210] on link "User Access" at bounding box center [290, 216] width 275 height 32
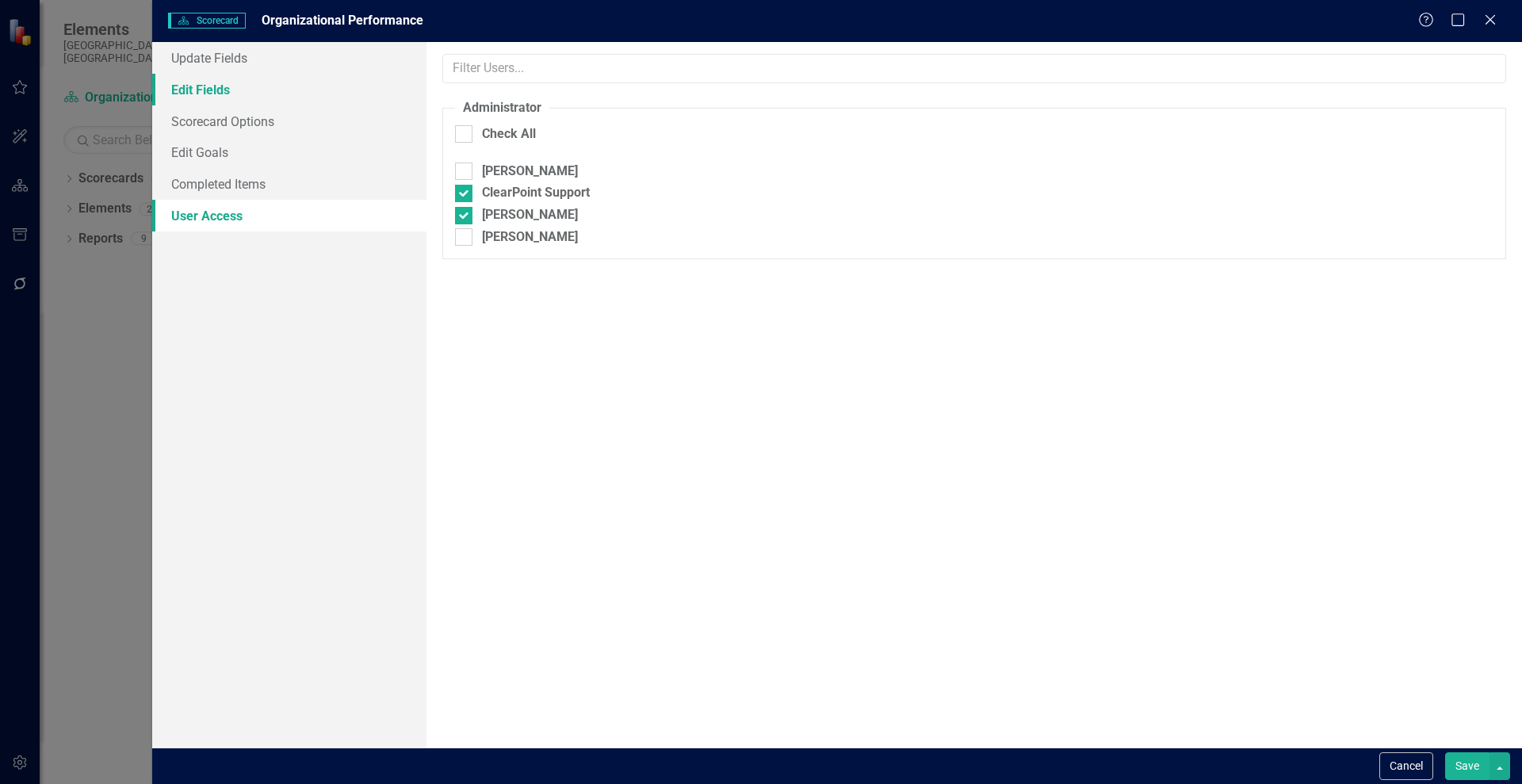
click at [192, 86] on link "Edit Fields" at bounding box center [290, 90] width 275 height 32
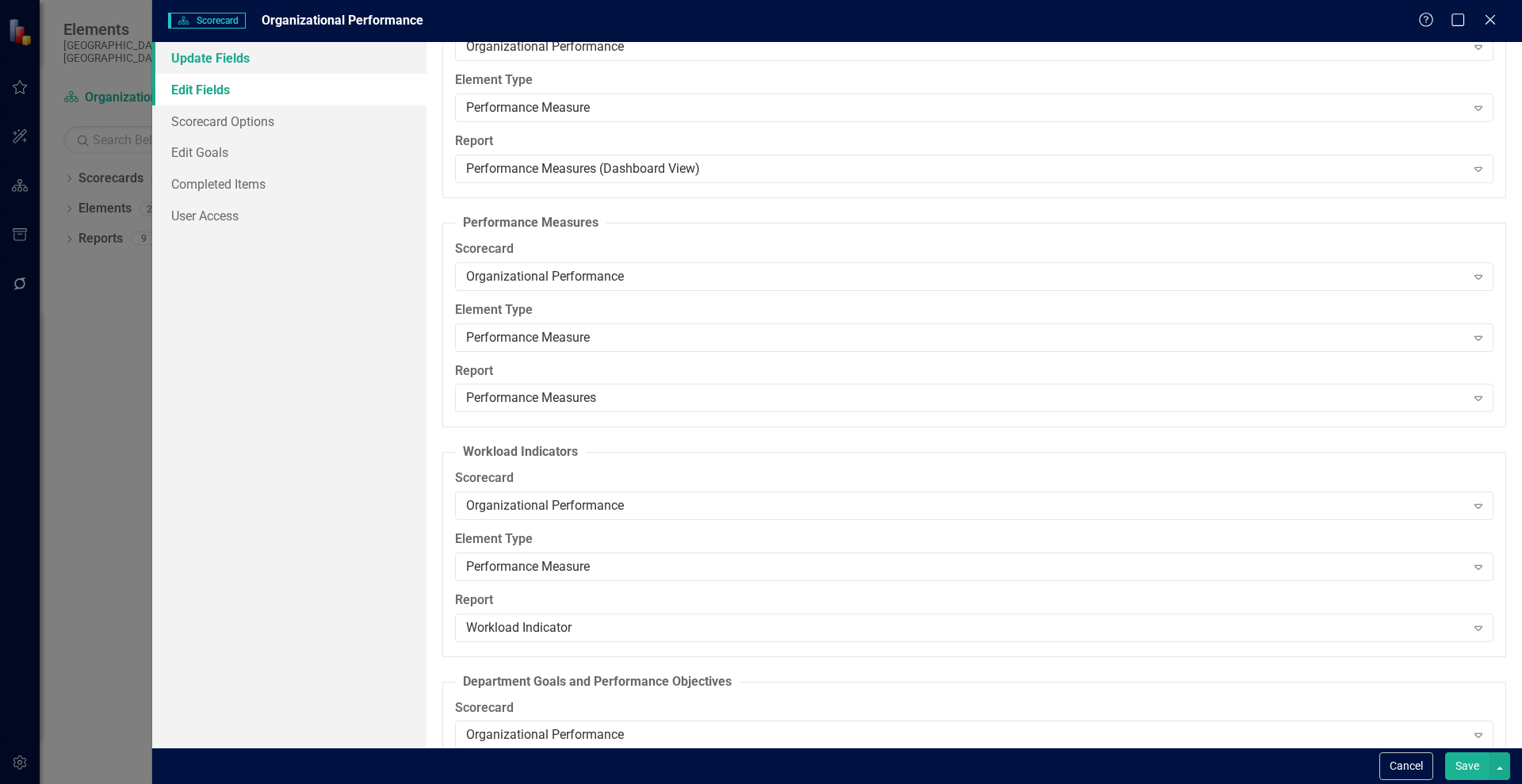
click at [218, 57] on link "Update Fields" at bounding box center [290, 58] width 275 height 32
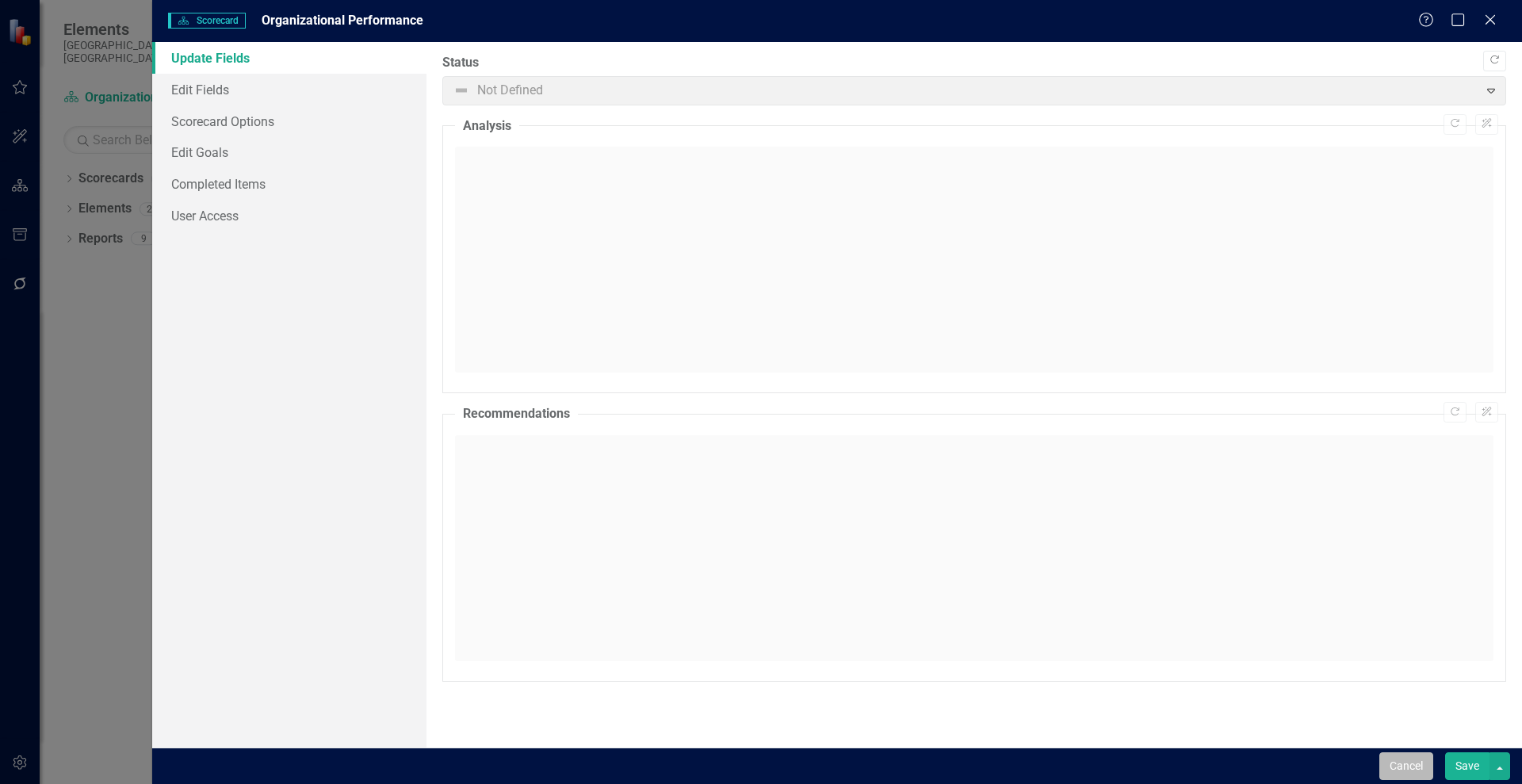
click at [1216, 626] on button "Cancel" at bounding box center [1407, 766] width 54 height 28
